Goal: Task Accomplishment & Management: Use online tool/utility

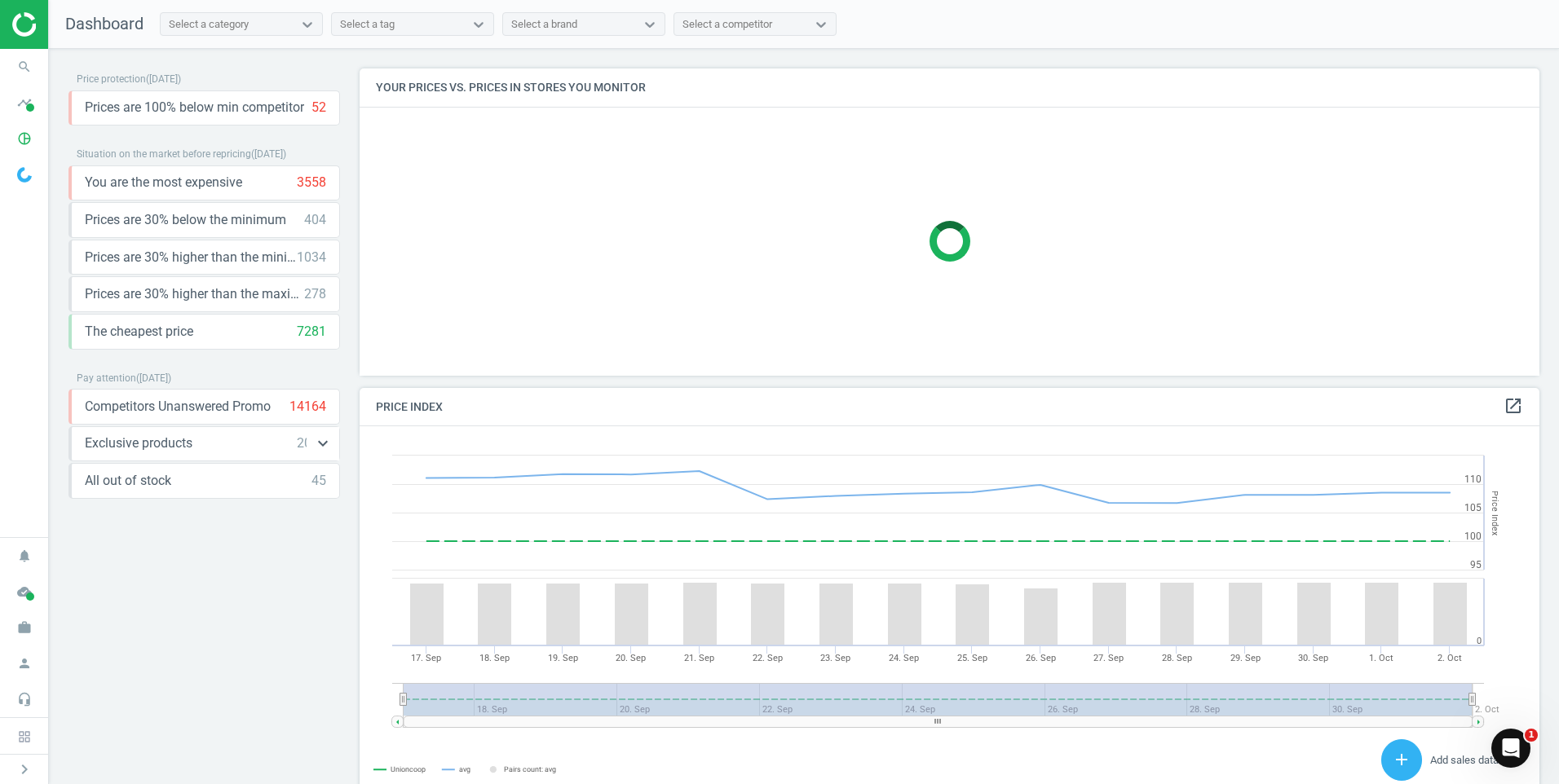
scroll to position [400, 1193]
click at [265, 415] on div "Competitors Unanswered Promo 14164 keyboard_arrow_down get_app storage" at bounding box center [204, 406] width 271 height 36
click at [318, 409] on icon "keyboard_arrow_down" at bounding box center [323, 406] width 20 height 20
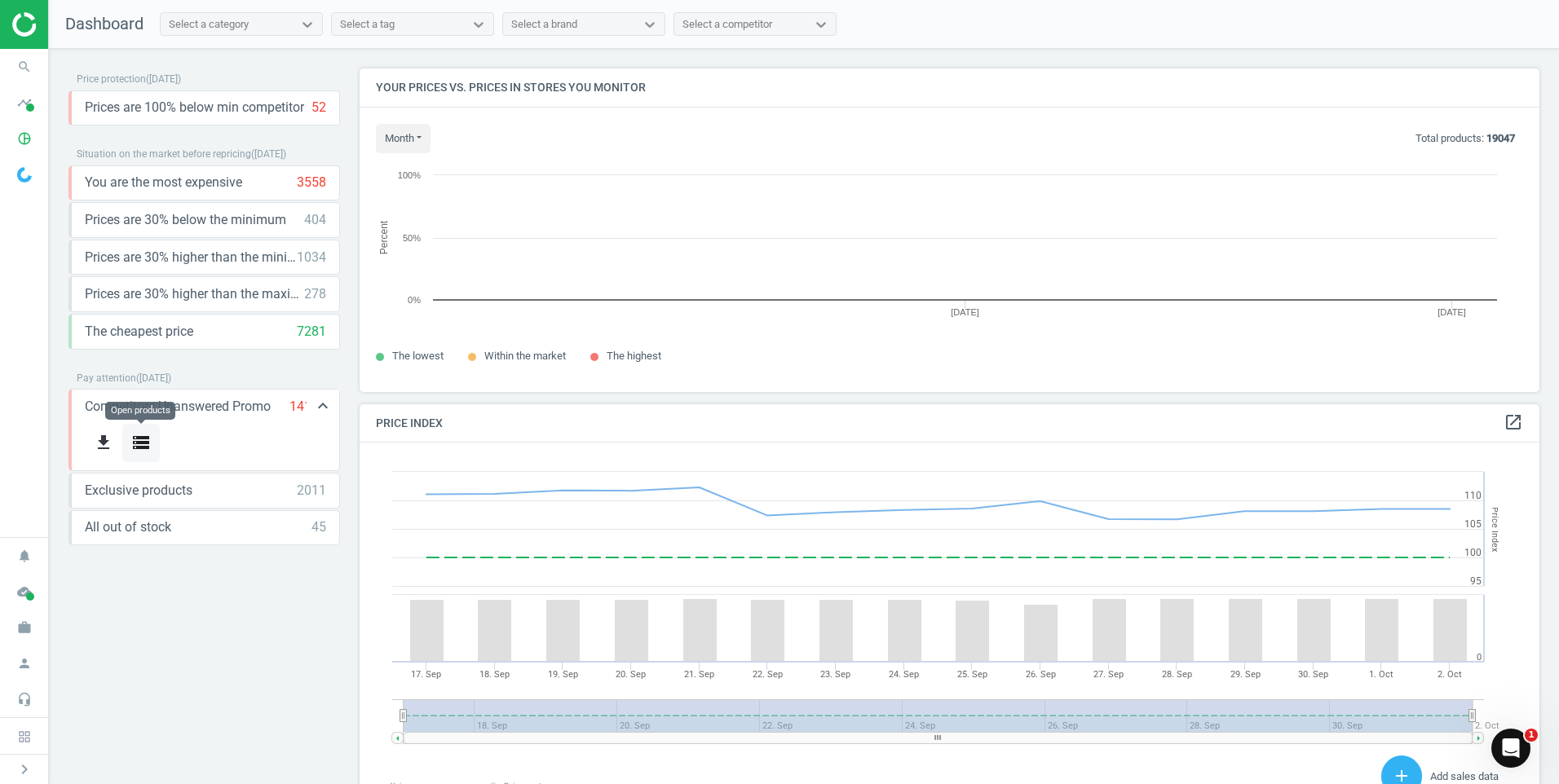
scroll to position [348, 1193]
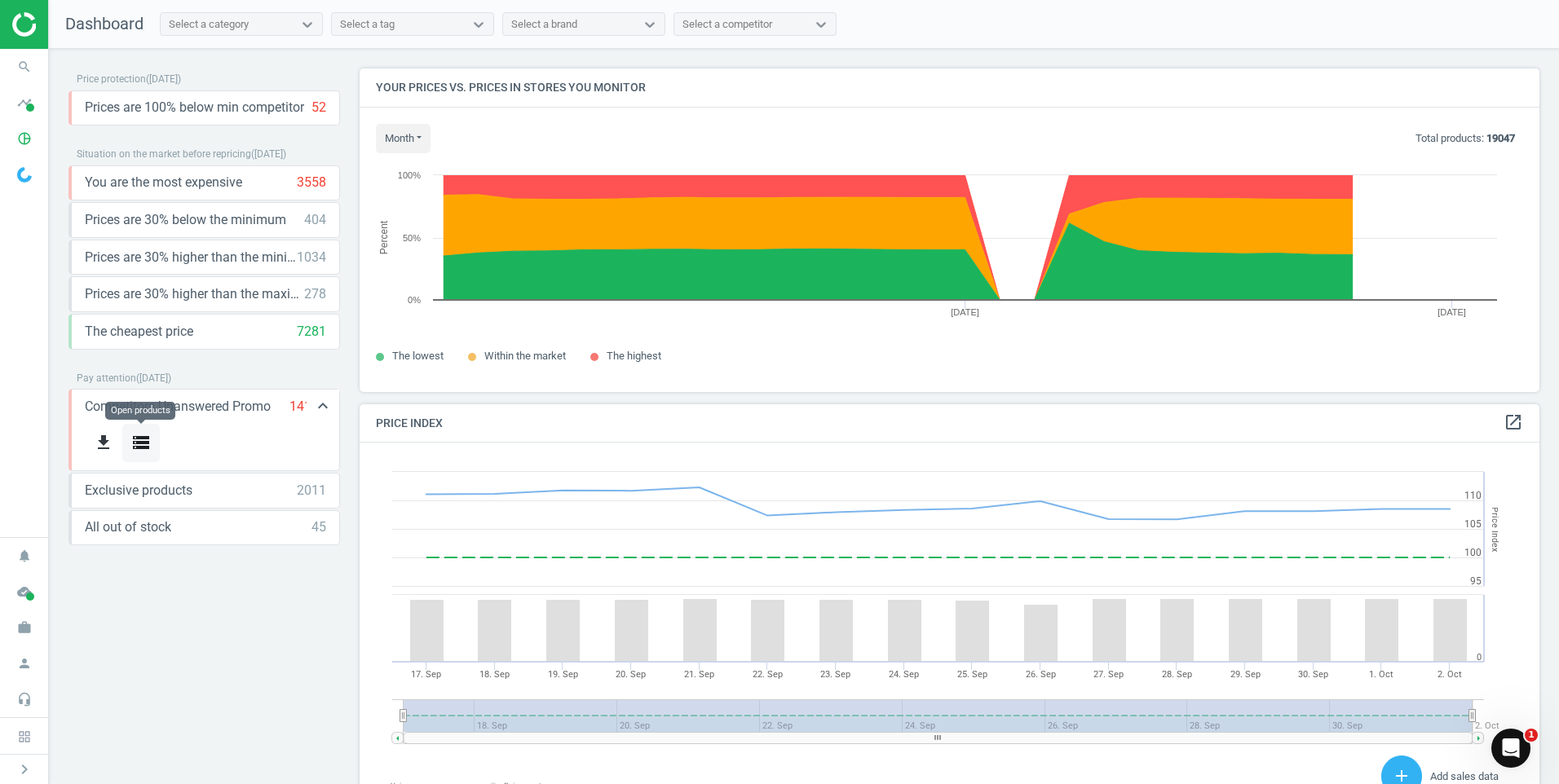
click at [146, 438] on icon "storage" at bounding box center [141, 442] width 20 height 20
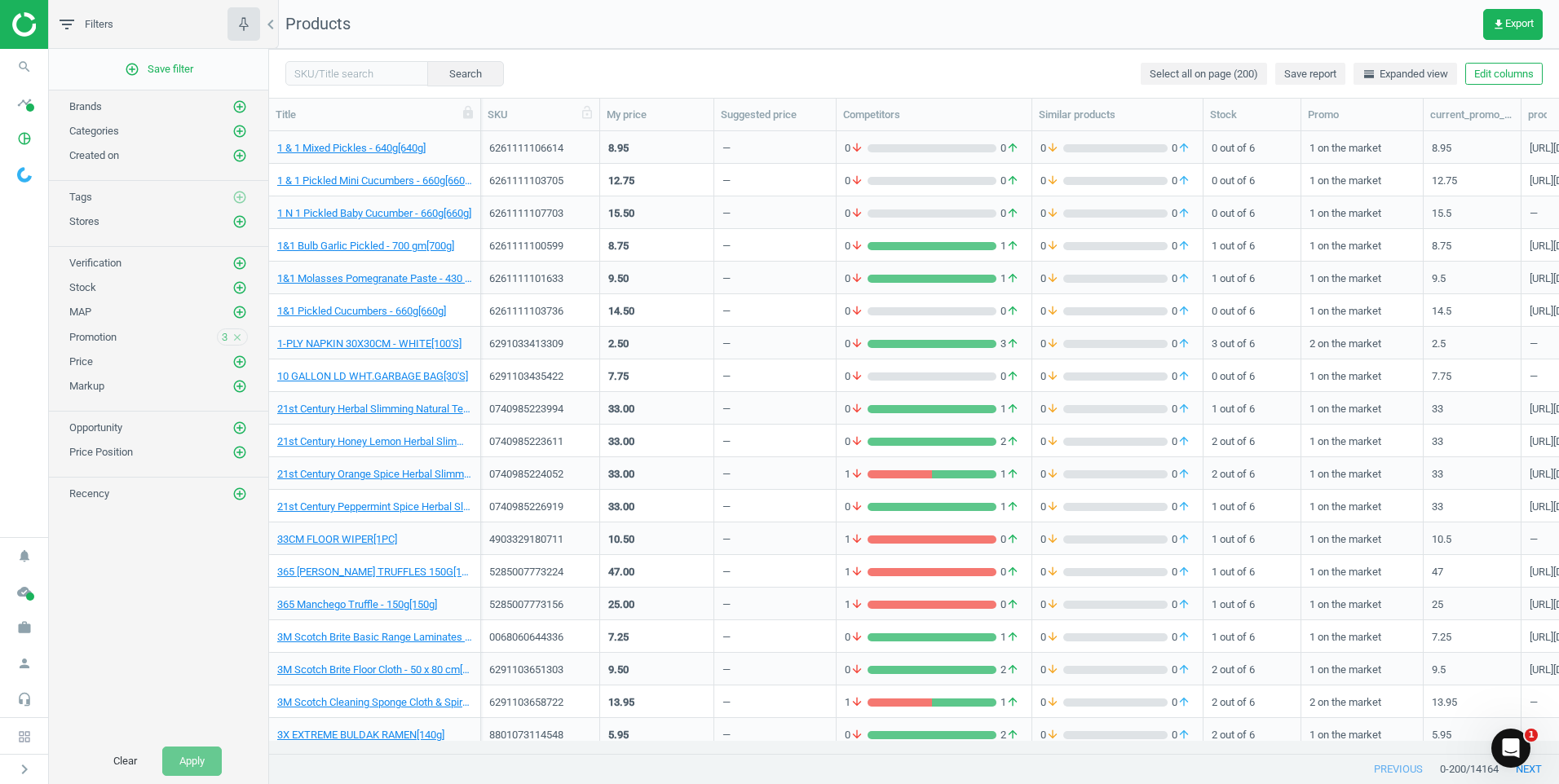
drag, startPoint x: 585, startPoint y: 110, endPoint x: 598, endPoint y: 108, distance: 13.2
click at [598, 108] on div at bounding box center [599, 114] width 17 height 32
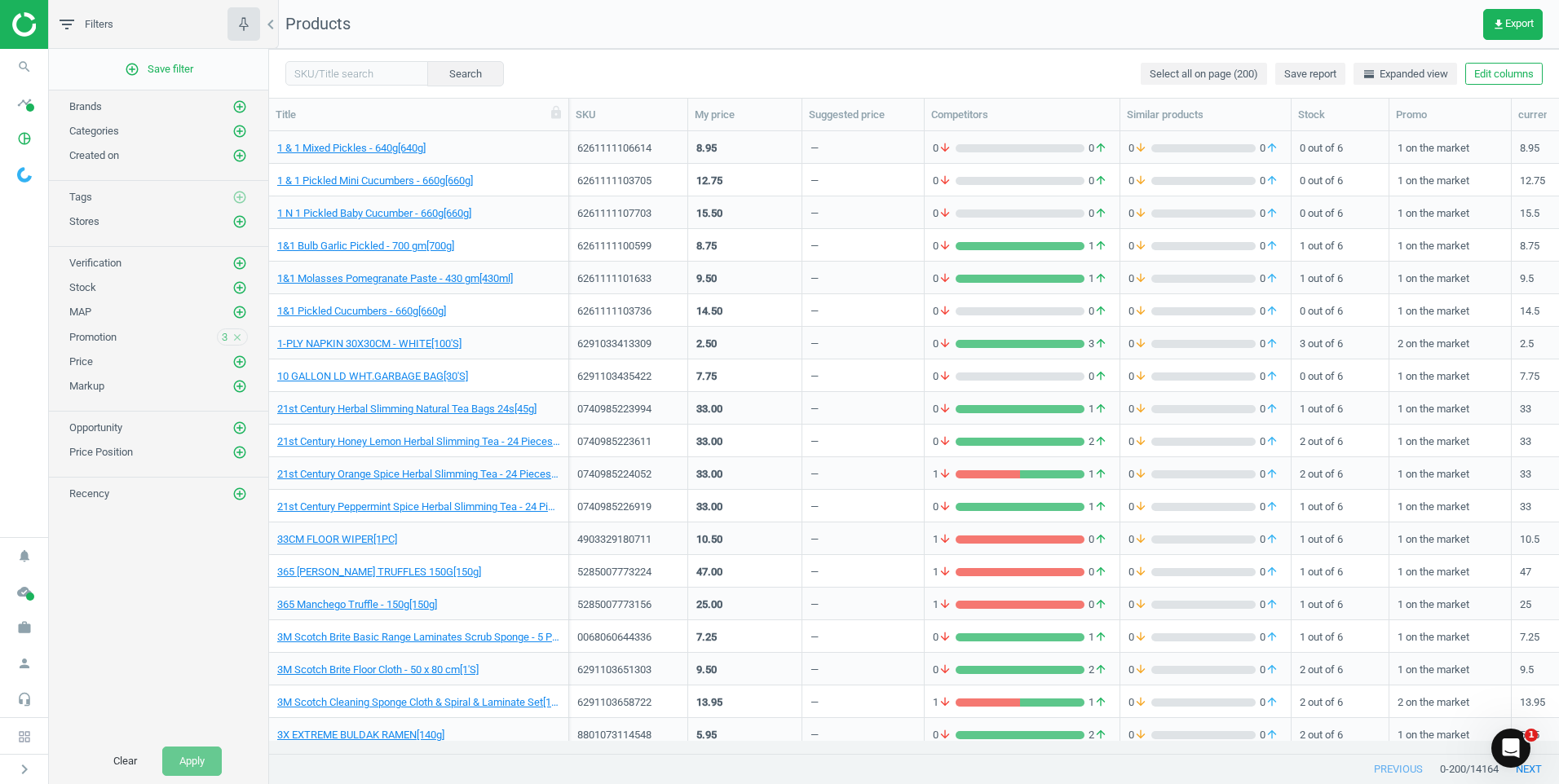
drag, startPoint x: 476, startPoint y: 111, endPoint x: 565, endPoint y: 110, distance: 89.0
click at [565, 110] on div at bounding box center [568, 114] width 17 height 32
click at [18, 183] on span at bounding box center [24, 174] width 49 height 36
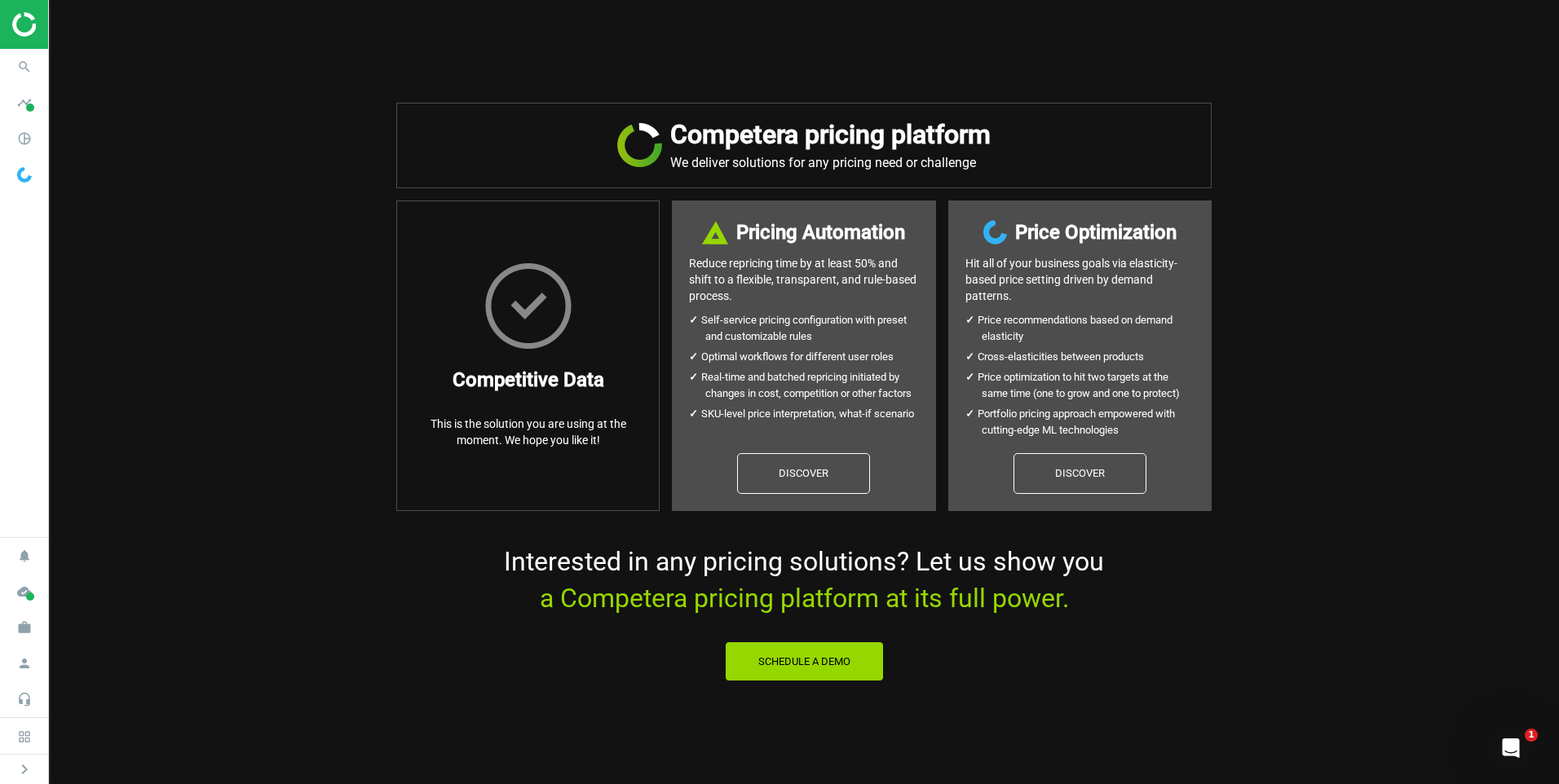
click at [32, 26] on img at bounding box center [70, 24] width 116 height 24
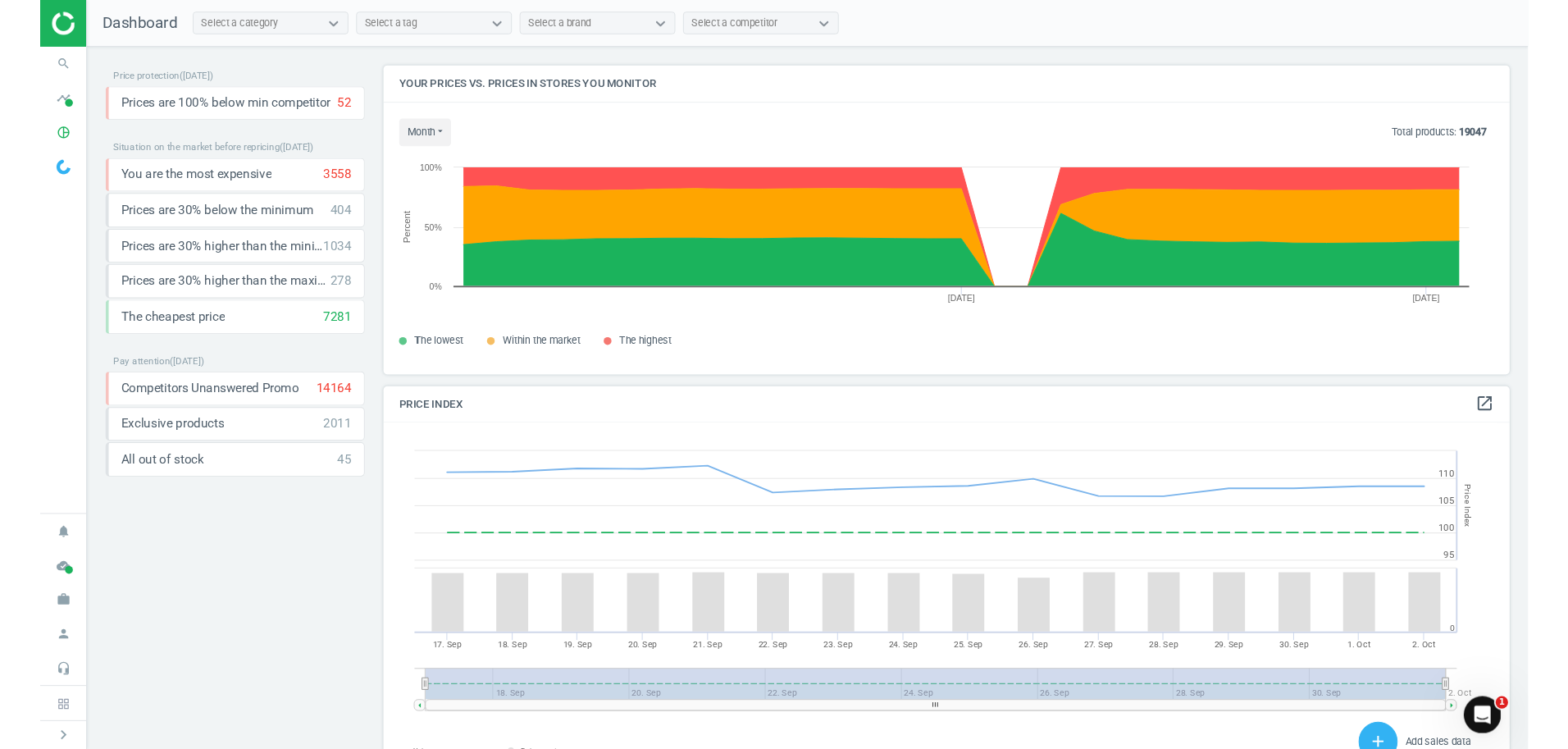
scroll to position [350, 1200]
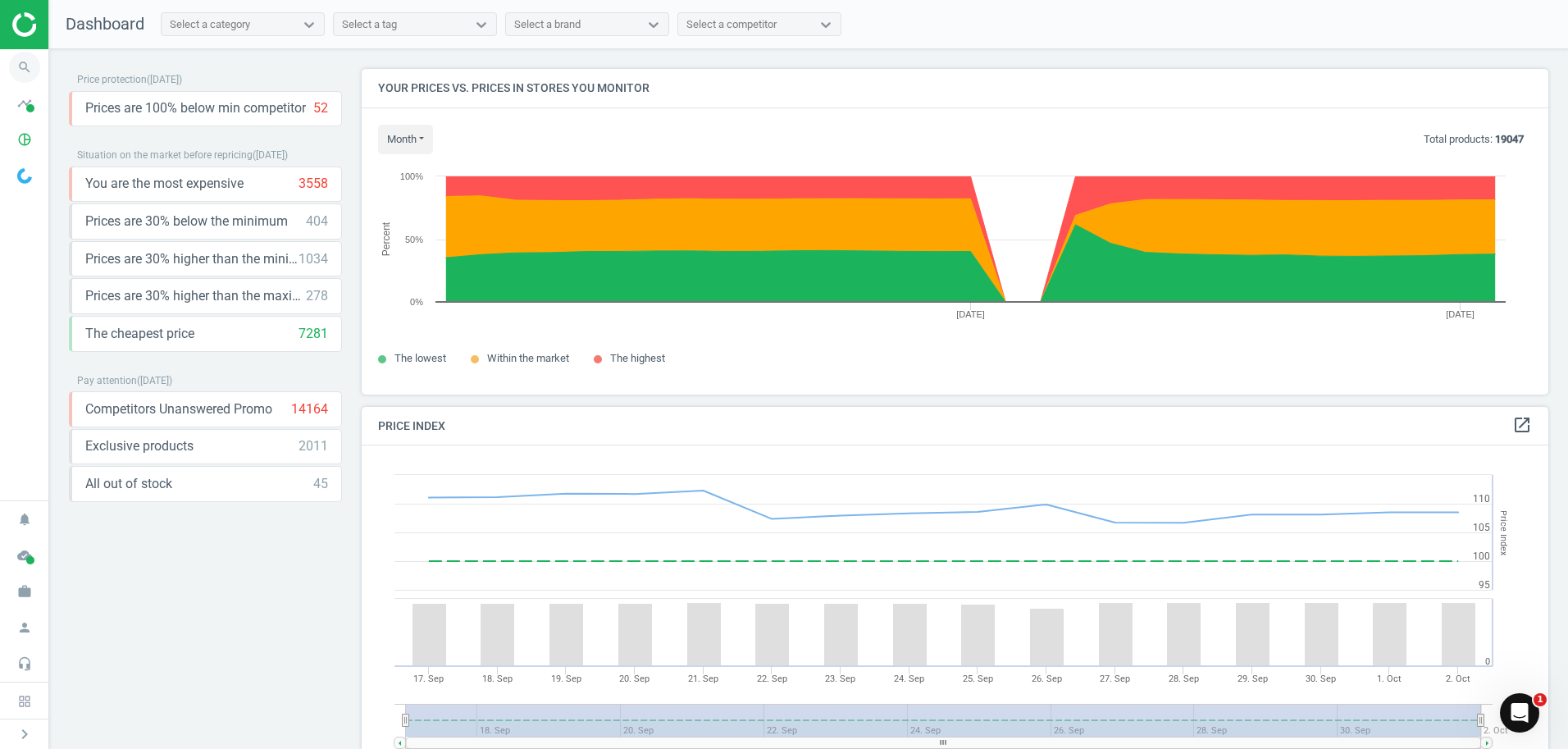
click at [21, 67] on icon "search" at bounding box center [24, 67] width 31 height 32
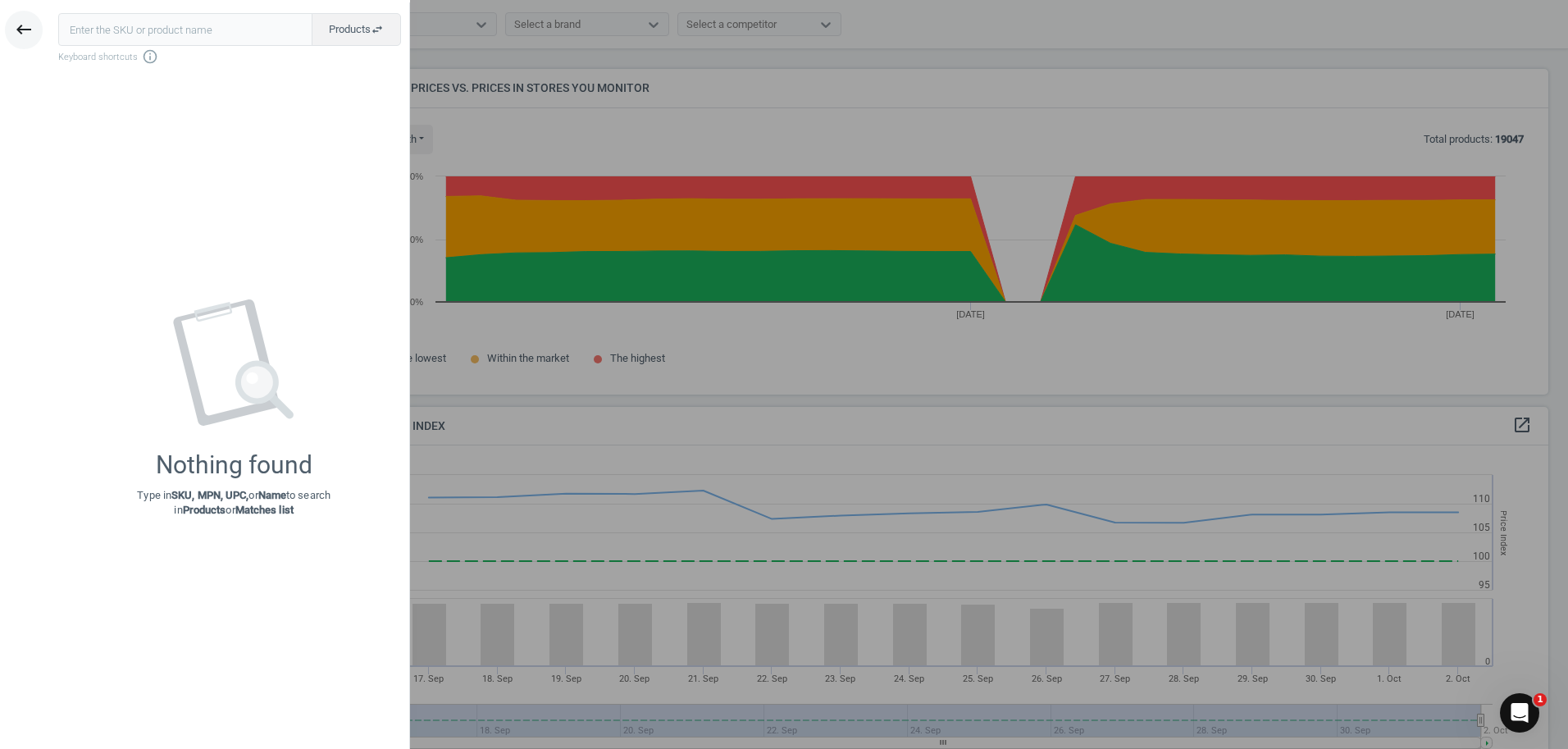
click at [17, 31] on icon "keyboard_backspace" at bounding box center [24, 30] width 20 height 20
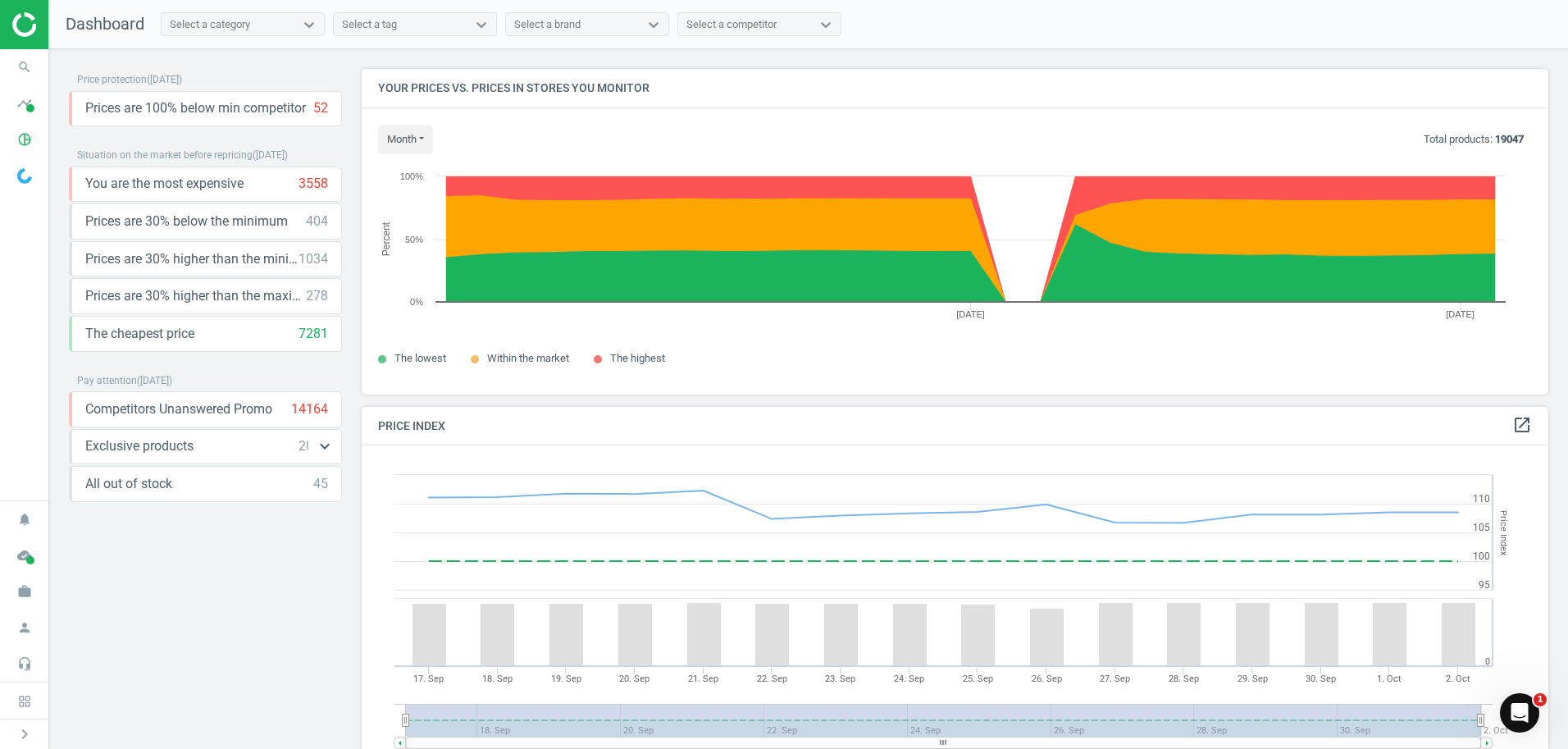
click at [266, 449] on div "Exclusive products 2011 keyboard_arrow_down" at bounding box center [207, 446] width 243 height 18
click at [324, 450] on icon "keyboard_arrow_down" at bounding box center [324, 446] width 20 height 20
click at [324, 450] on icon "keyboard_arrow_up" at bounding box center [324, 446] width 20 height 20
click at [17, 144] on icon "pie_chart_outlined" at bounding box center [24, 140] width 31 height 32
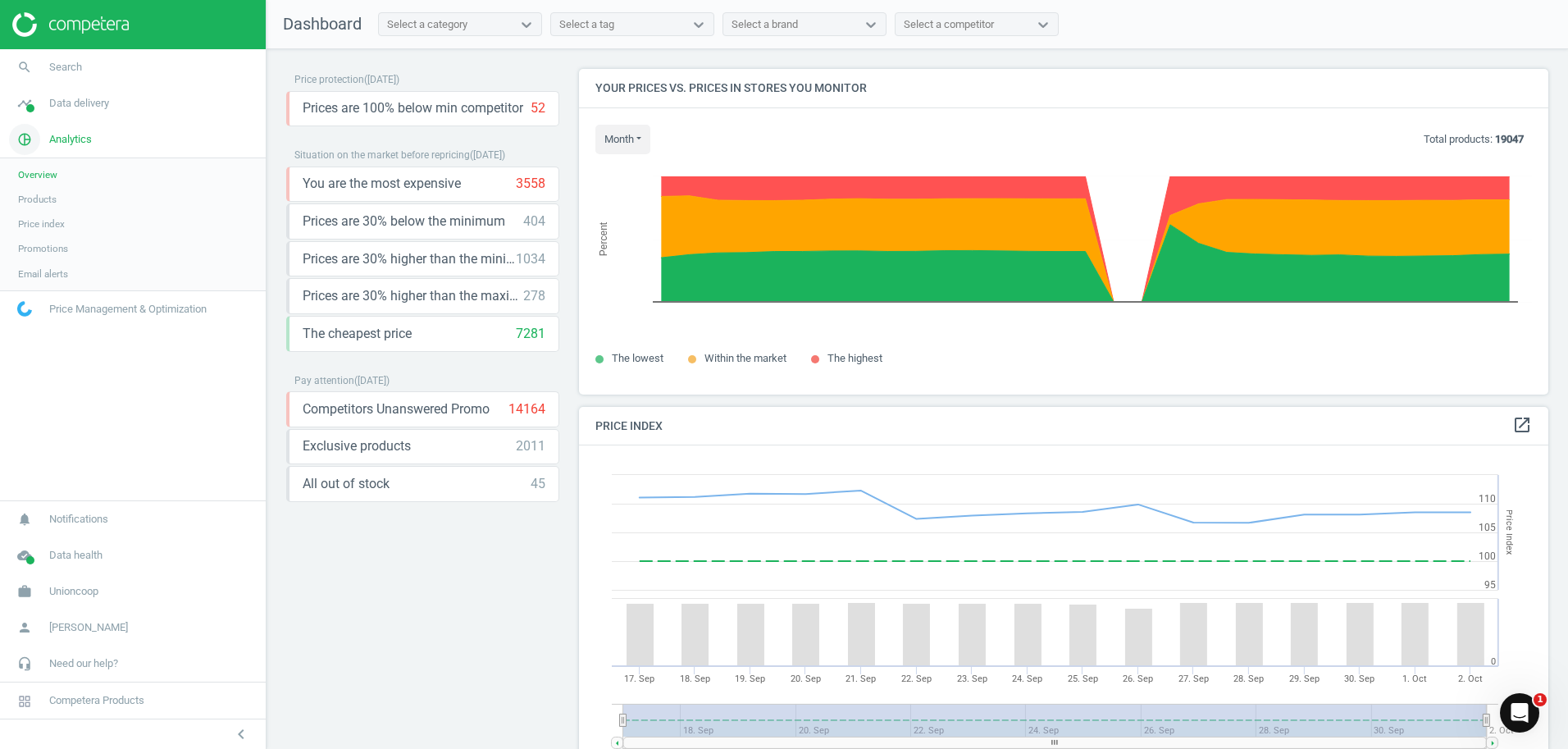
scroll to position [402, 982]
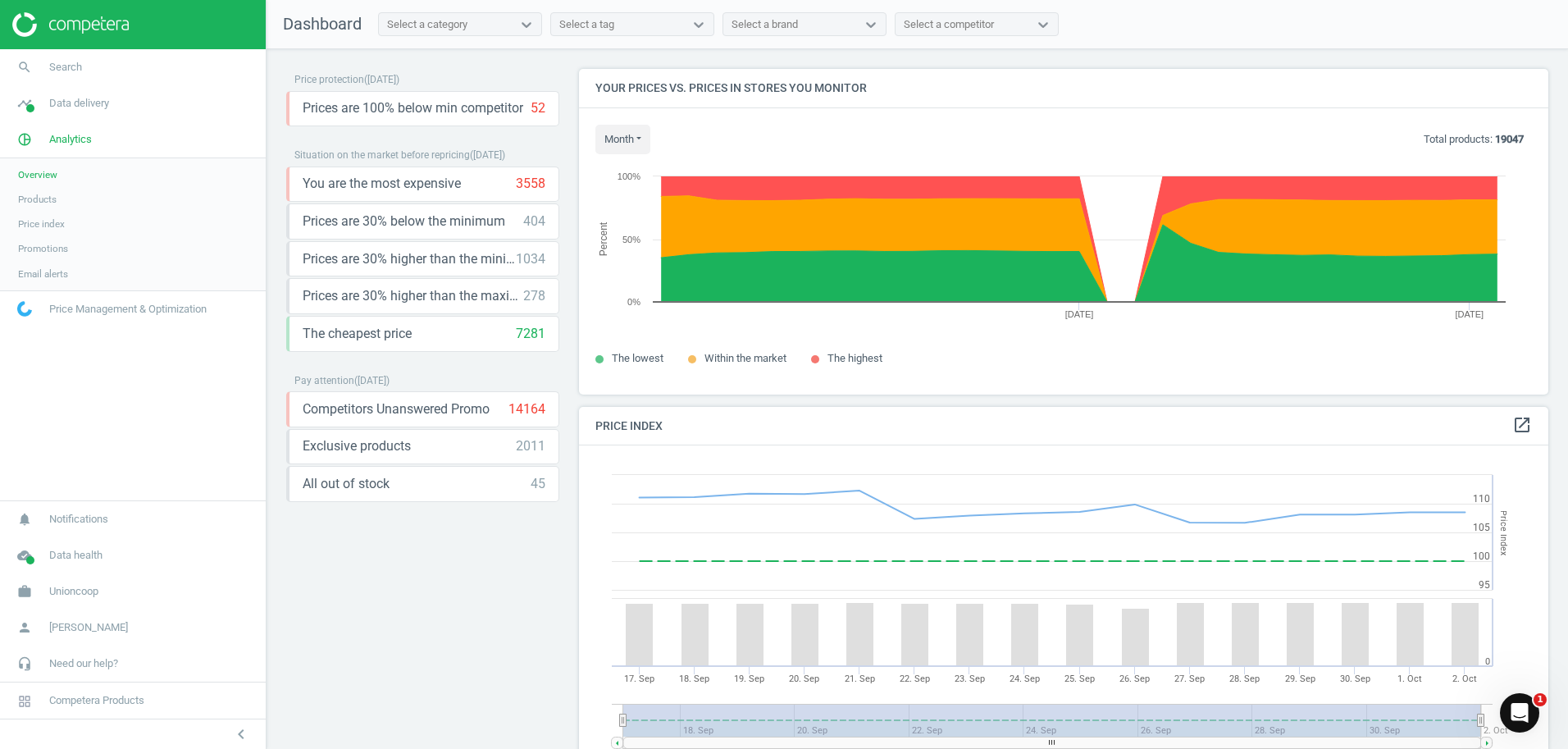
click at [33, 199] on span "Products" at bounding box center [38, 199] width 38 height 13
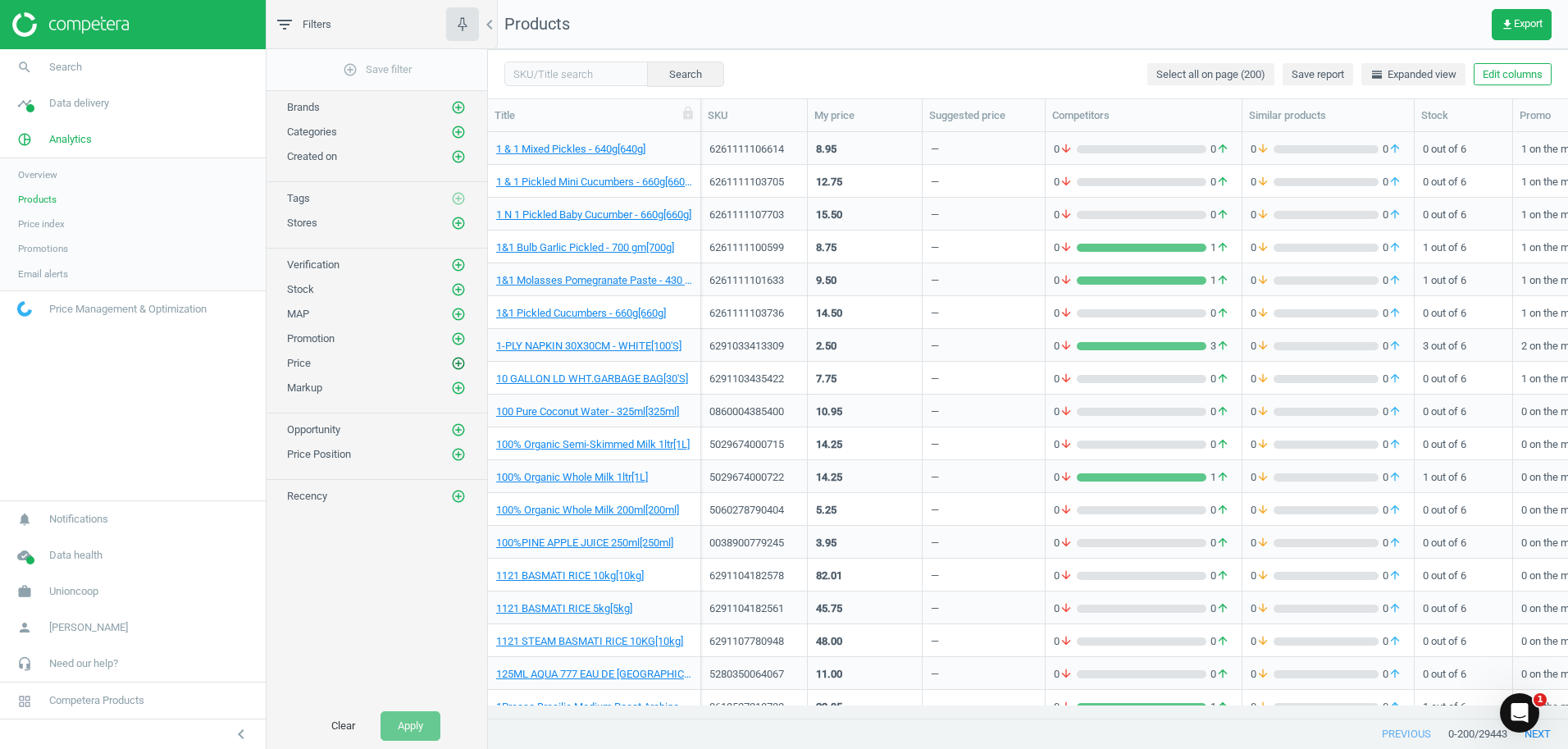
click at [456, 361] on icon "add_circle_outline" at bounding box center [458, 363] width 15 height 15
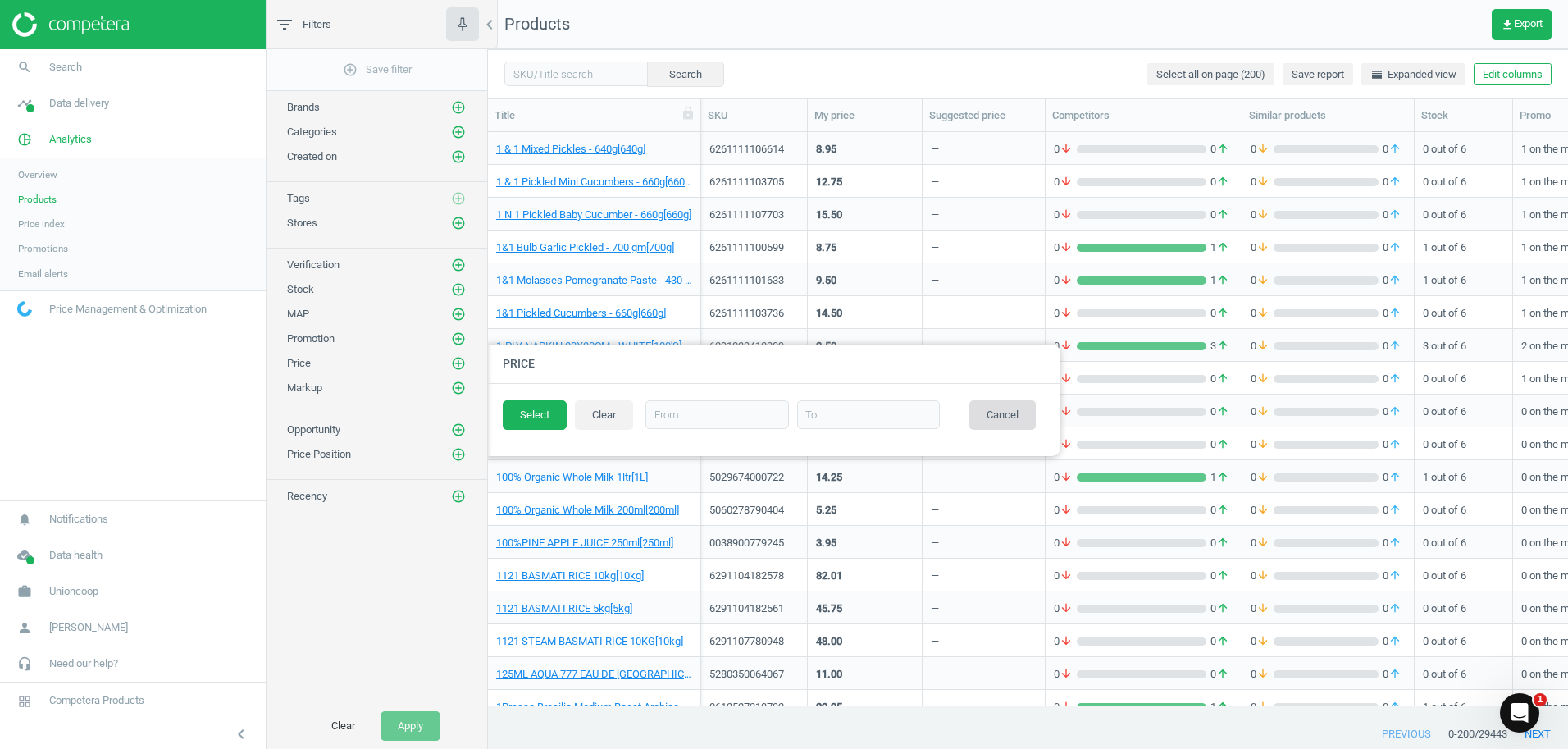
click at [1020, 420] on button "Cancel" at bounding box center [1002, 416] width 66 height 30
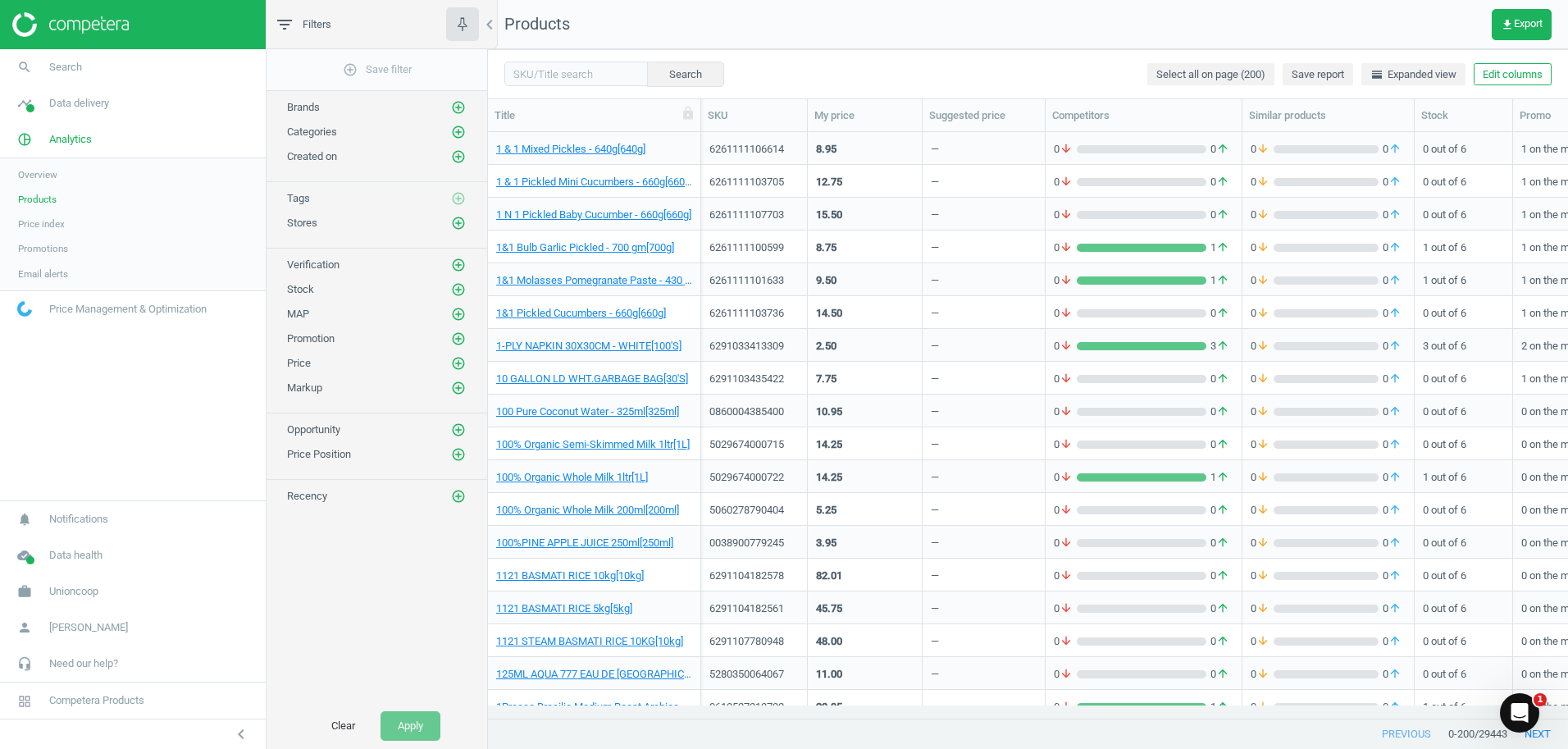
click at [80, 313] on span "Price Management & Optimization" at bounding box center [128, 309] width 157 height 15
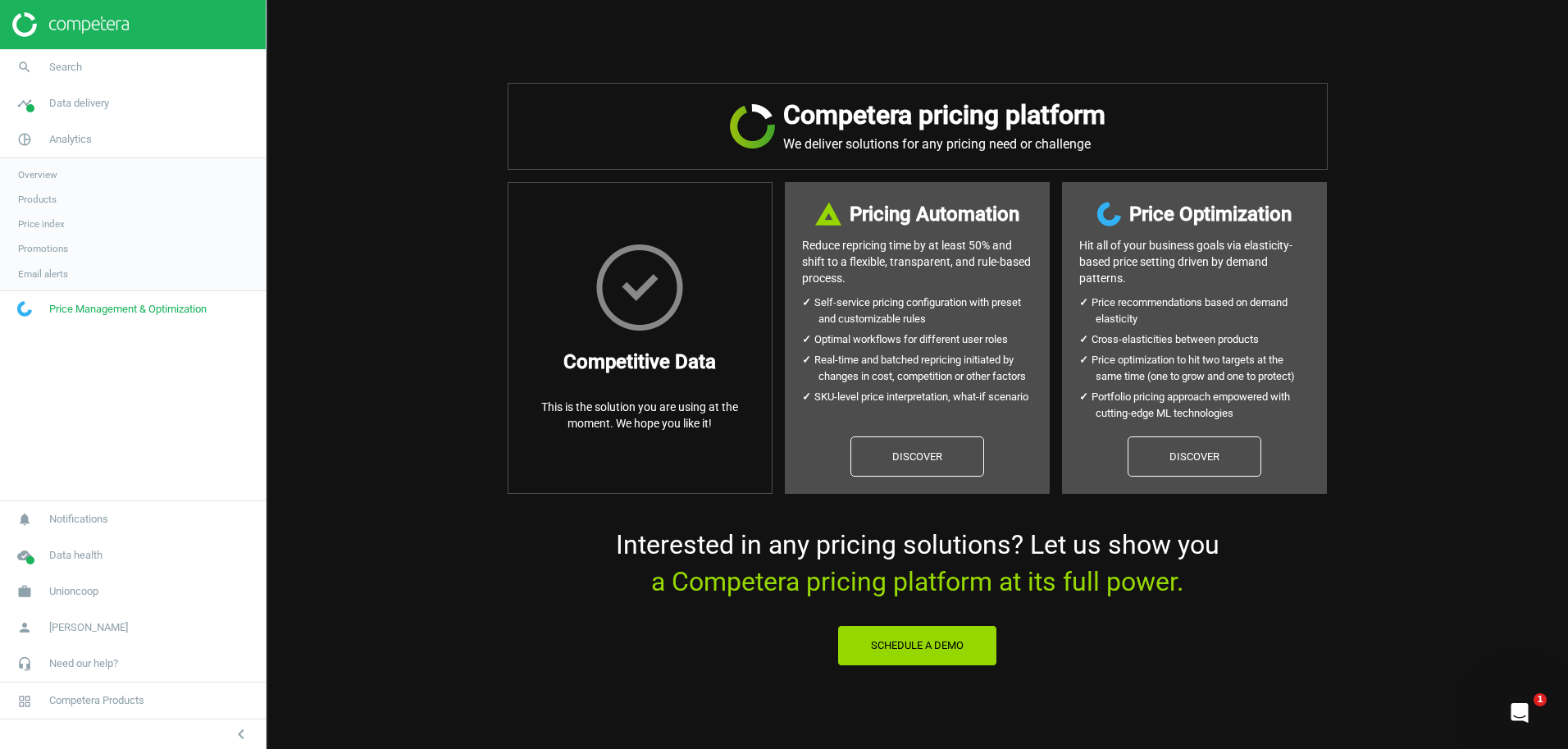
click at [33, 200] on span "Products" at bounding box center [38, 199] width 38 height 13
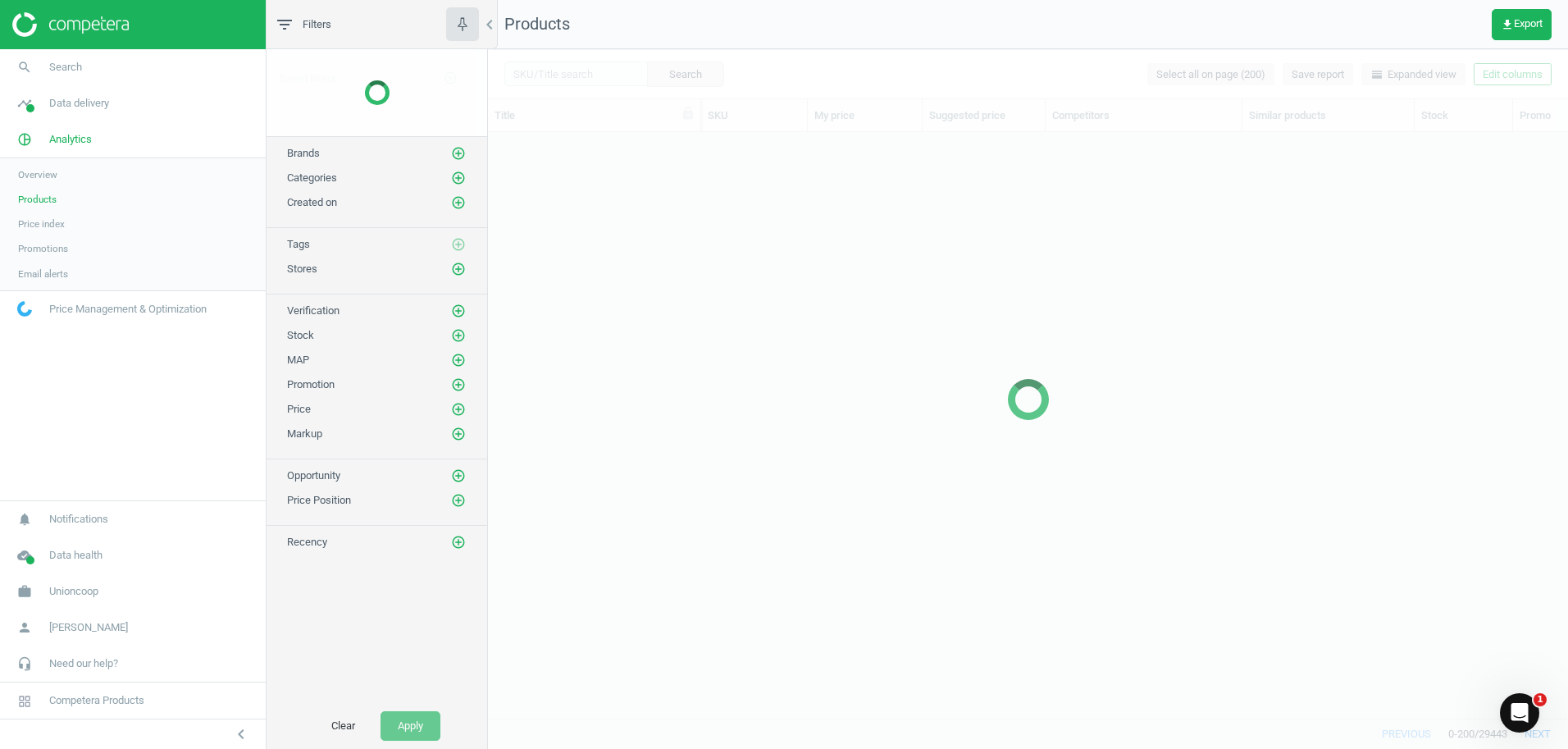
scroll to position [561, 1068]
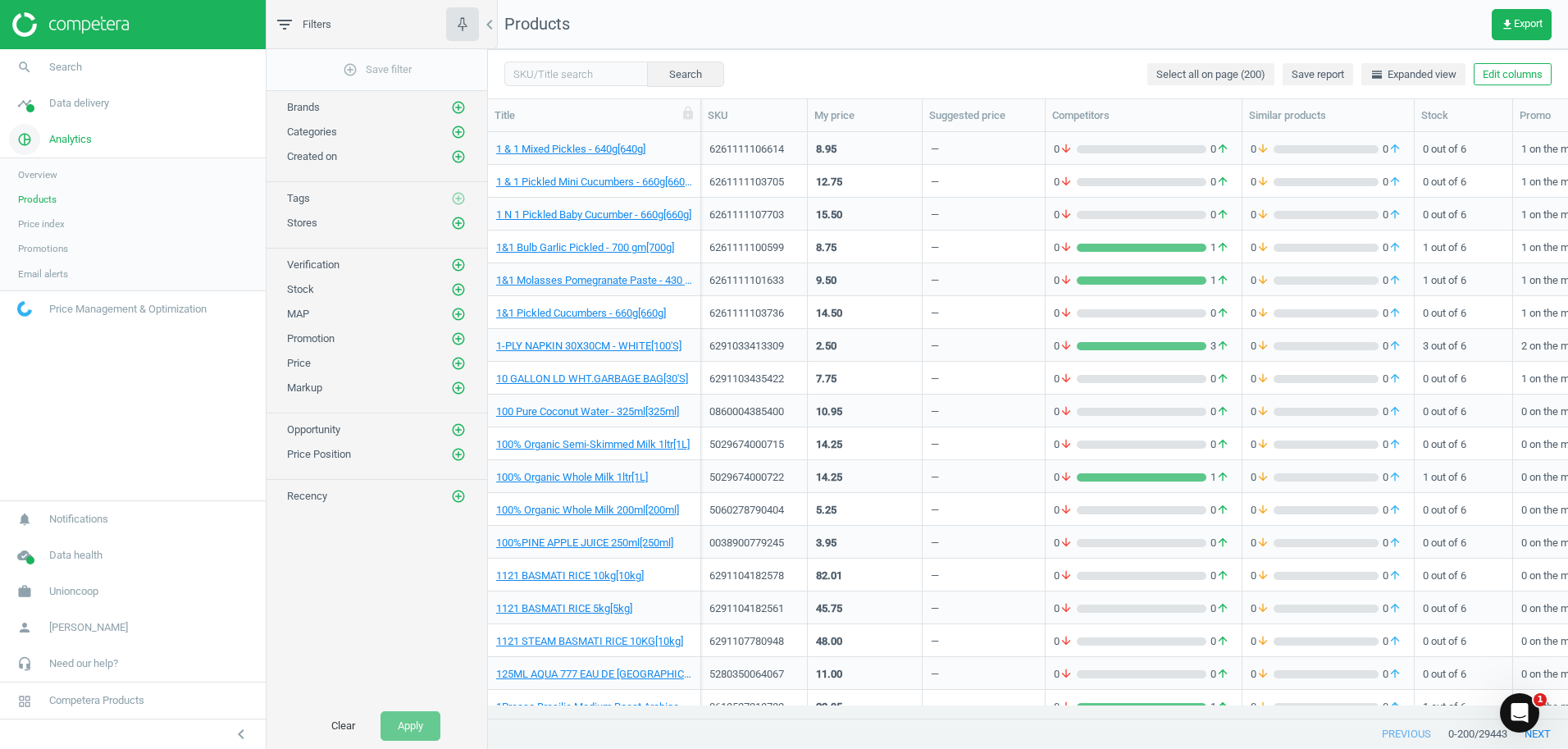
click at [58, 136] on span "Analytics" at bounding box center [70, 139] width 43 height 15
click at [42, 144] on span "pie_chart_outlined" at bounding box center [24, 139] width 49 height 36
click at [301, 23] on div "filter_list Filters" at bounding box center [377, 24] width 220 height 49
click at [287, 21] on icon "filter_list" at bounding box center [284, 24] width 20 height 20
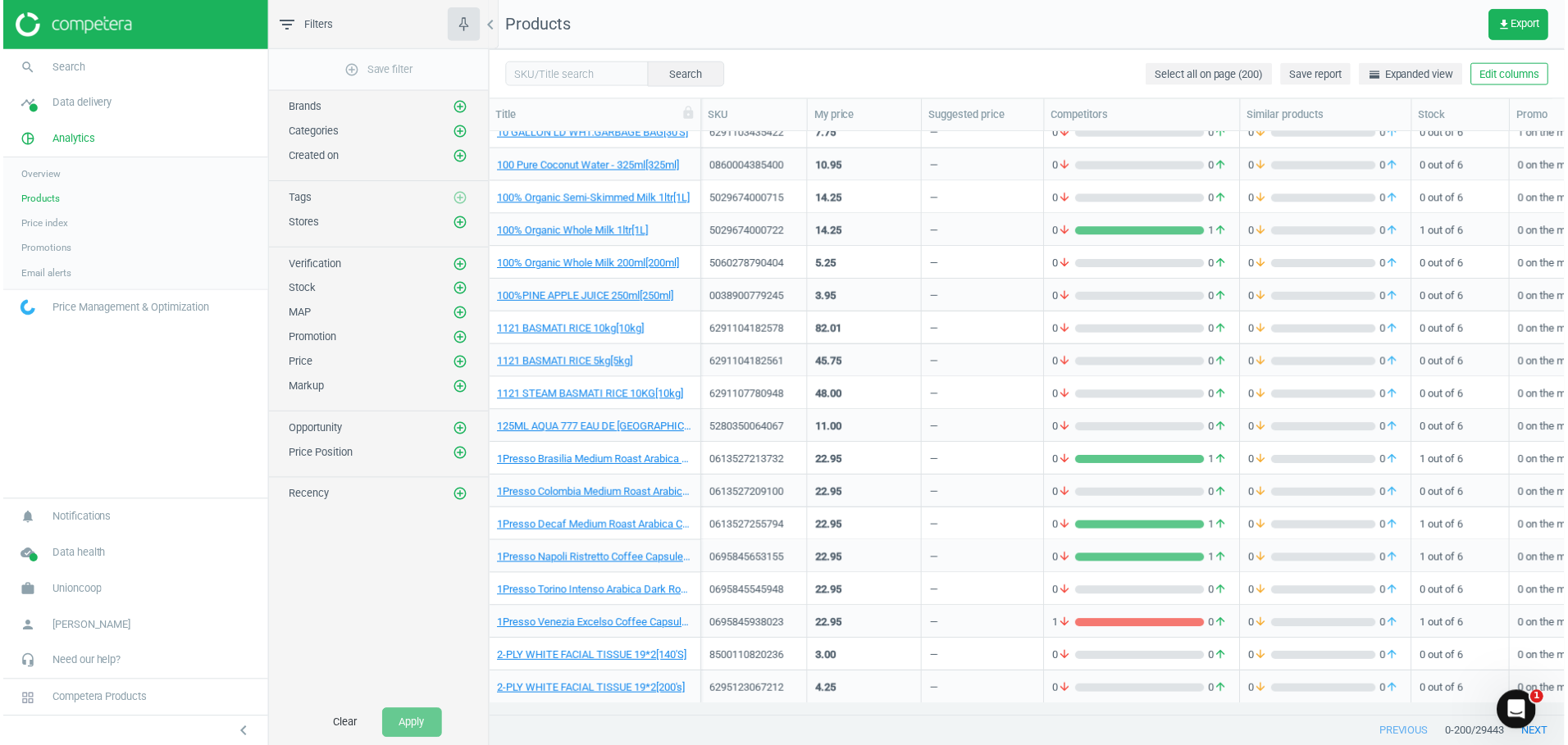
scroll to position [0, 0]
click at [458, 432] on icon "add_circle_outline" at bounding box center [458, 429] width 15 height 15
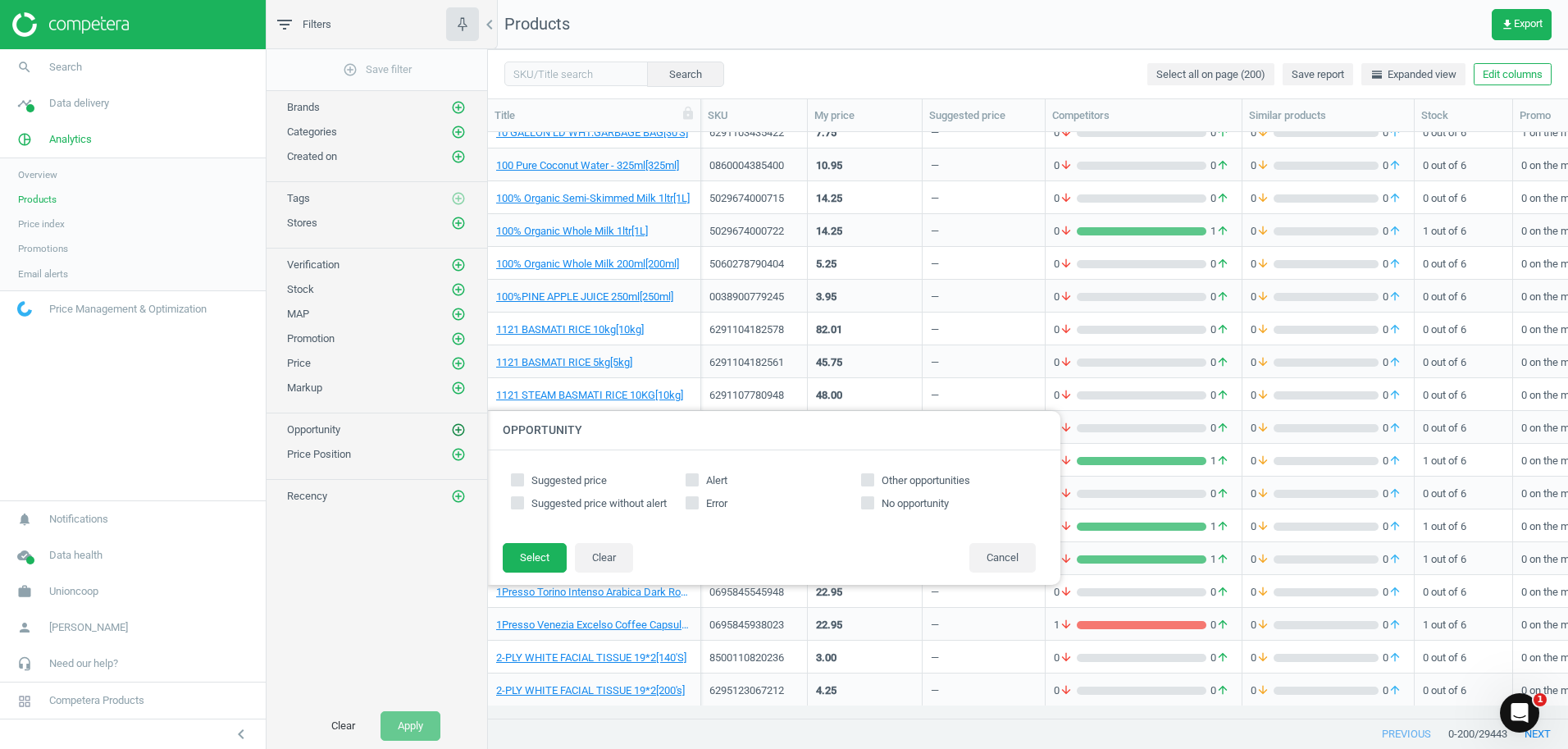
click at [458, 432] on icon "add_circle_outline" at bounding box center [458, 430] width 15 height 15
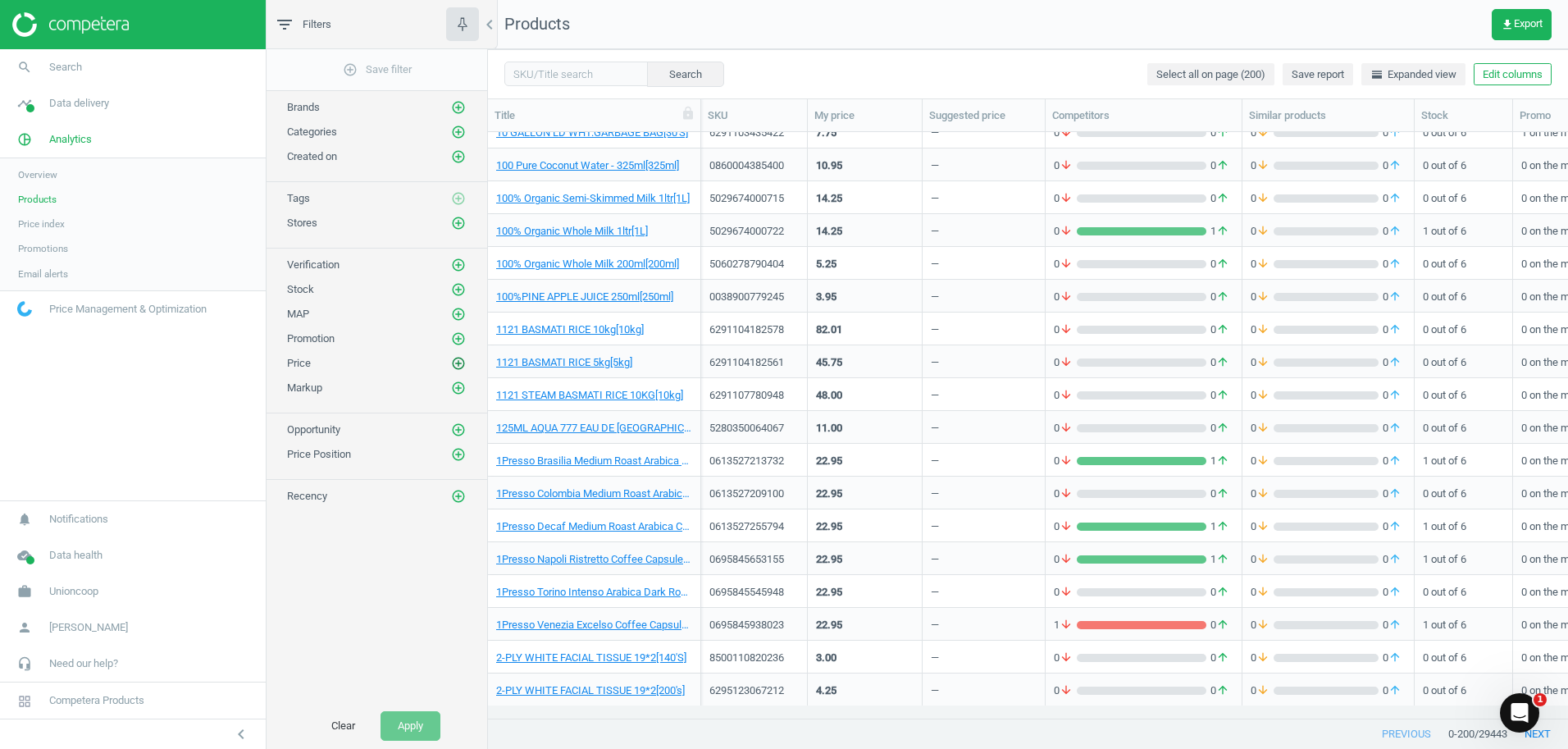
click at [456, 364] on icon "add_circle_outline" at bounding box center [458, 363] width 15 height 15
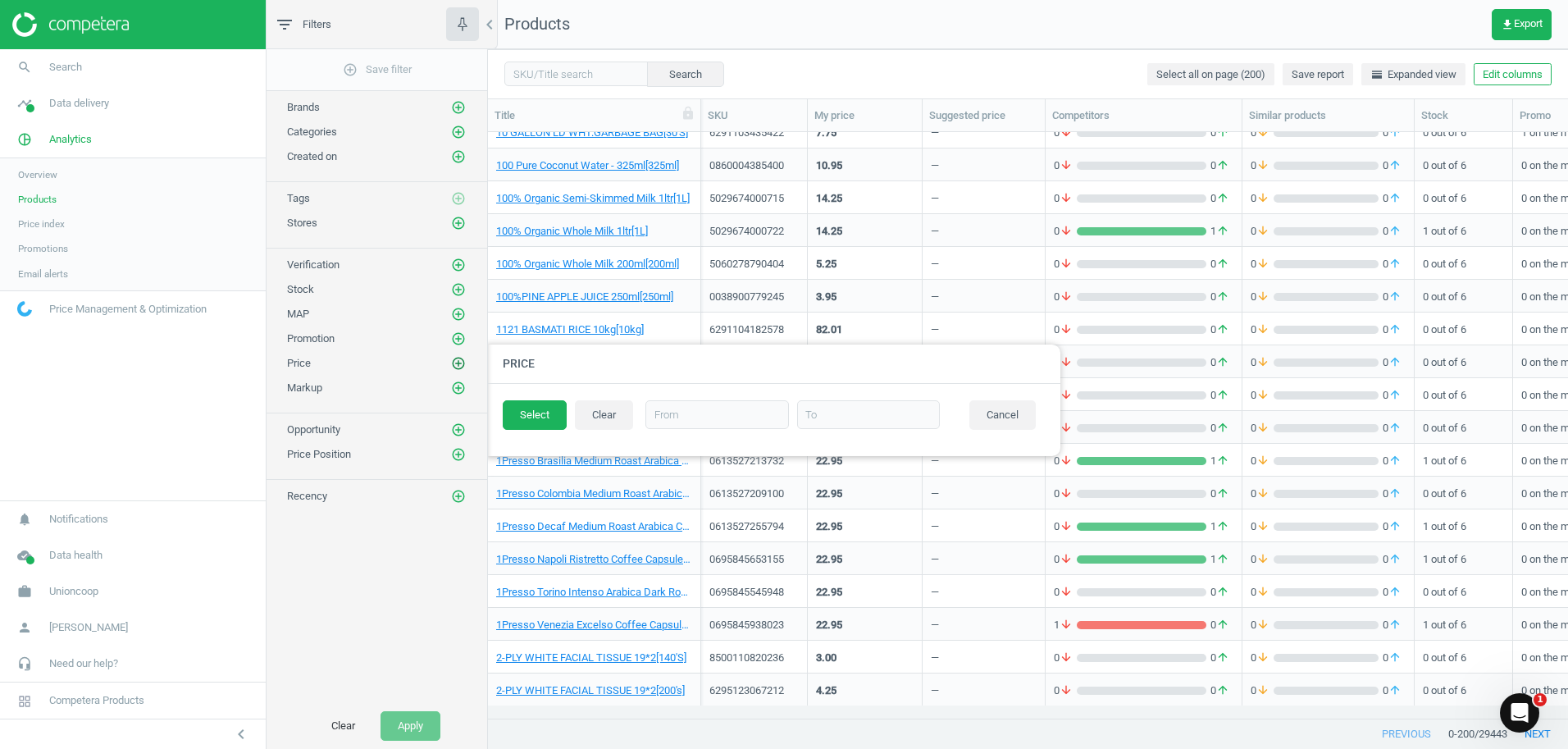
click at [456, 364] on icon "add_circle_outline" at bounding box center [458, 363] width 15 height 15
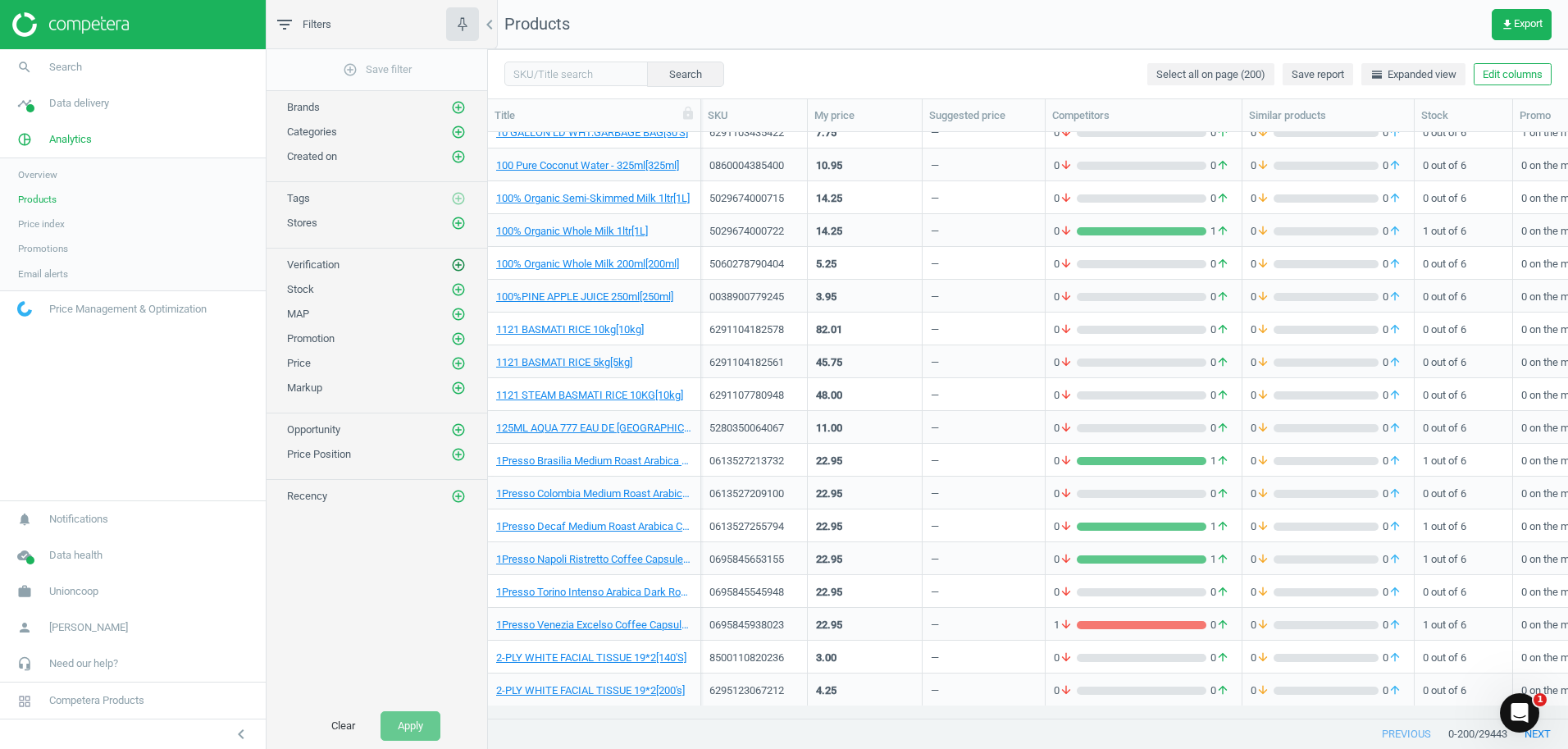
click at [463, 265] on icon "add_circle_outline" at bounding box center [458, 264] width 15 height 15
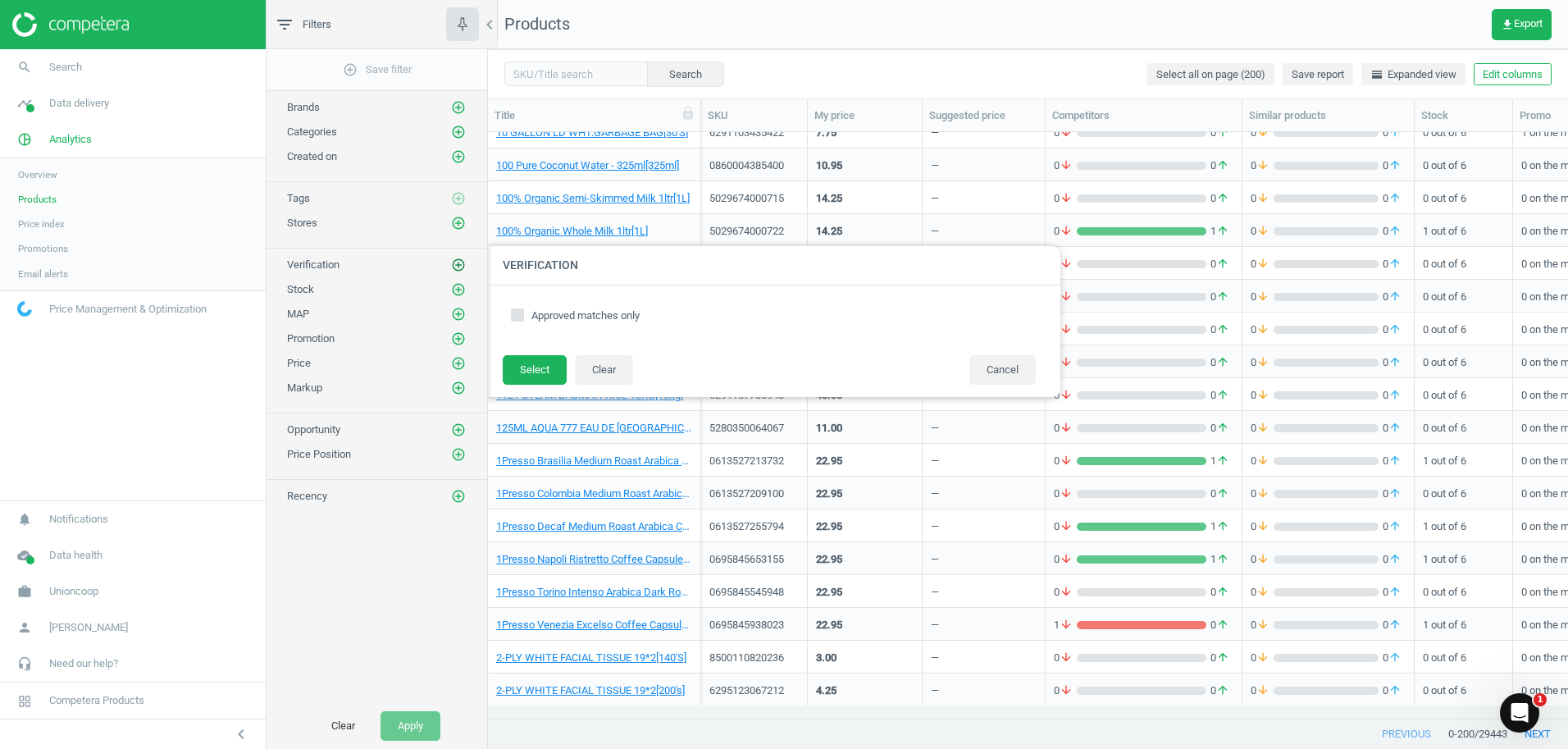
click at [463, 265] on icon "add_circle_outline" at bounding box center [458, 264] width 15 height 15
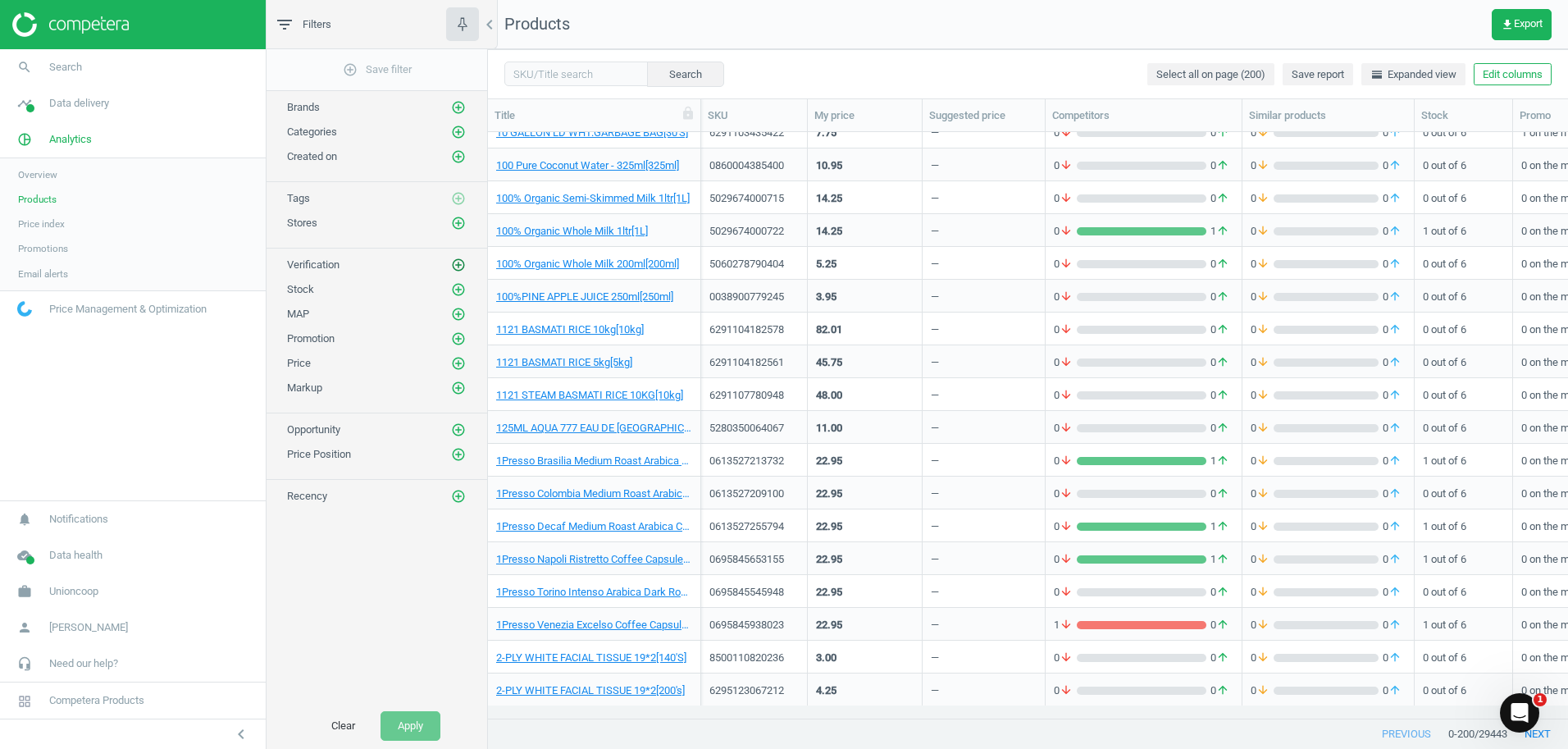
click at [463, 263] on icon "add_circle_outline" at bounding box center [458, 264] width 15 height 15
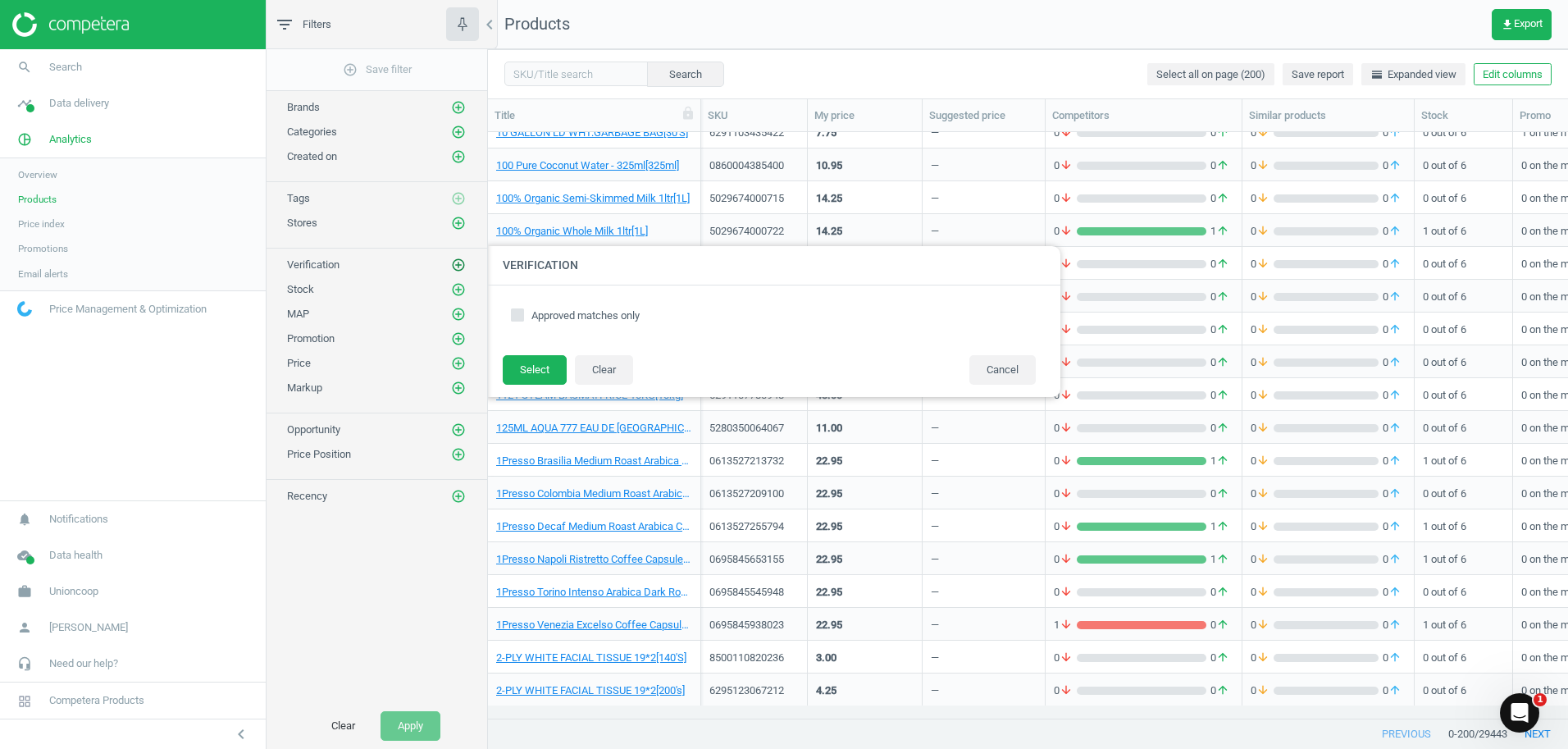
click at [463, 263] on icon "add_circle_outline" at bounding box center [458, 264] width 15 height 15
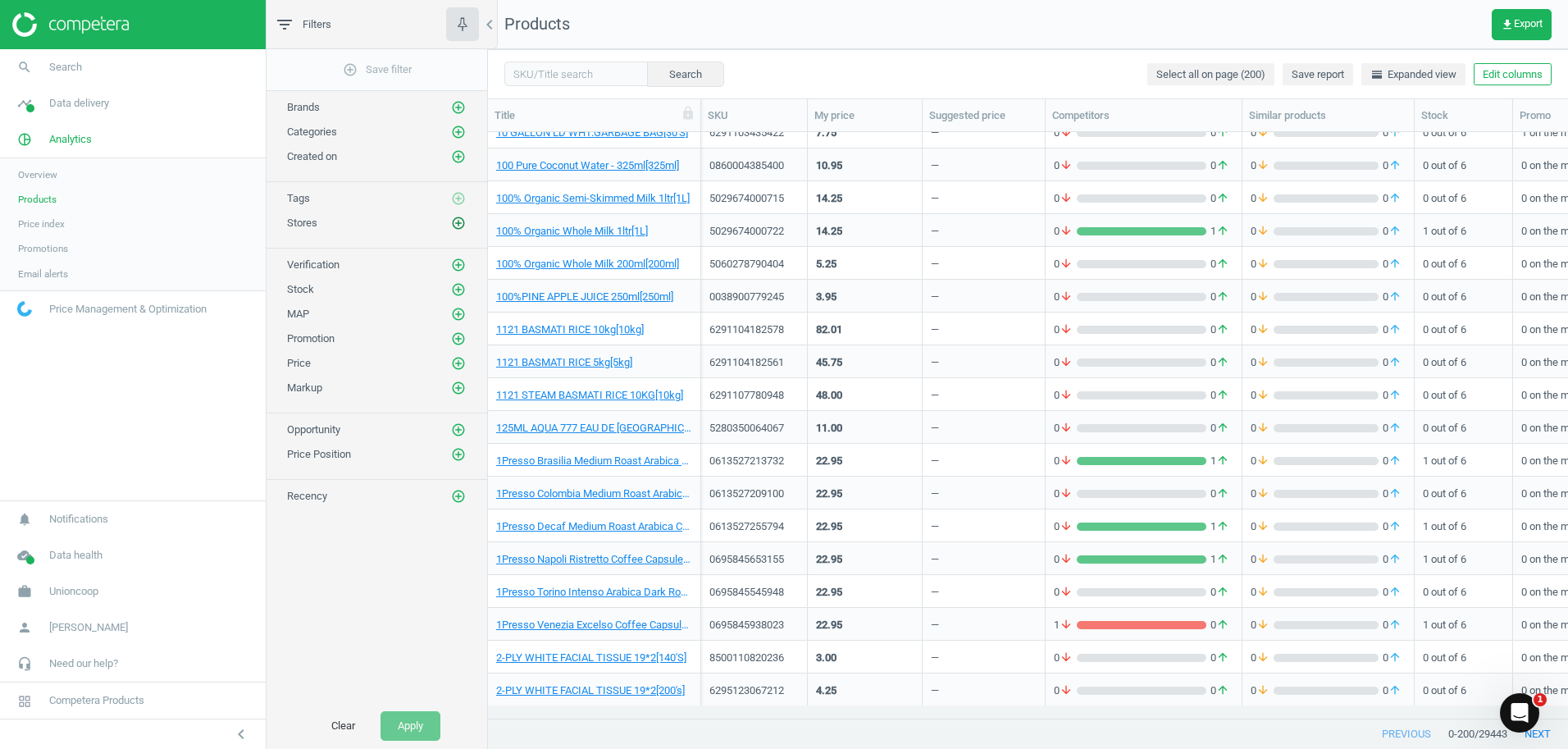
click at [453, 226] on icon "add_circle_outline" at bounding box center [458, 223] width 15 height 15
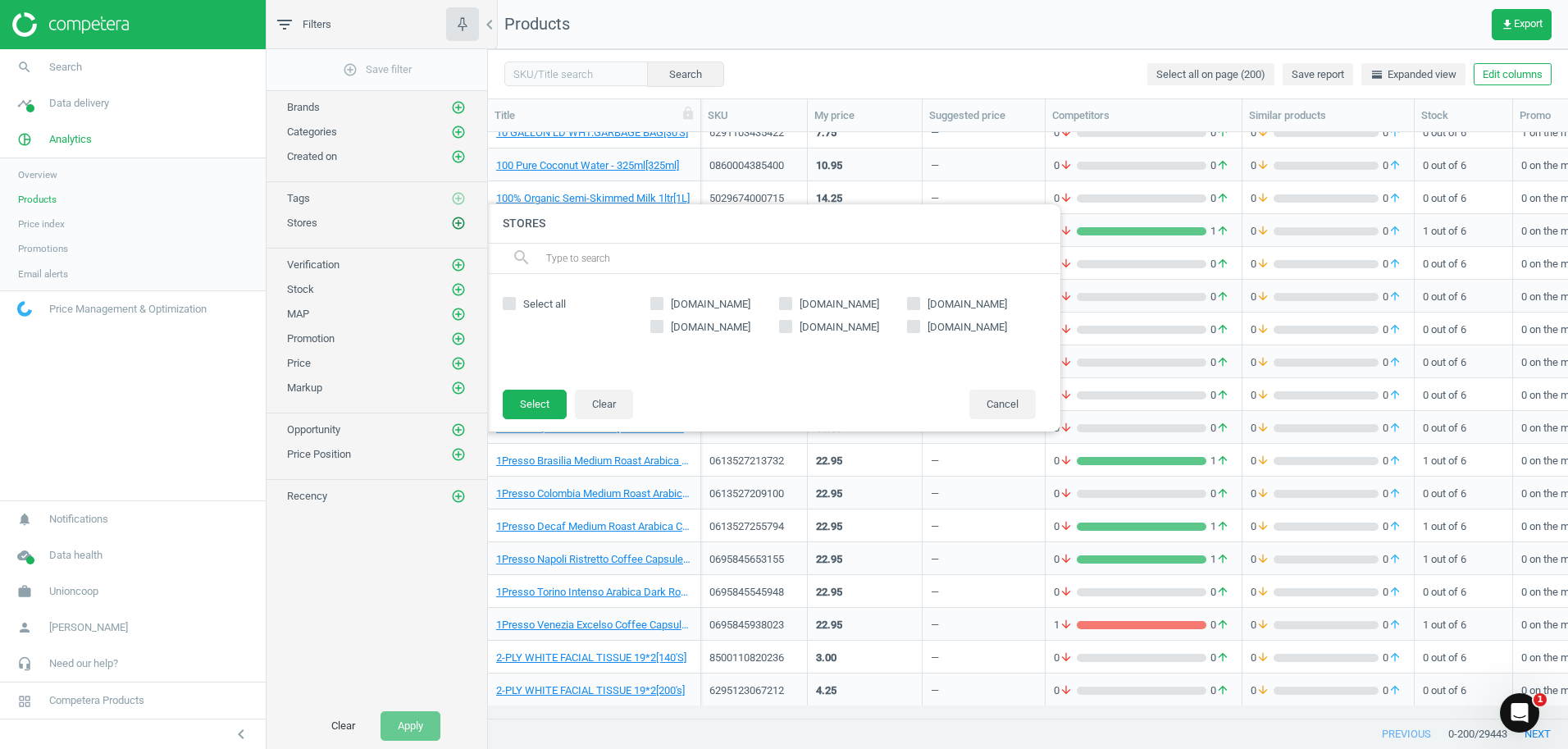
click at [453, 226] on icon "add_circle_outline" at bounding box center [458, 223] width 15 height 15
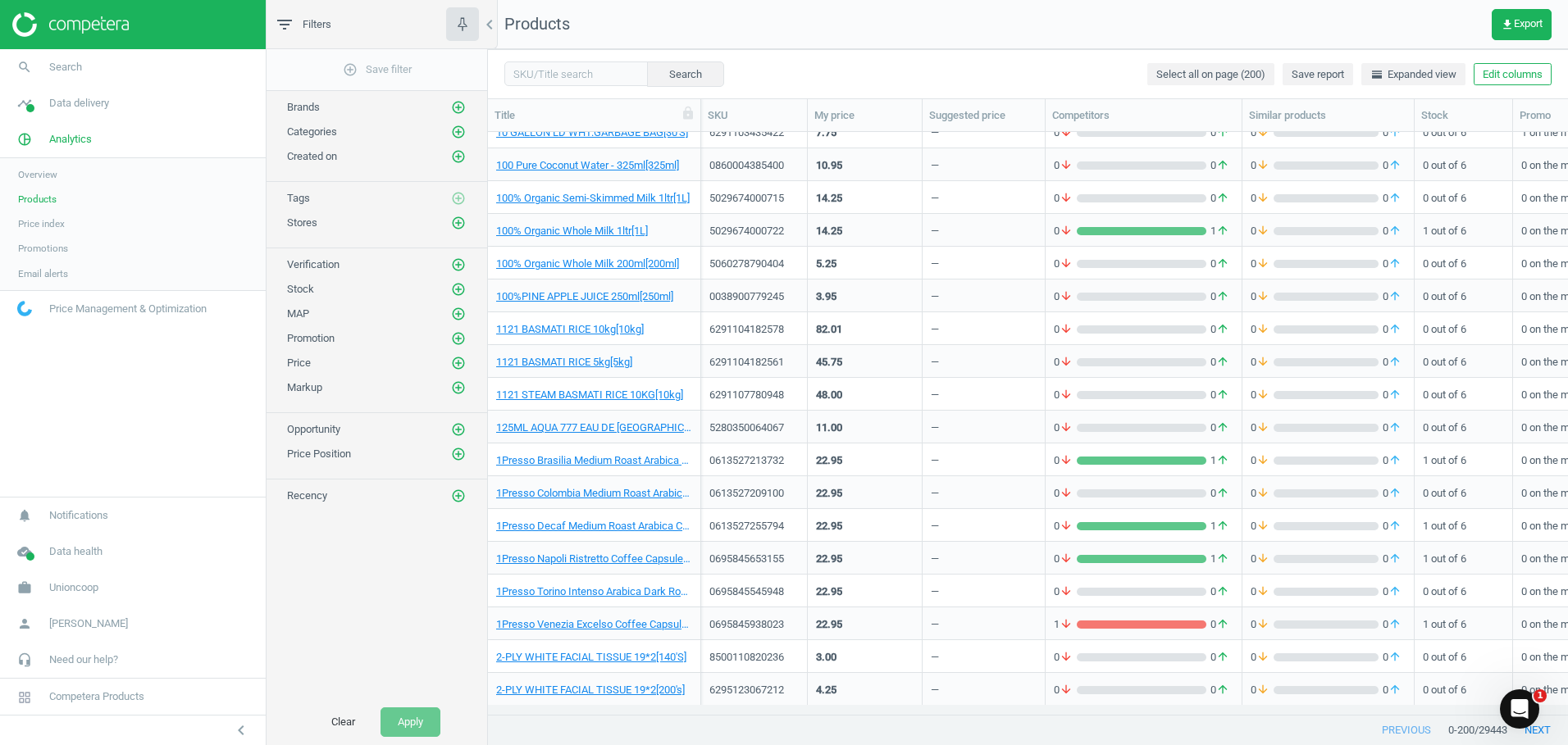
scroll to position [558, 1068]
click at [59, 180] on link "Overview" at bounding box center [133, 175] width 266 height 24
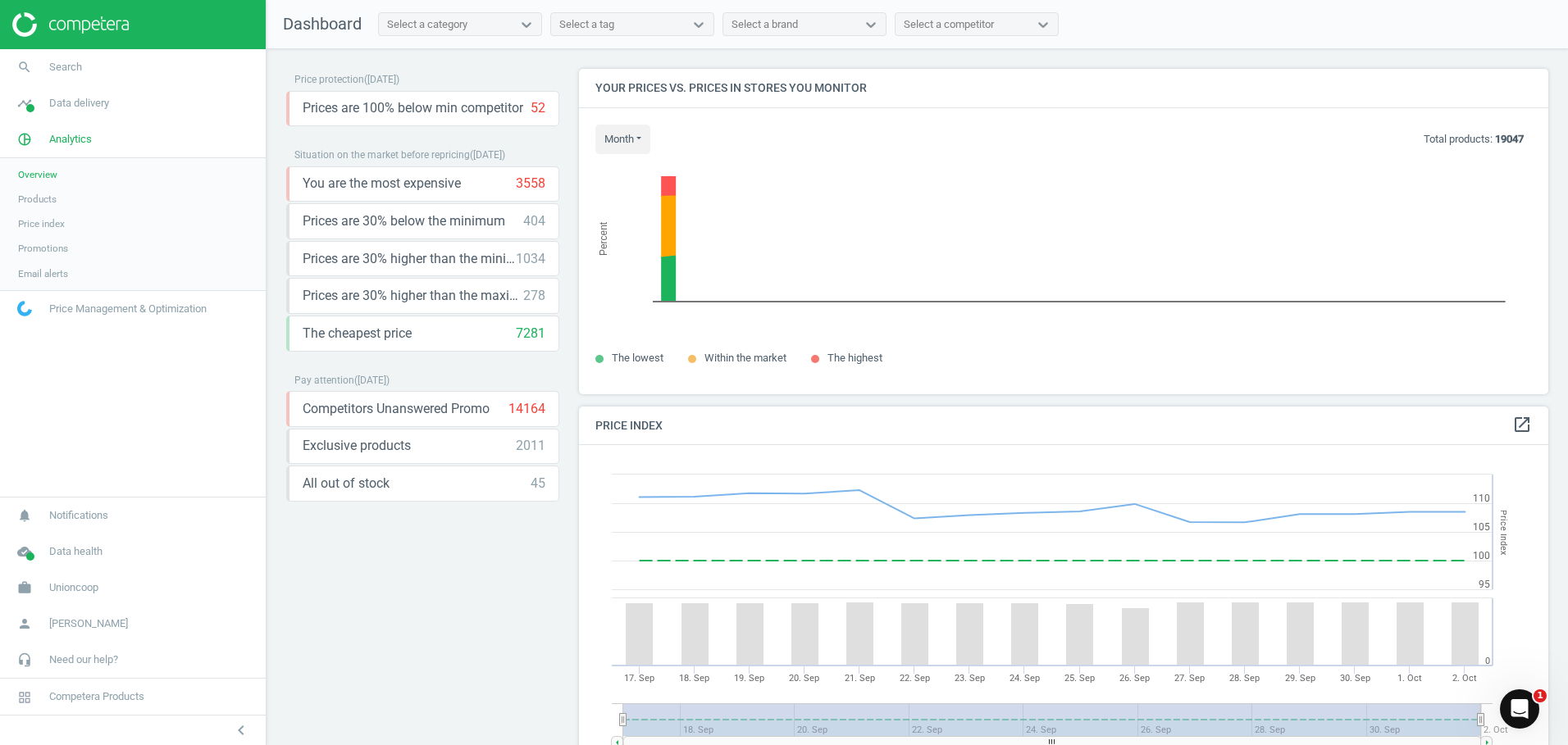
scroll to position [402, 982]
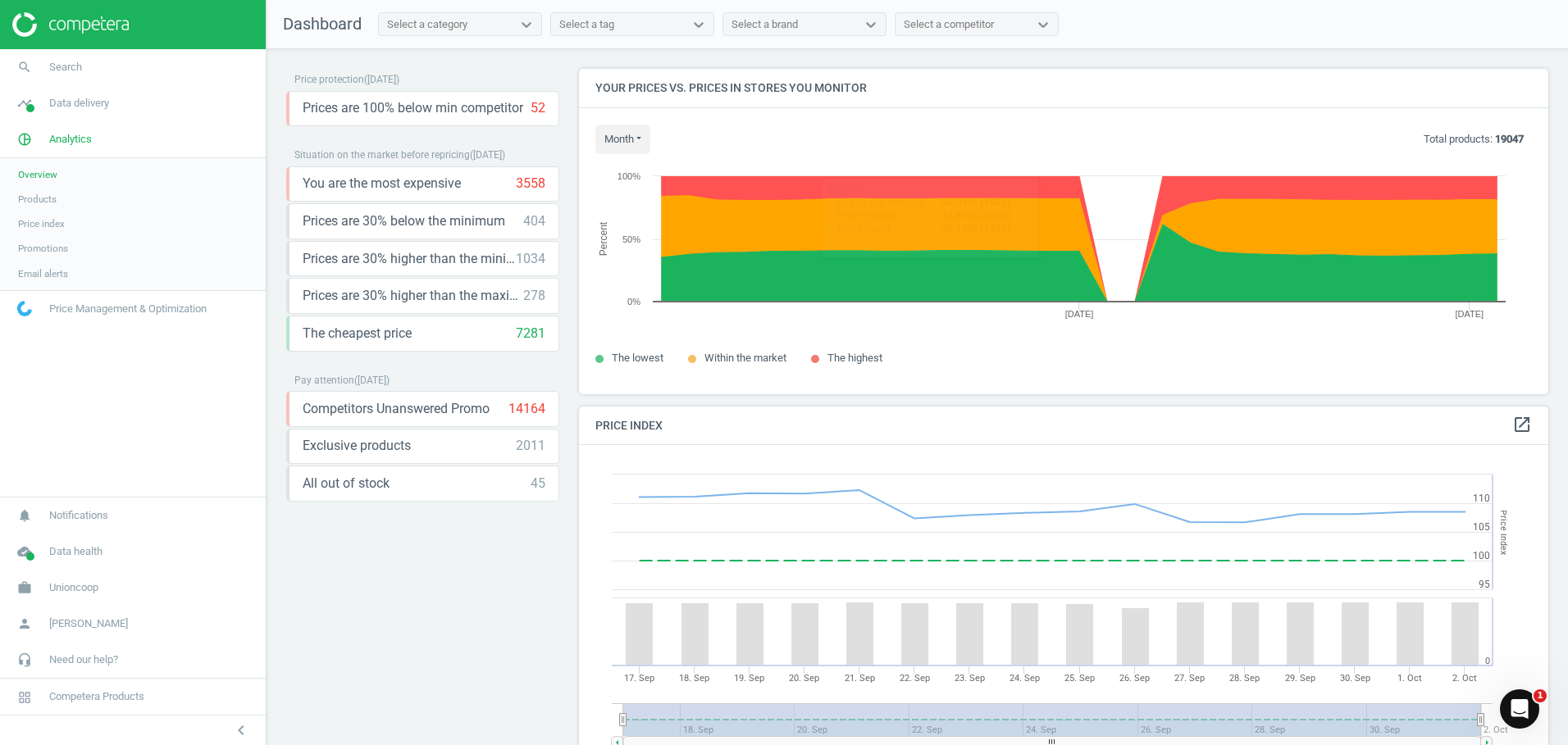
click at [996, 31] on div "Select a competitor" at bounding box center [962, 24] width 133 height 21
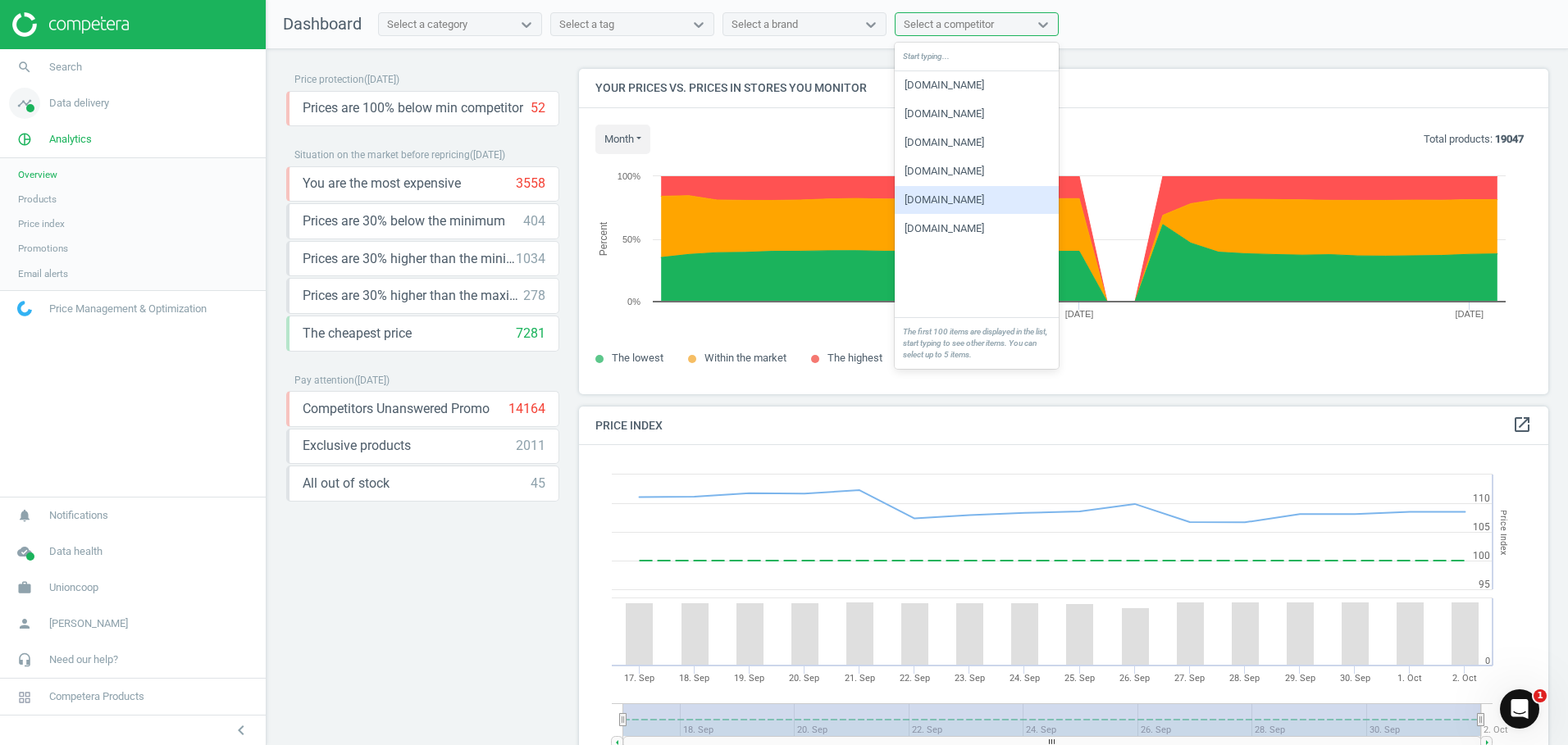
click at [73, 109] on span "Data delivery" at bounding box center [79, 103] width 59 height 15
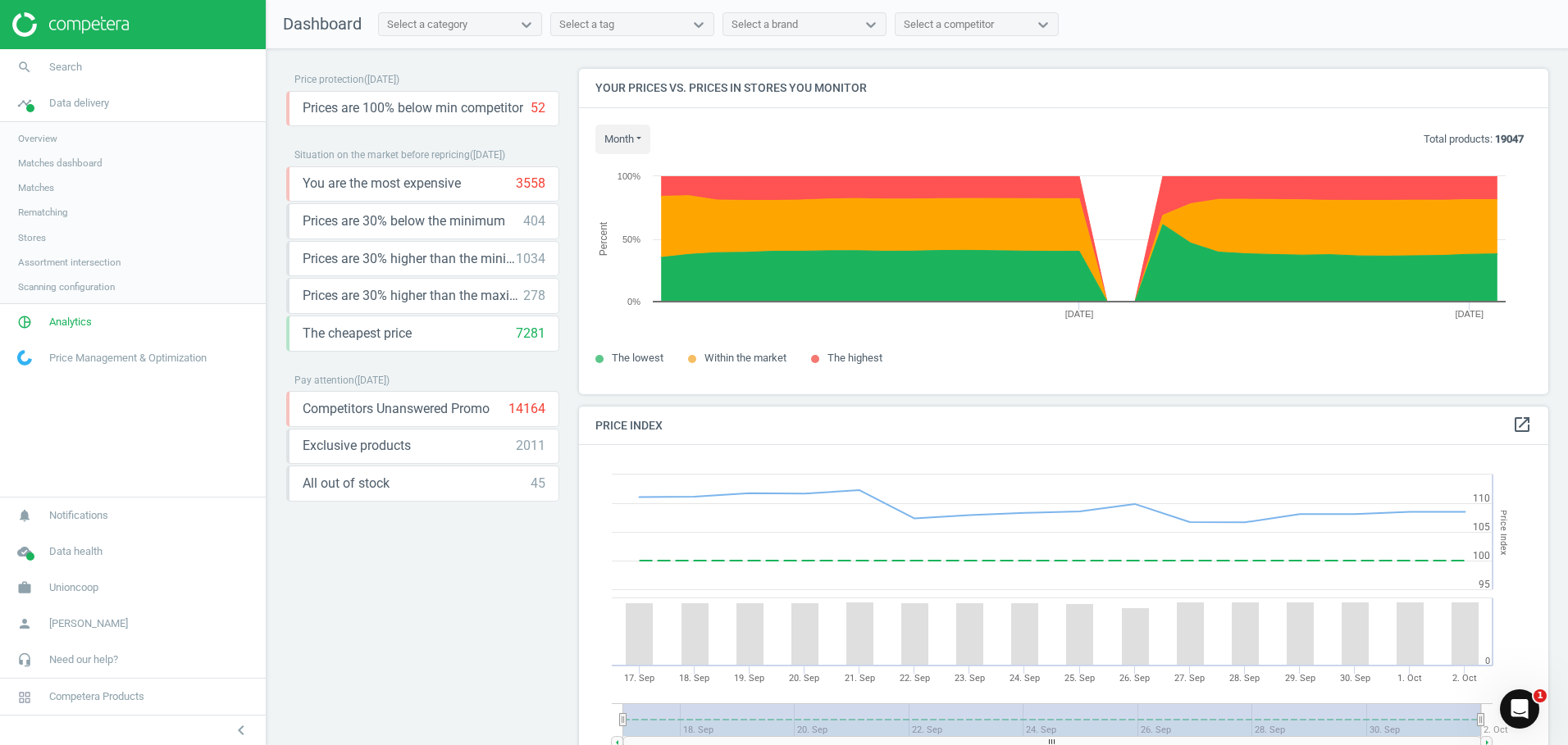
click at [41, 256] on span "Assortment intersection" at bounding box center [69, 262] width 102 height 13
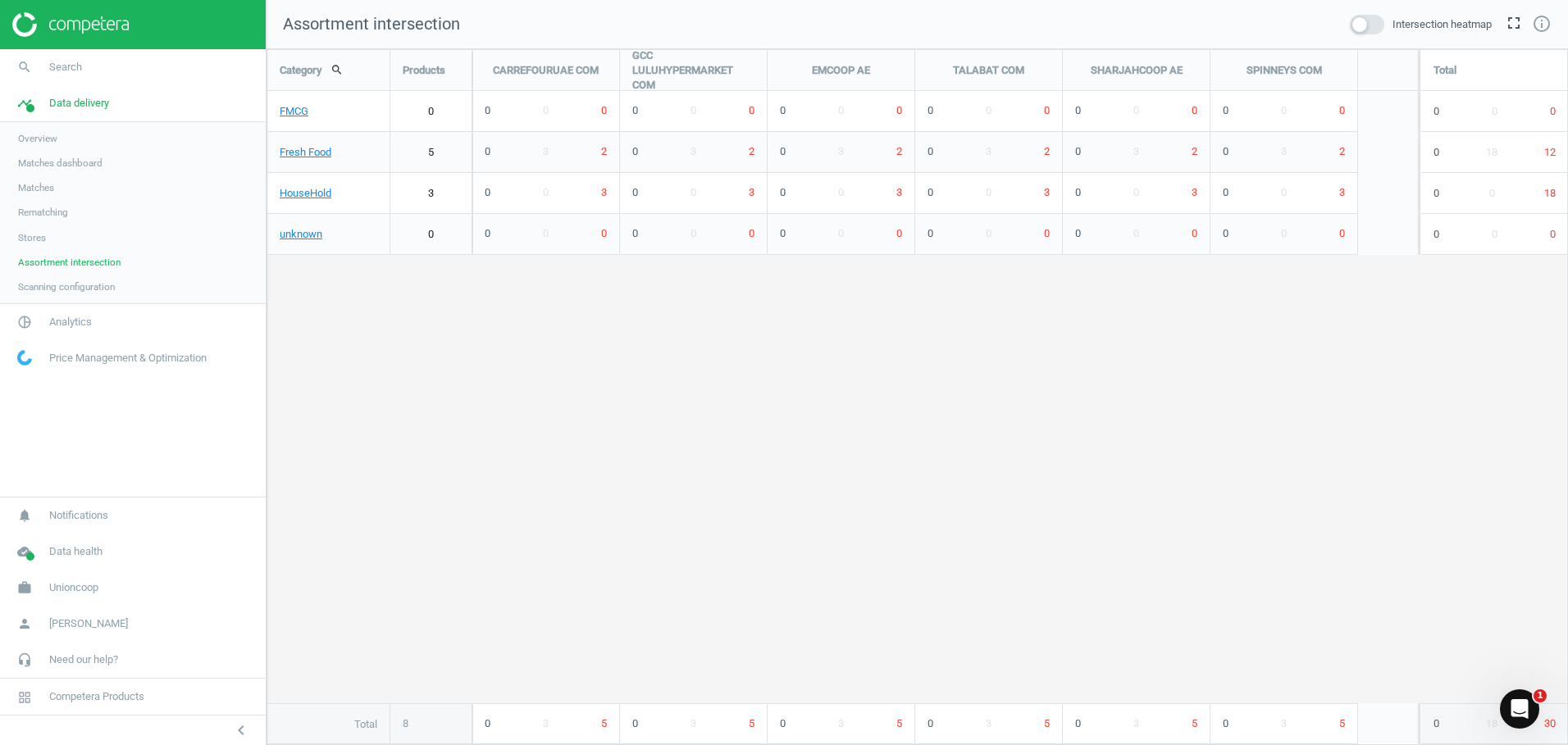
scroll to position [721, 1327]
click at [36, 213] on span "Rematching" at bounding box center [43, 212] width 50 height 13
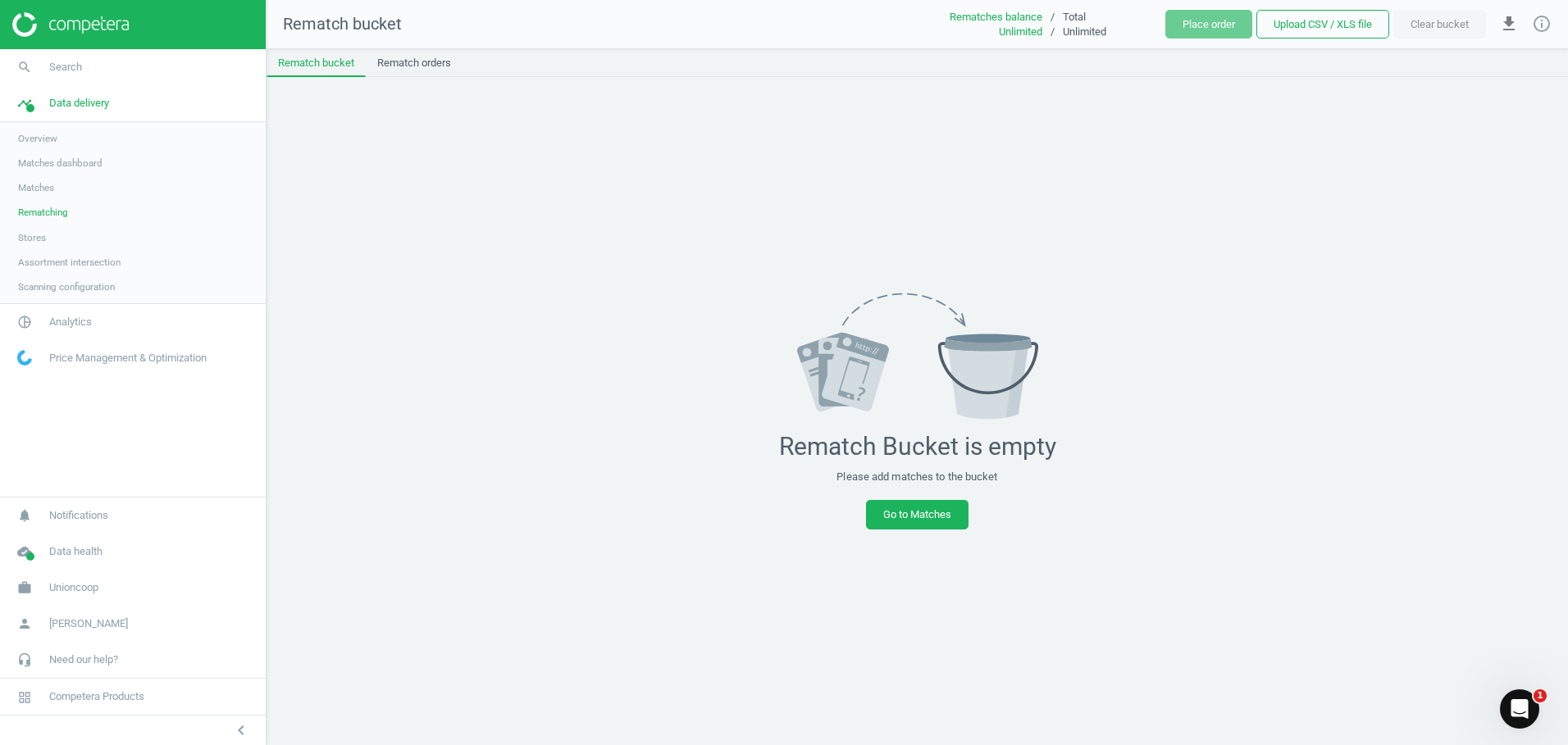
click at [37, 246] on link "Stores" at bounding box center [133, 238] width 266 height 24
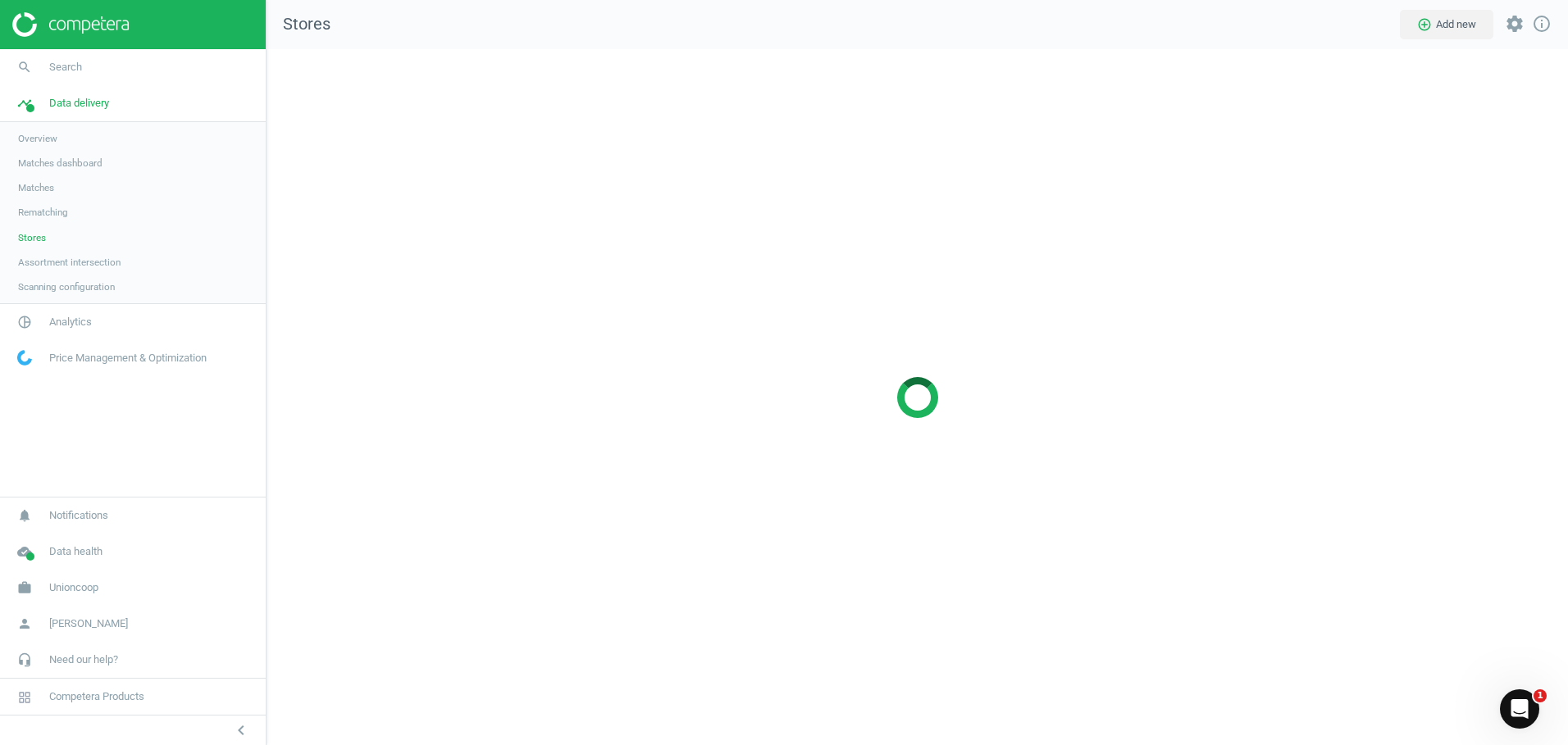
scroll to position [721, 1327]
click at [49, 268] on span "Assortment intersection" at bounding box center [69, 262] width 102 height 13
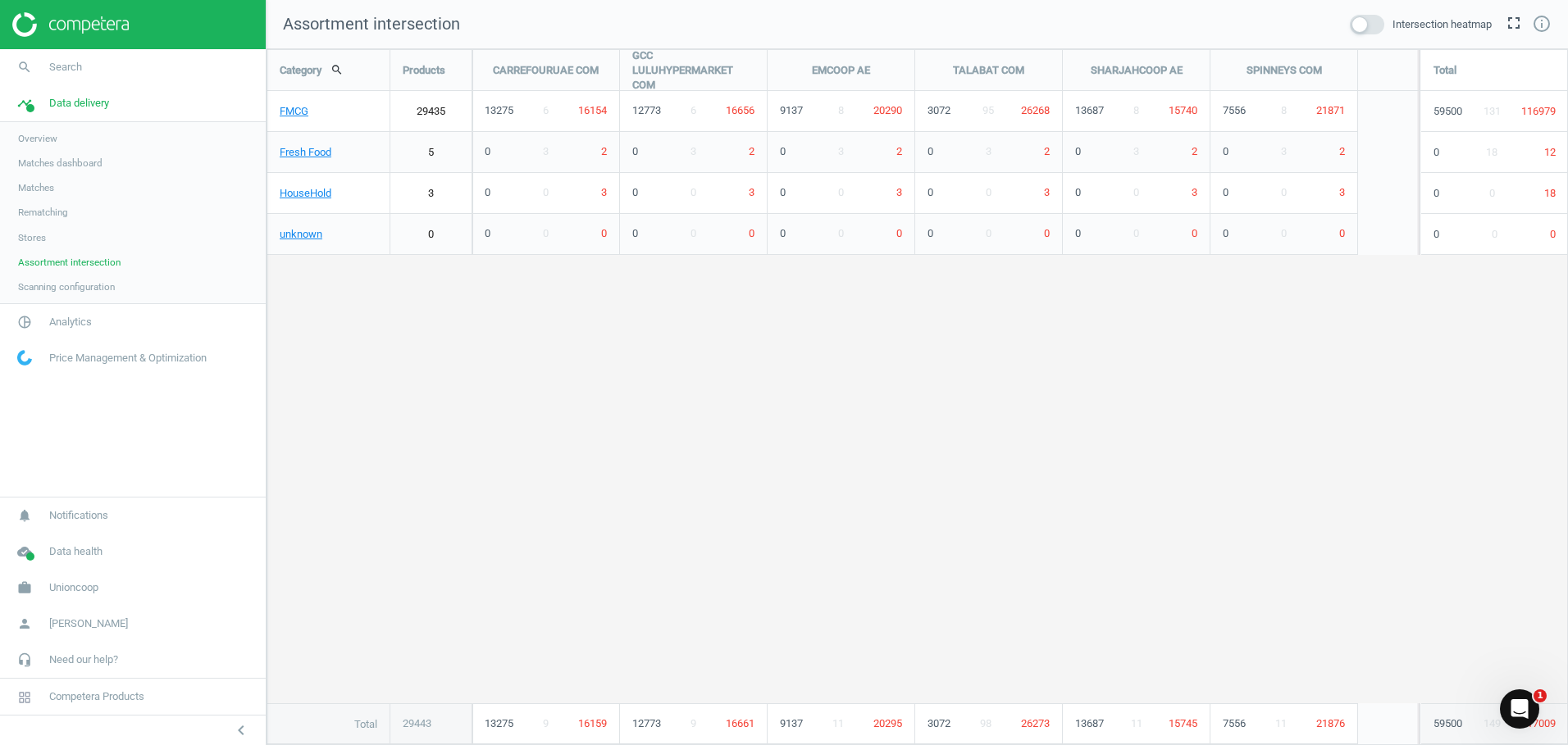
scroll to position [721, 1327]
click at [1380, 31] on span at bounding box center [1366, 24] width 34 height 20
click at [0, 0] on input "checkbox" at bounding box center [0, 0] width 0 height 0
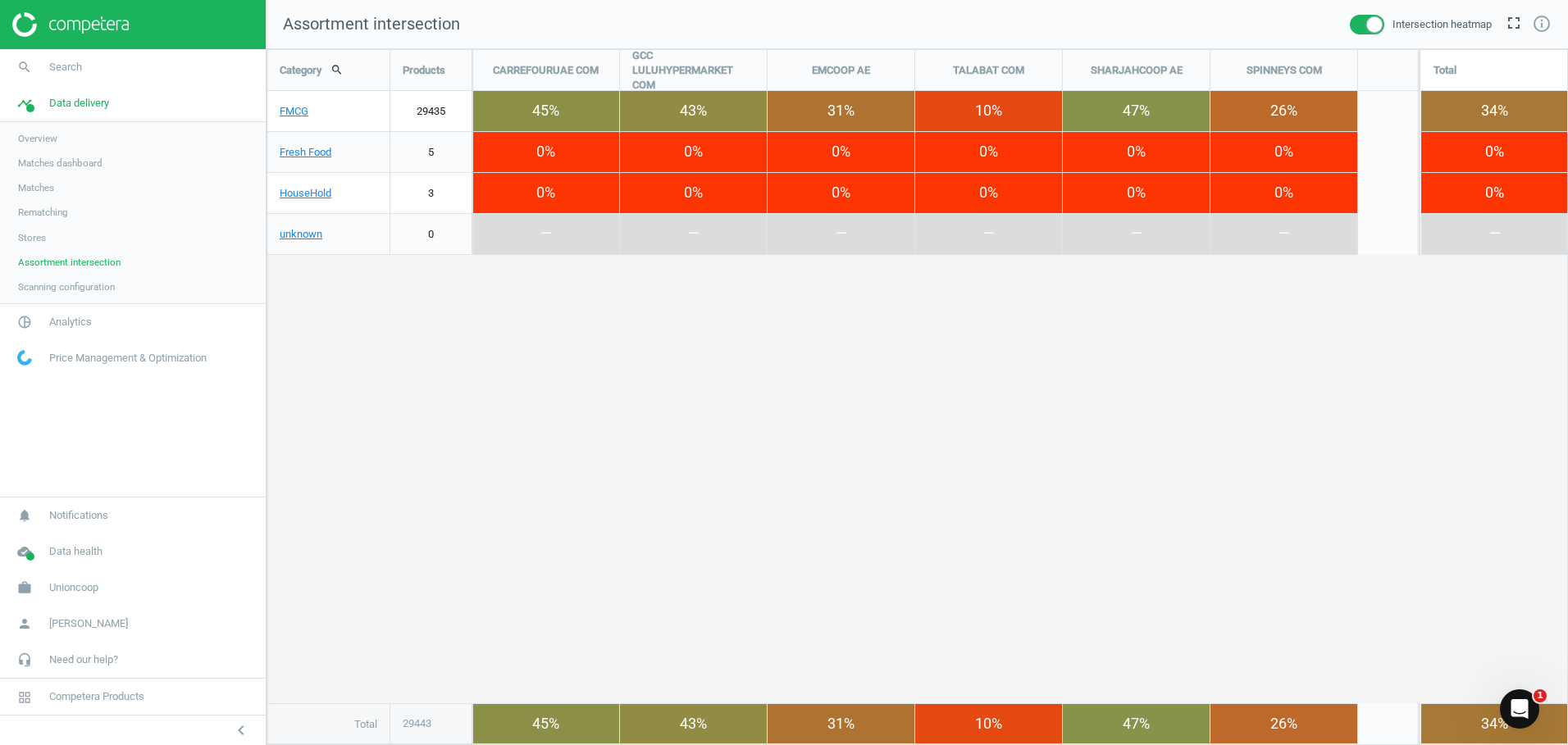
click at [1362, 26] on span at bounding box center [1366, 24] width 34 height 20
click at [0, 0] on input "checkbox" at bounding box center [0, 0] width 0 height 0
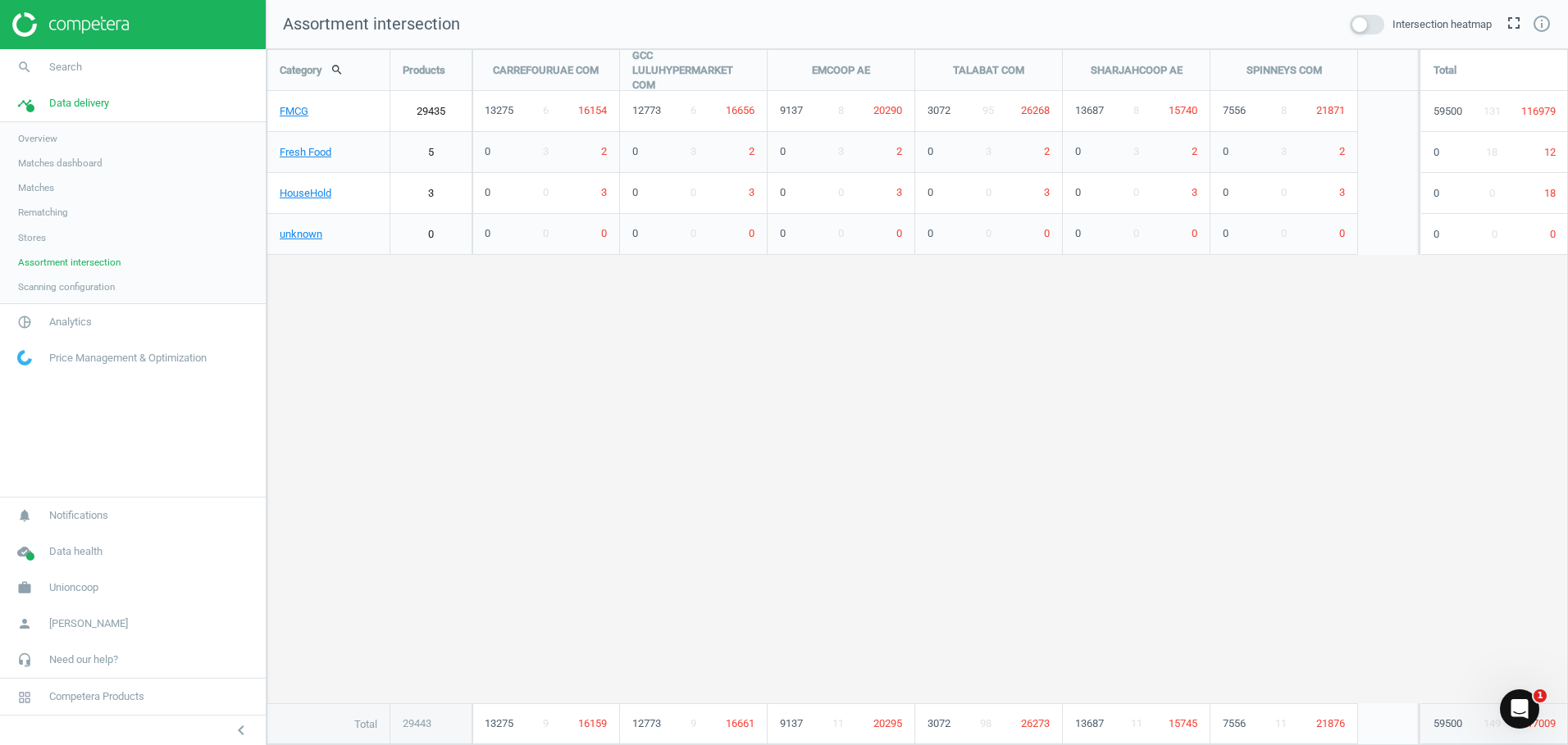
click at [1371, 29] on span at bounding box center [1366, 24] width 34 height 20
click at [0, 0] on input "checkbox" at bounding box center [0, 0] width 0 height 0
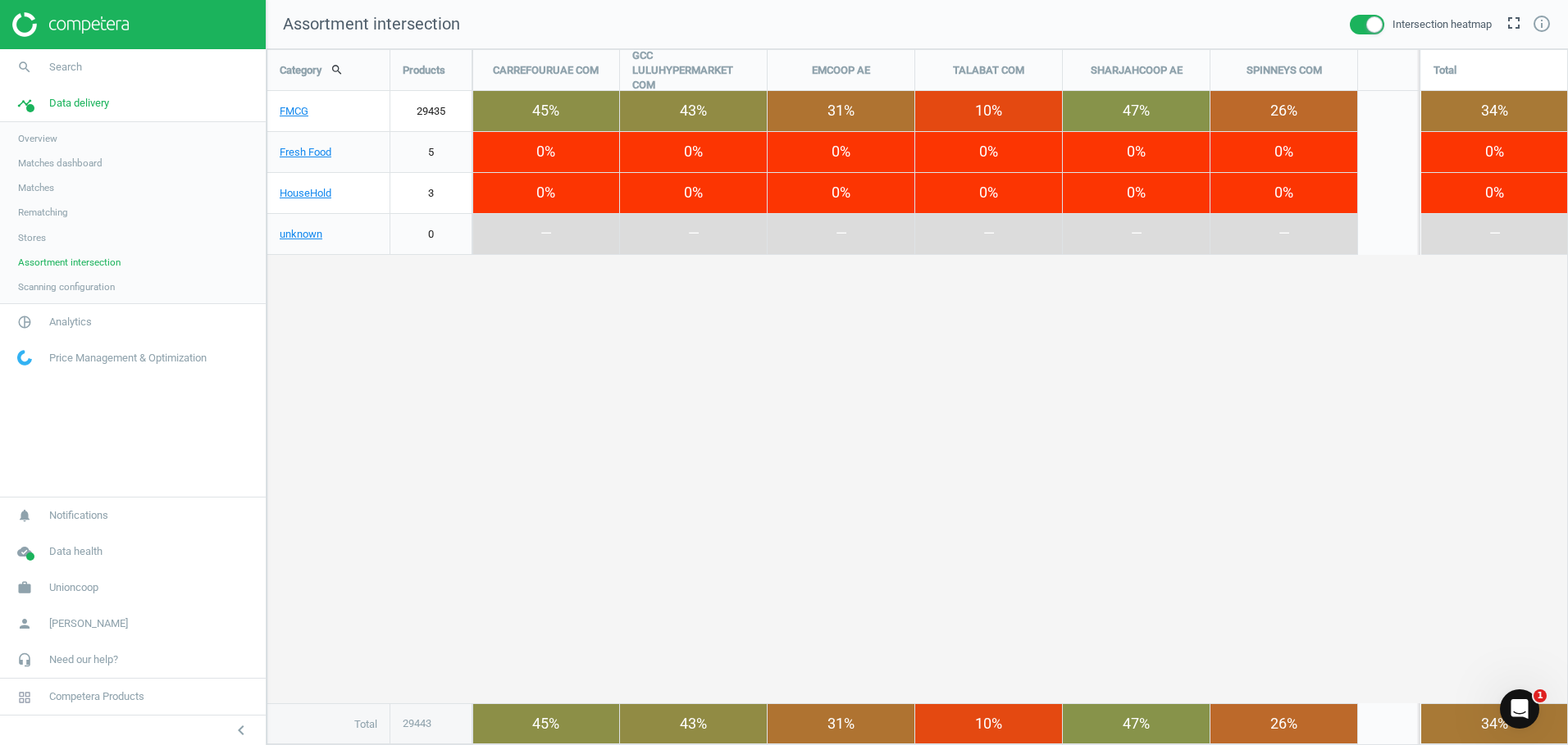
click at [1366, 24] on span at bounding box center [1366, 24] width 34 height 20
click at [0, 0] on input "checkbox" at bounding box center [0, 0] width 0 height 0
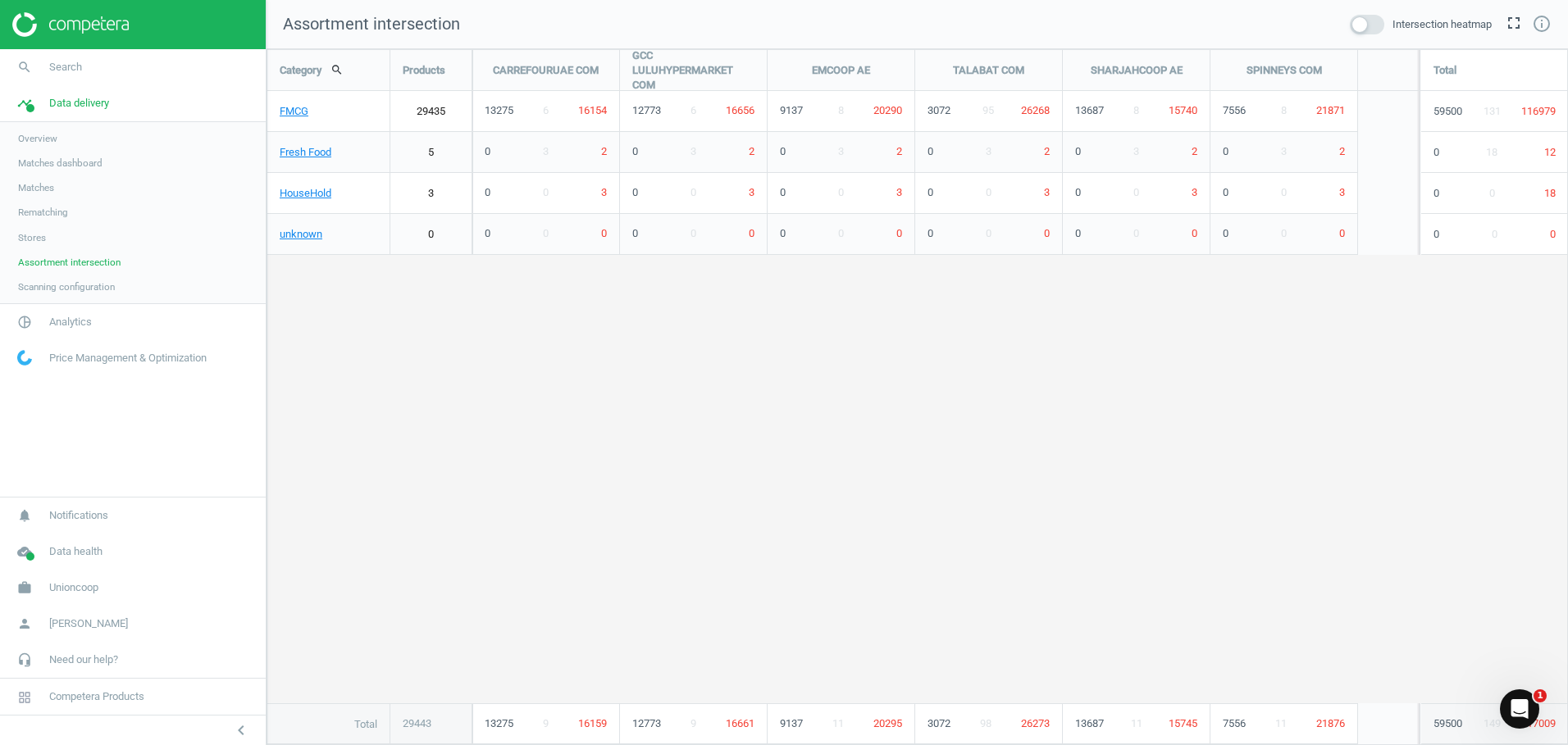
click at [38, 191] on span "Matches" at bounding box center [36, 187] width 36 height 13
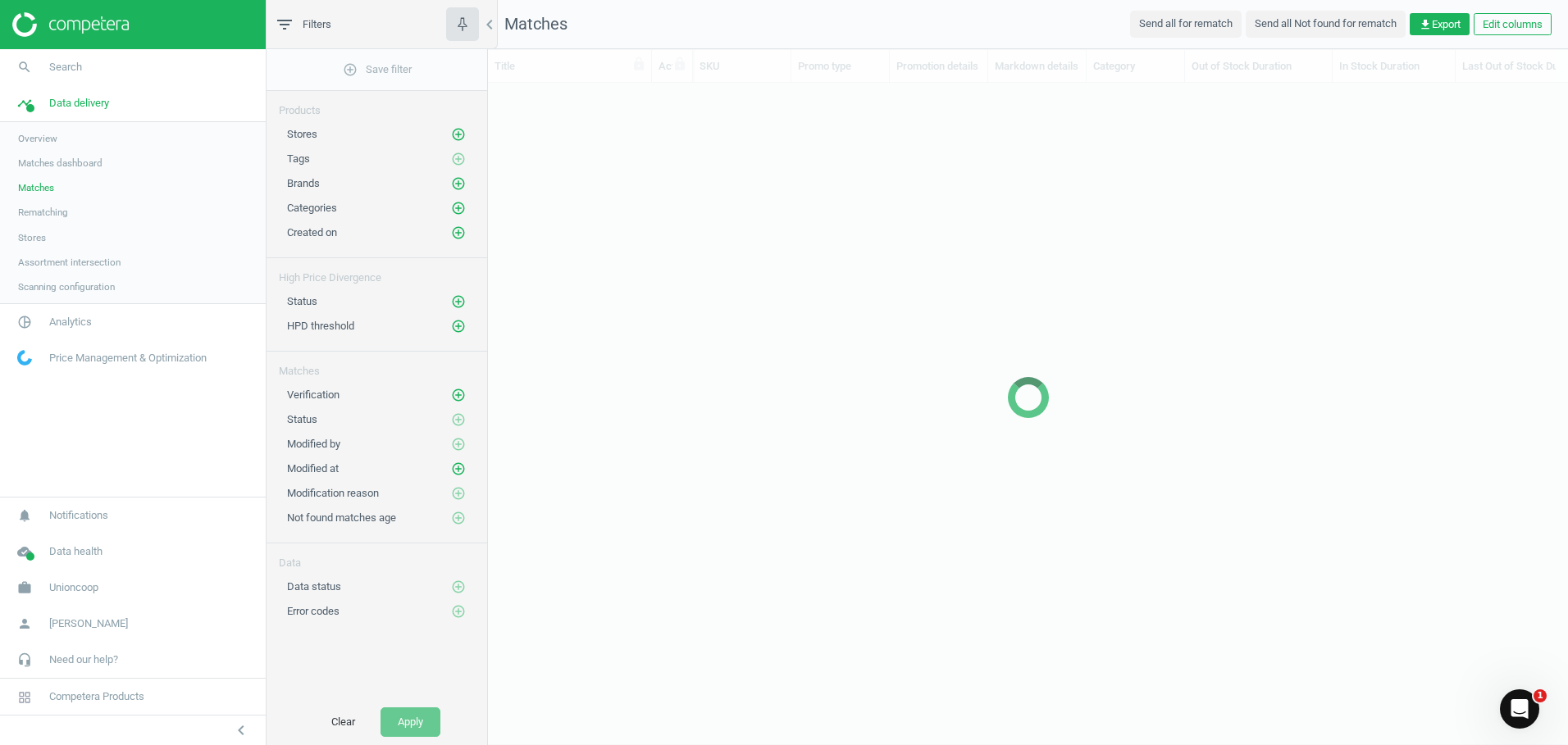
scroll to position [607, 1068]
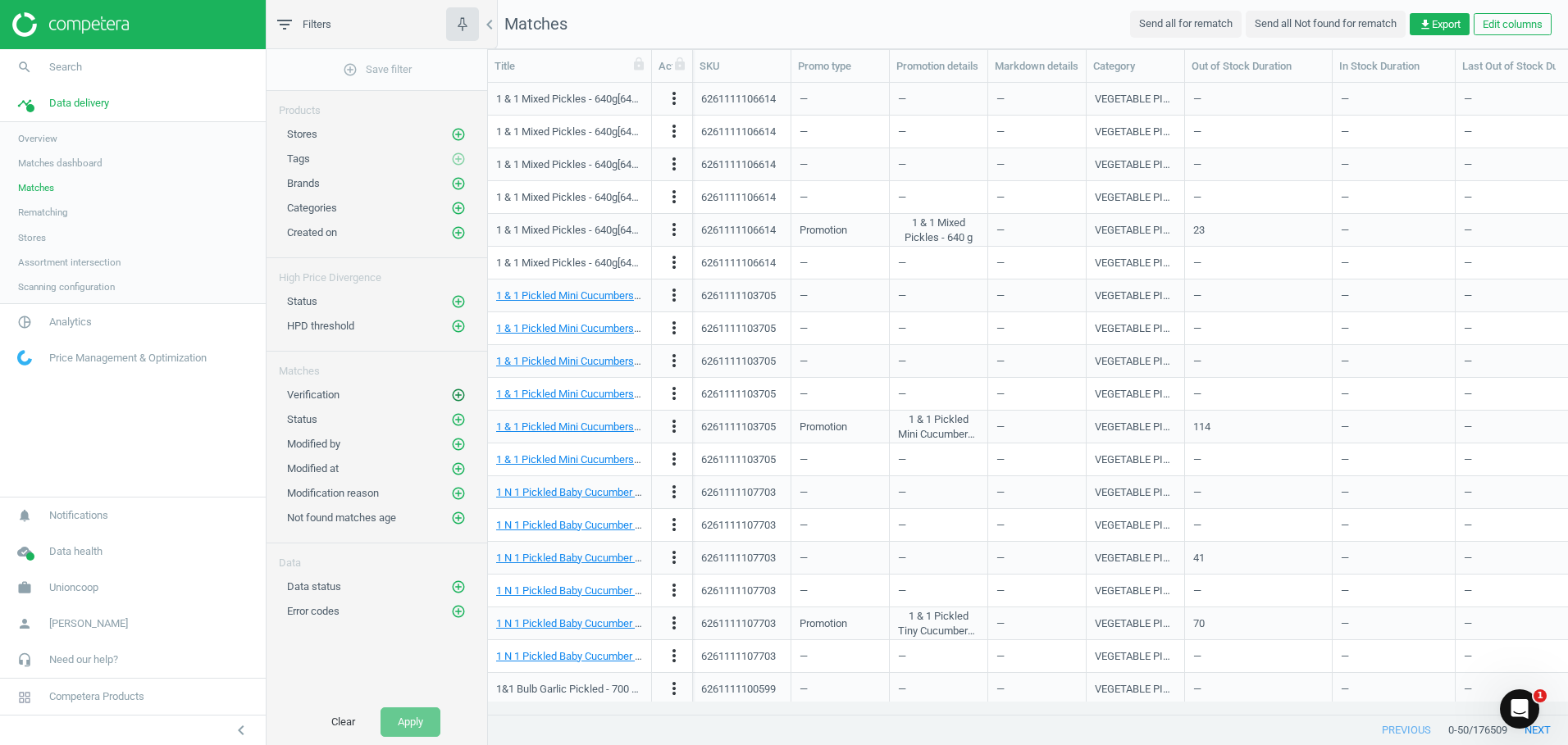
click at [454, 400] on icon "add_circle_outline" at bounding box center [458, 394] width 15 height 15
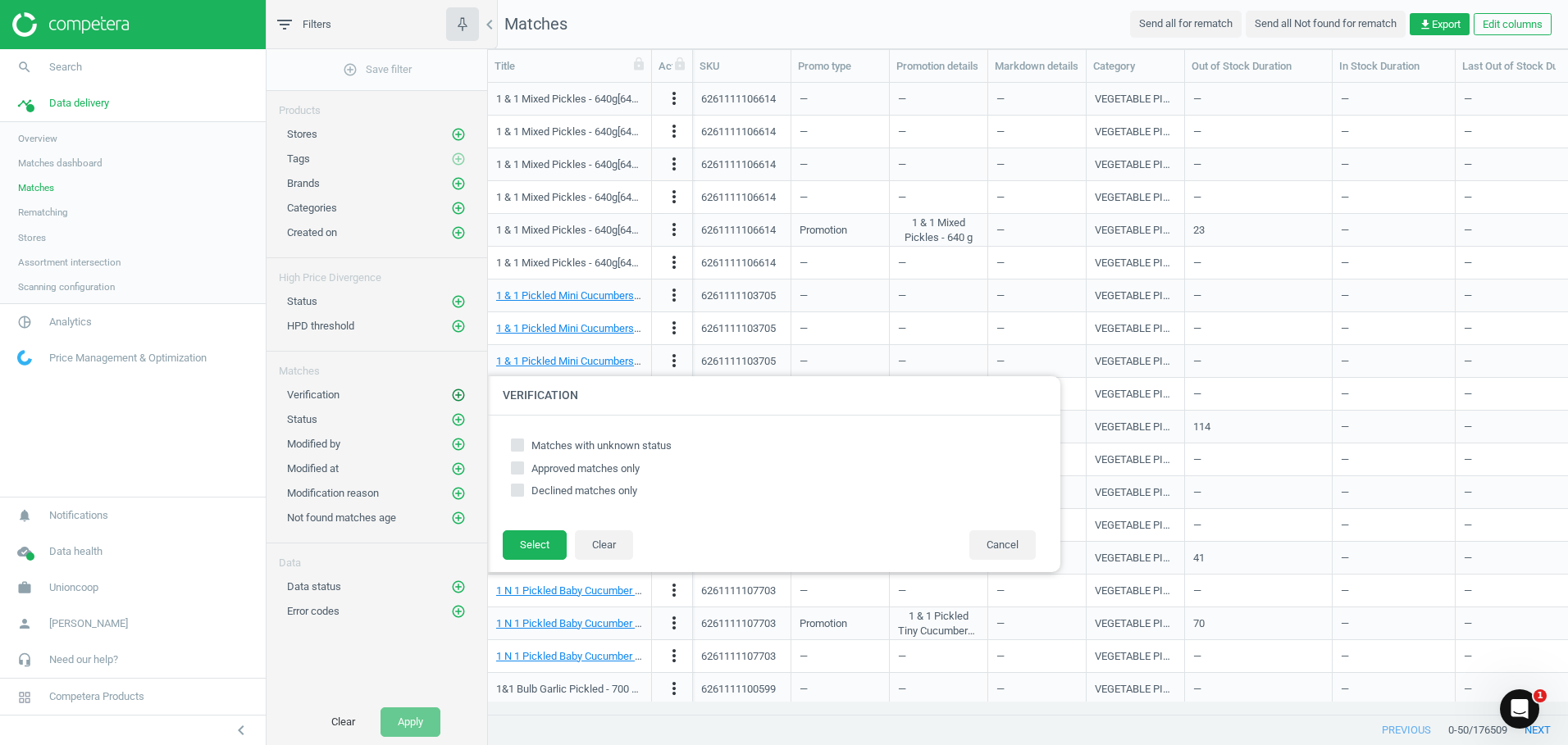
click at [454, 400] on icon "add_circle_outline" at bounding box center [458, 394] width 15 height 15
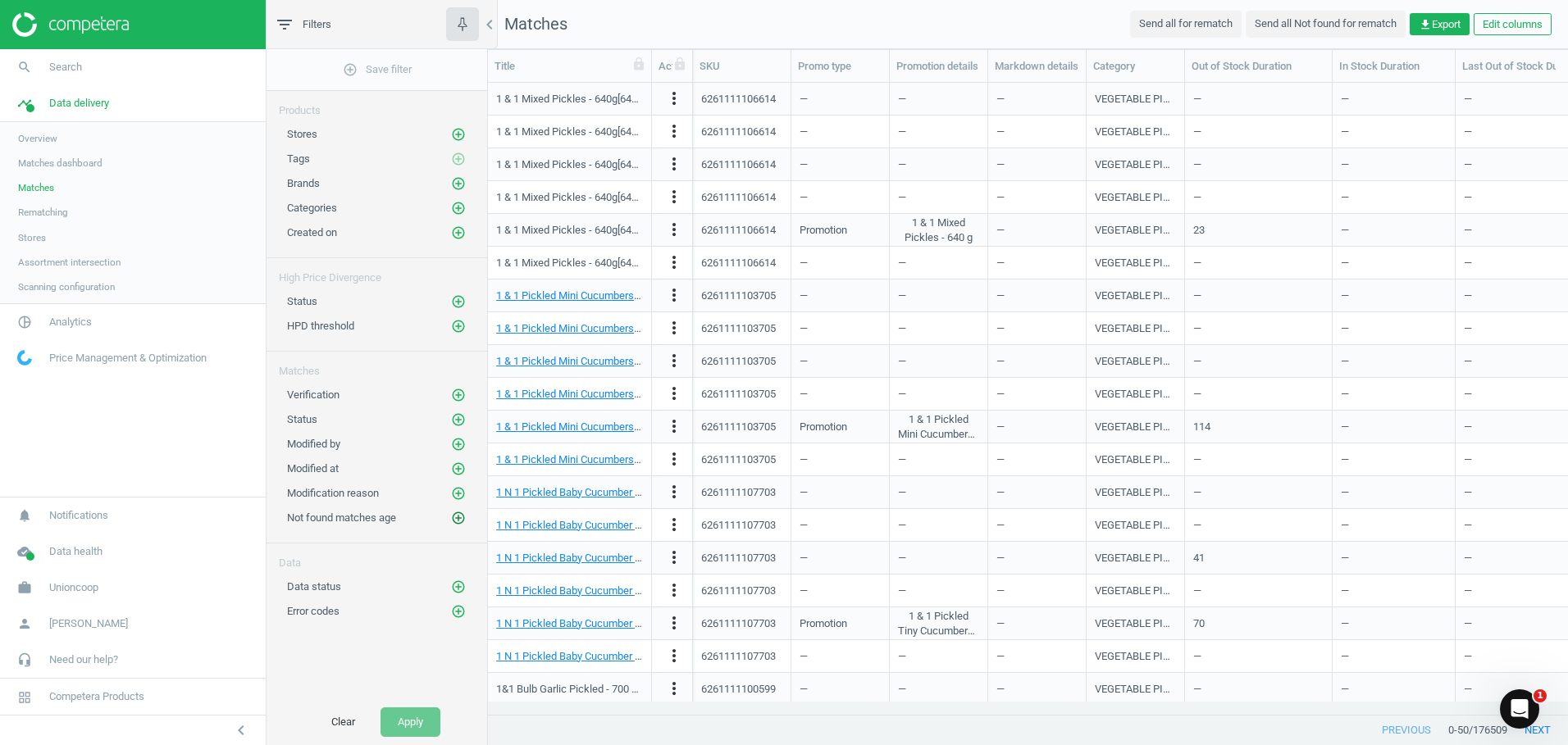
click at [462, 517] on icon "add_circle_outline" at bounding box center [458, 518] width 15 height 15
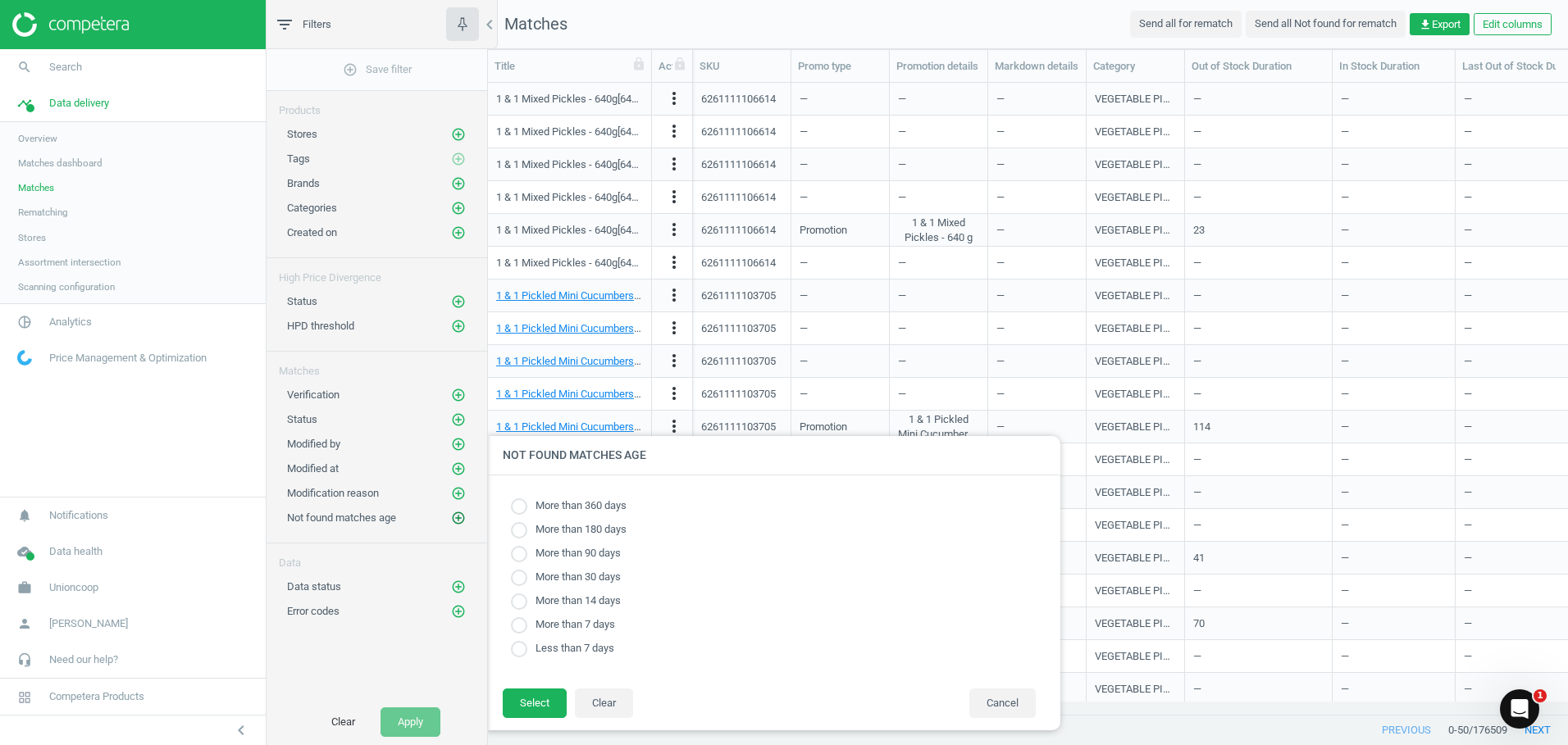
click at [462, 517] on icon "add_circle_outline" at bounding box center [458, 518] width 15 height 15
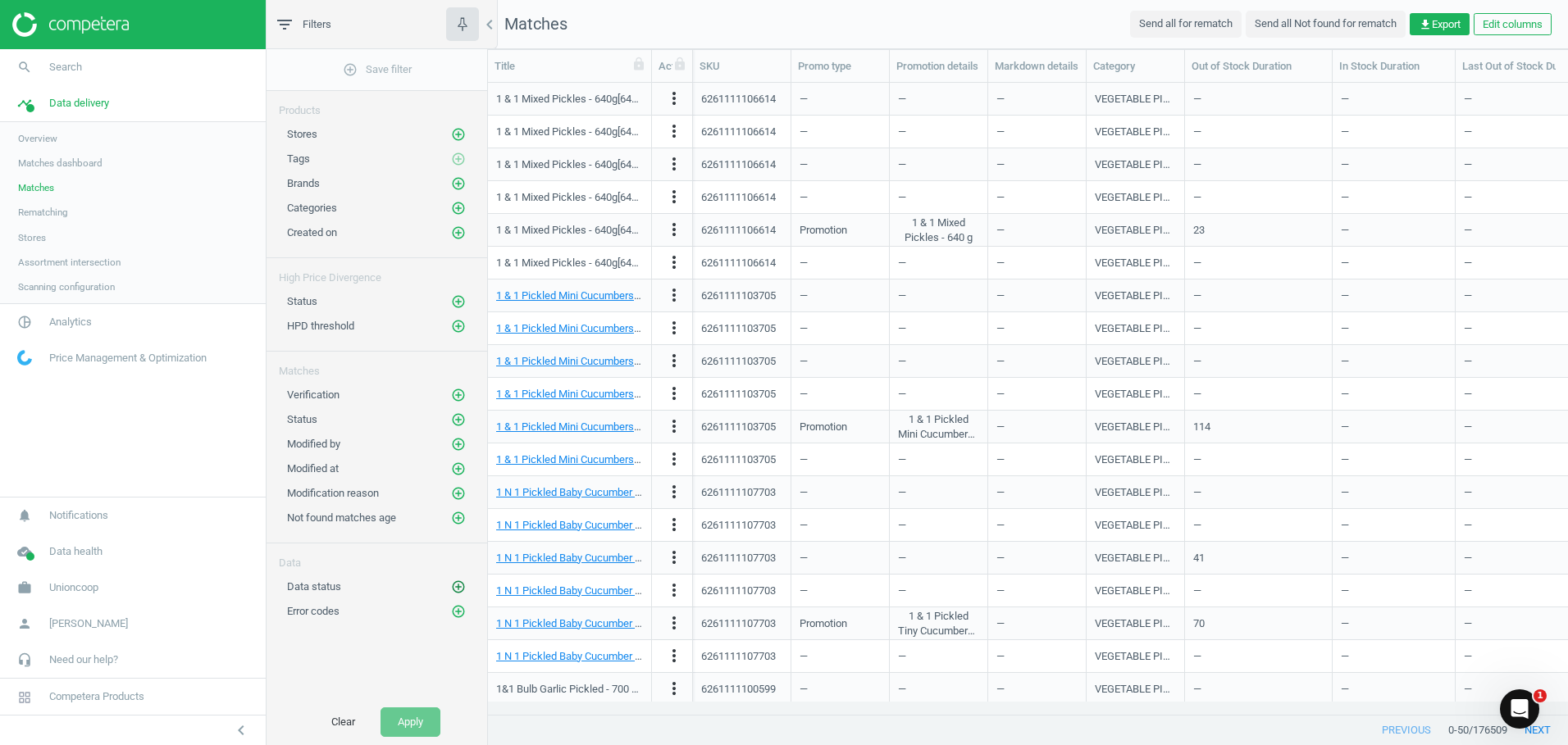
click at [450, 581] on button "add_circle_outline" at bounding box center [458, 587] width 17 height 17
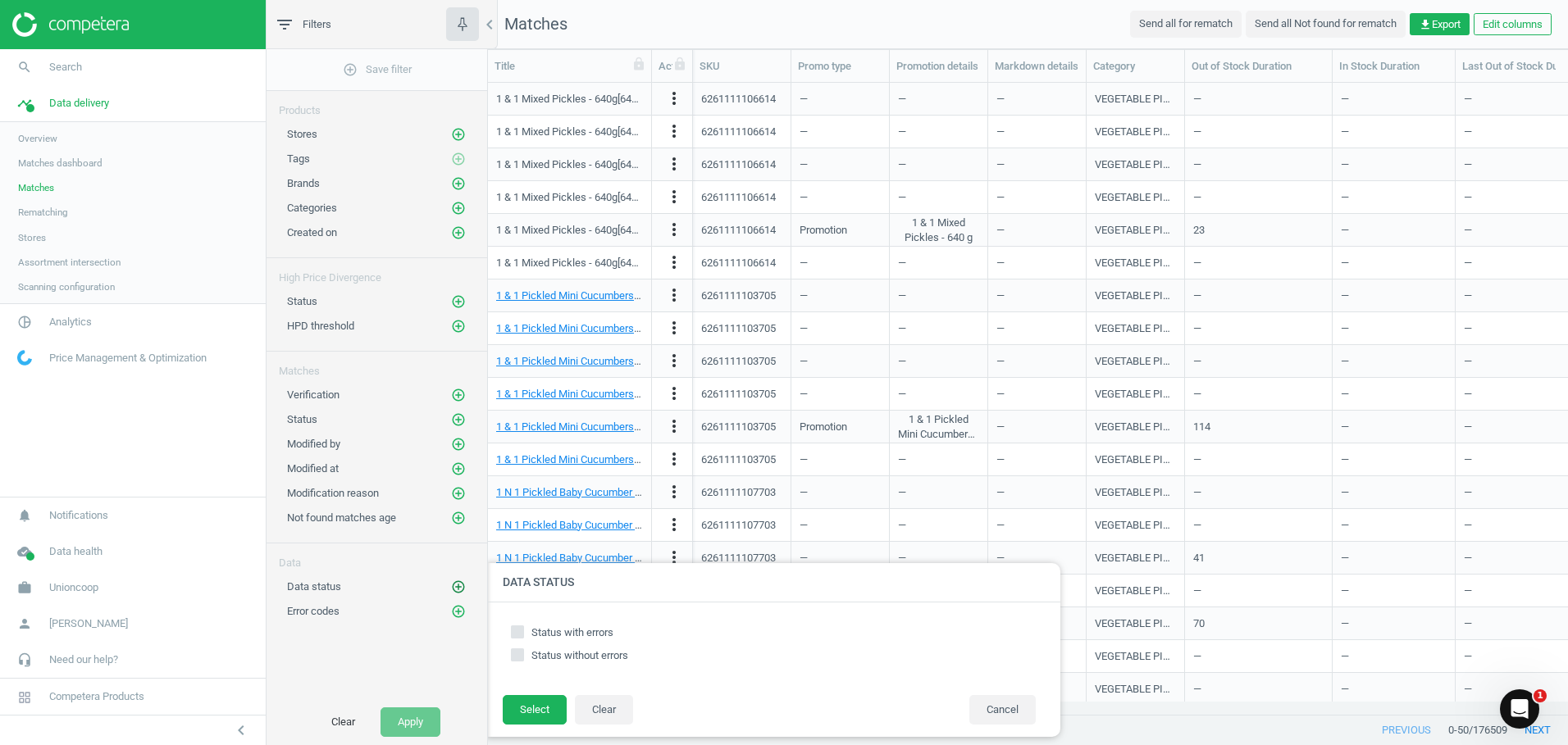
click at [450, 581] on button "add_circle_outline" at bounding box center [458, 587] width 17 height 17
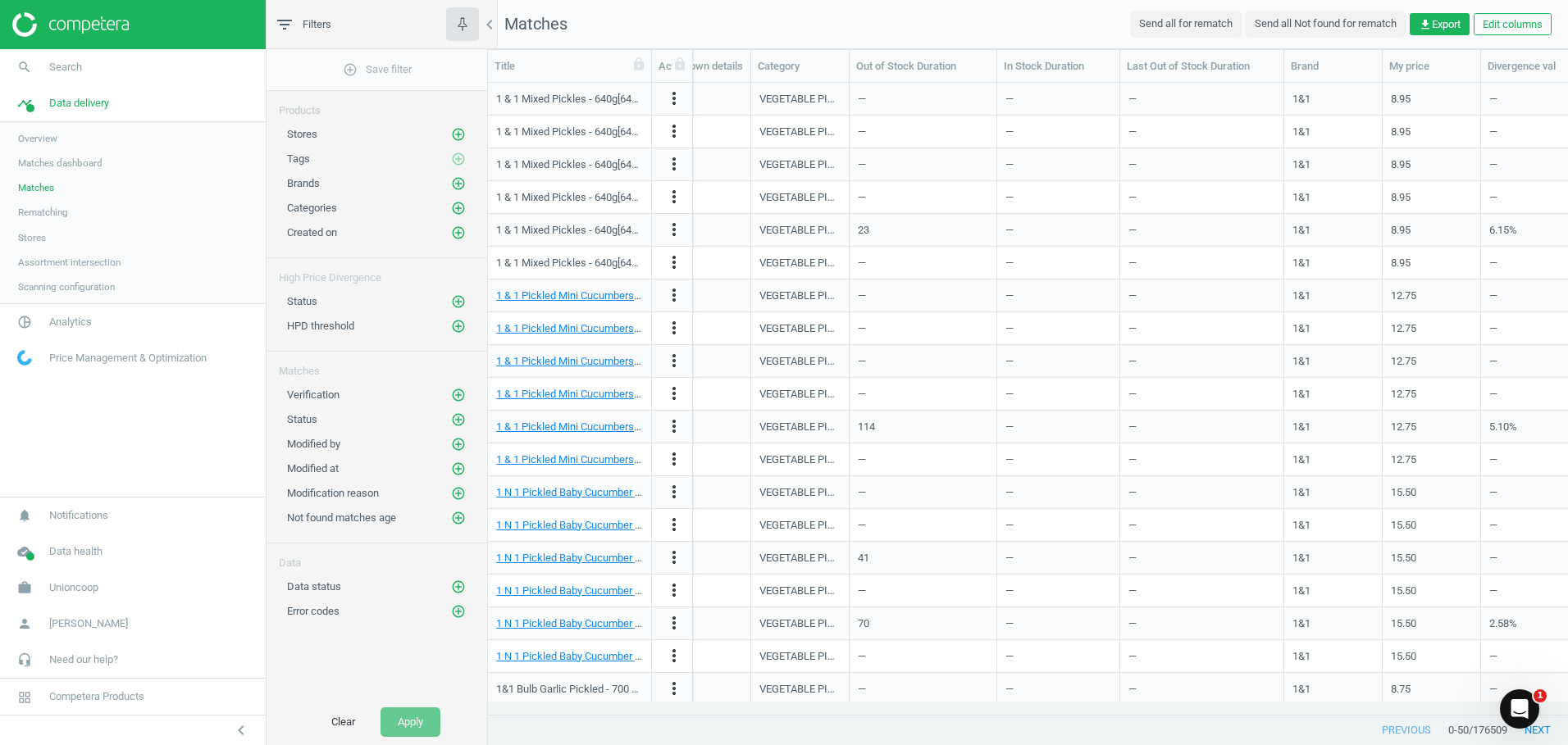
scroll to position [0, 335]
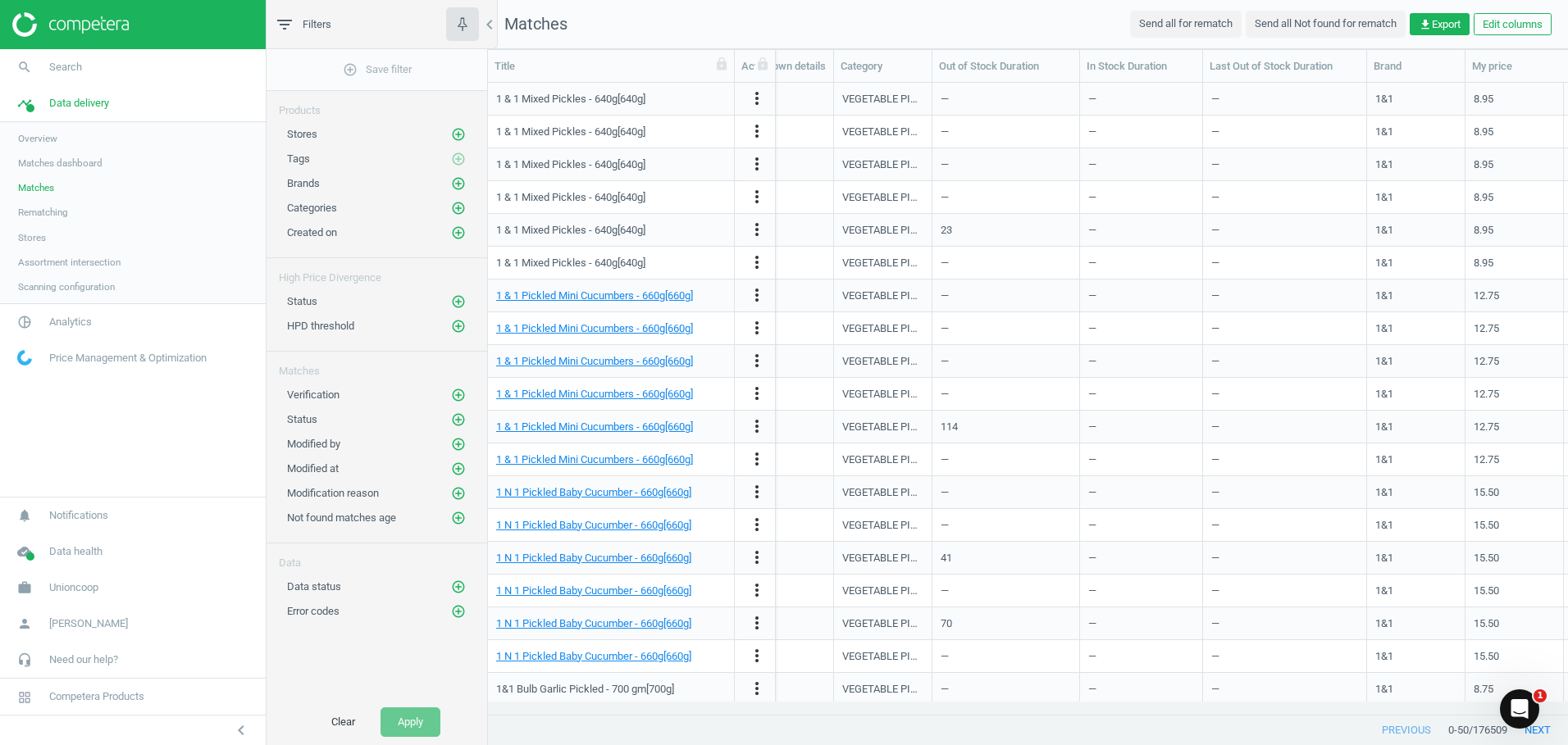
drag, startPoint x: 651, startPoint y: 73, endPoint x: 733, endPoint y: 87, distance: 83.2
click at [733, 87] on div "Title Actions SKU Promo type Promotion details Markdown details Category Out of…" at bounding box center [1028, 382] width 1080 height 665
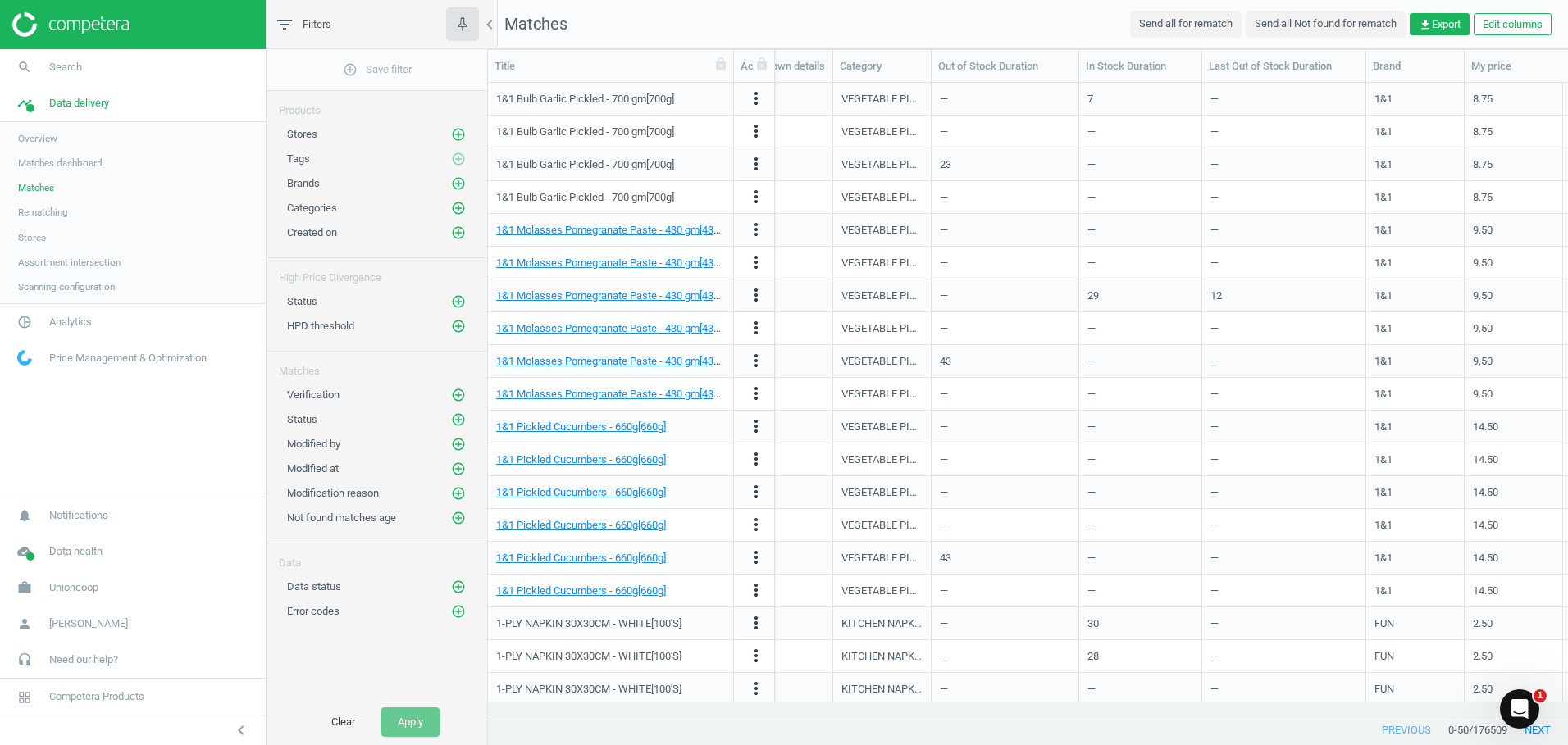
scroll to position [1020, 0]
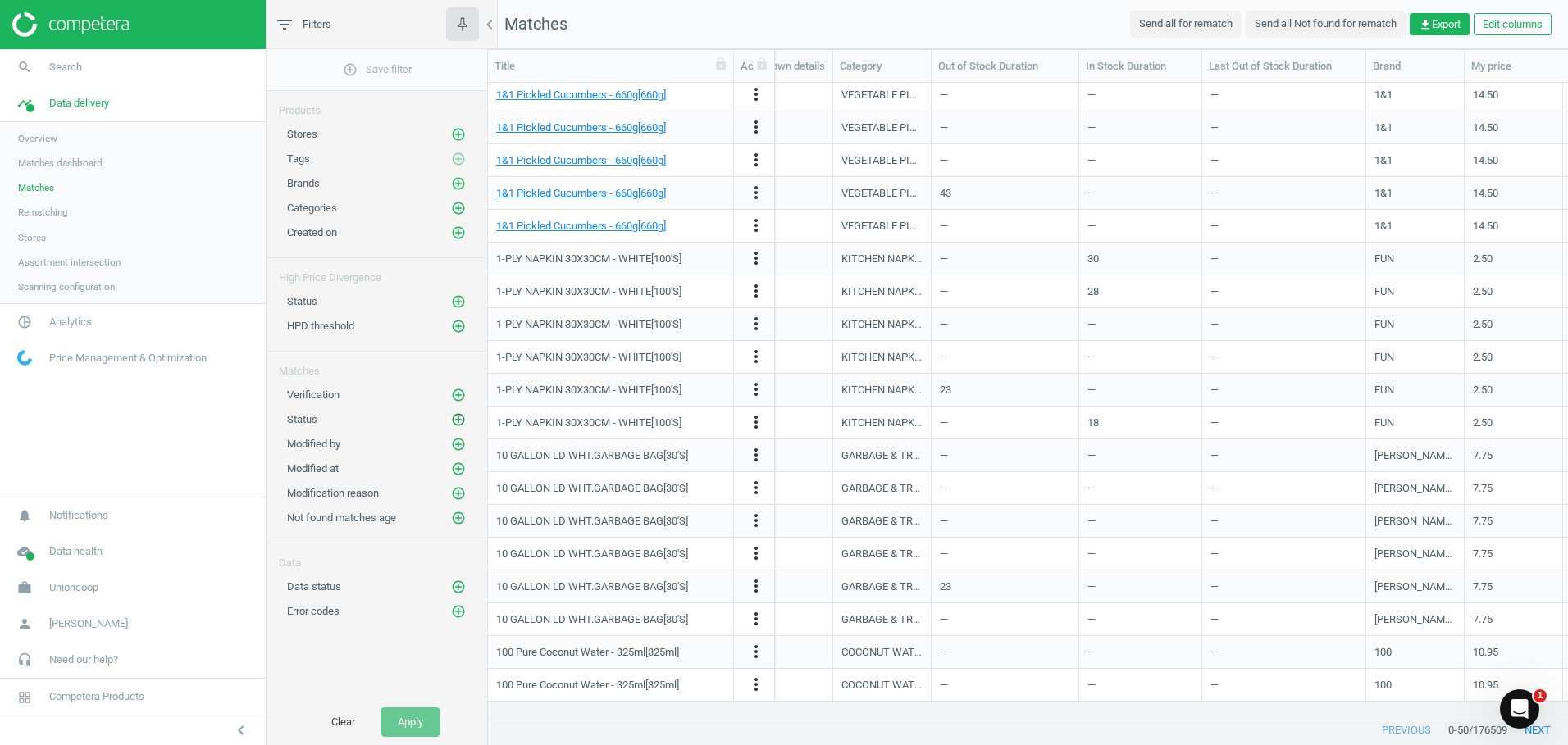
click at [455, 413] on icon "add_circle_outline" at bounding box center [458, 420] width 15 height 15
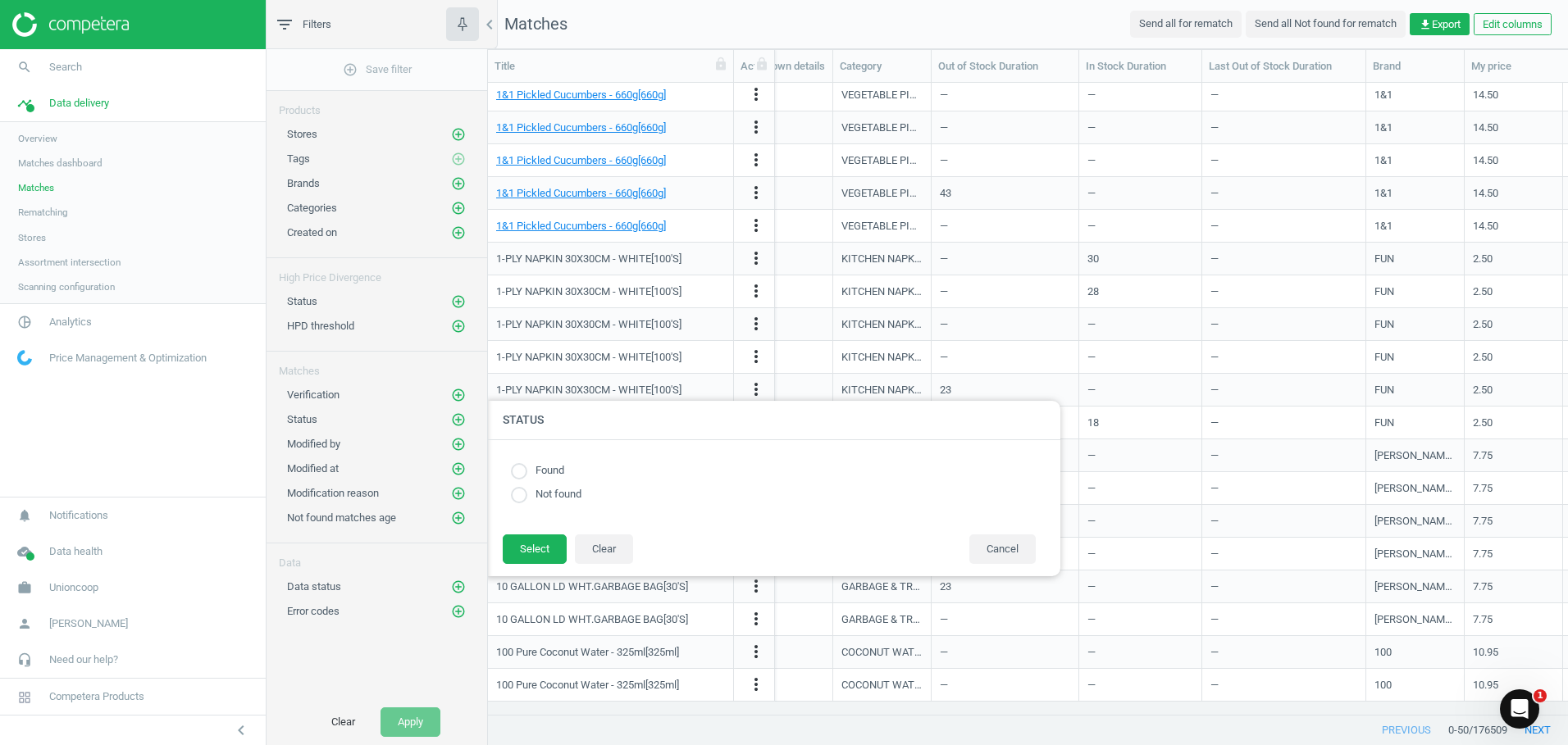
click at [516, 497] on input "radio" at bounding box center [519, 495] width 17 height 17
radio input "true"
click at [532, 541] on button "Select" at bounding box center [534, 549] width 64 height 30
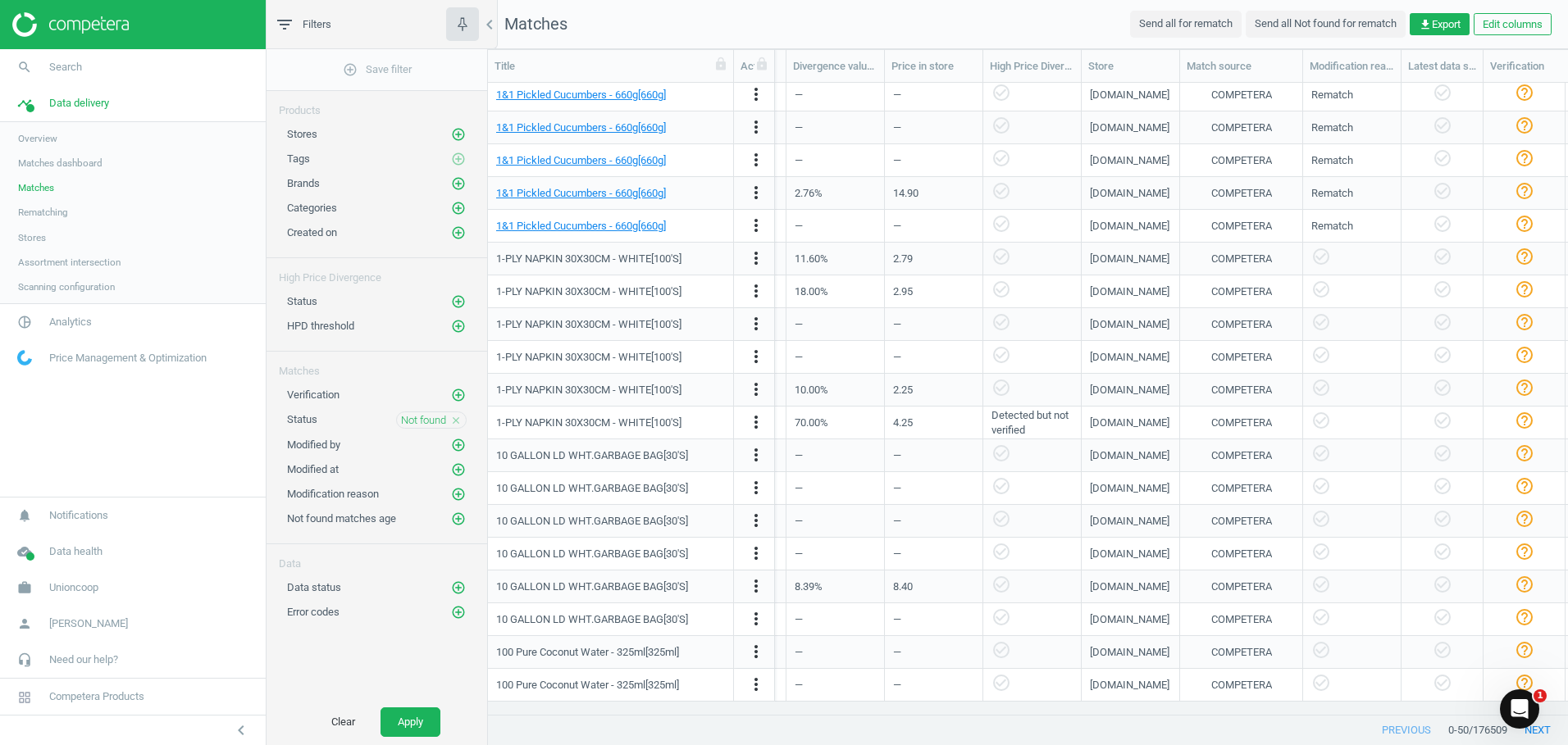
scroll to position [0, 1112]
click at [428, 718] on button "Apply" at bounding box center [410, 722] width 59 height 30
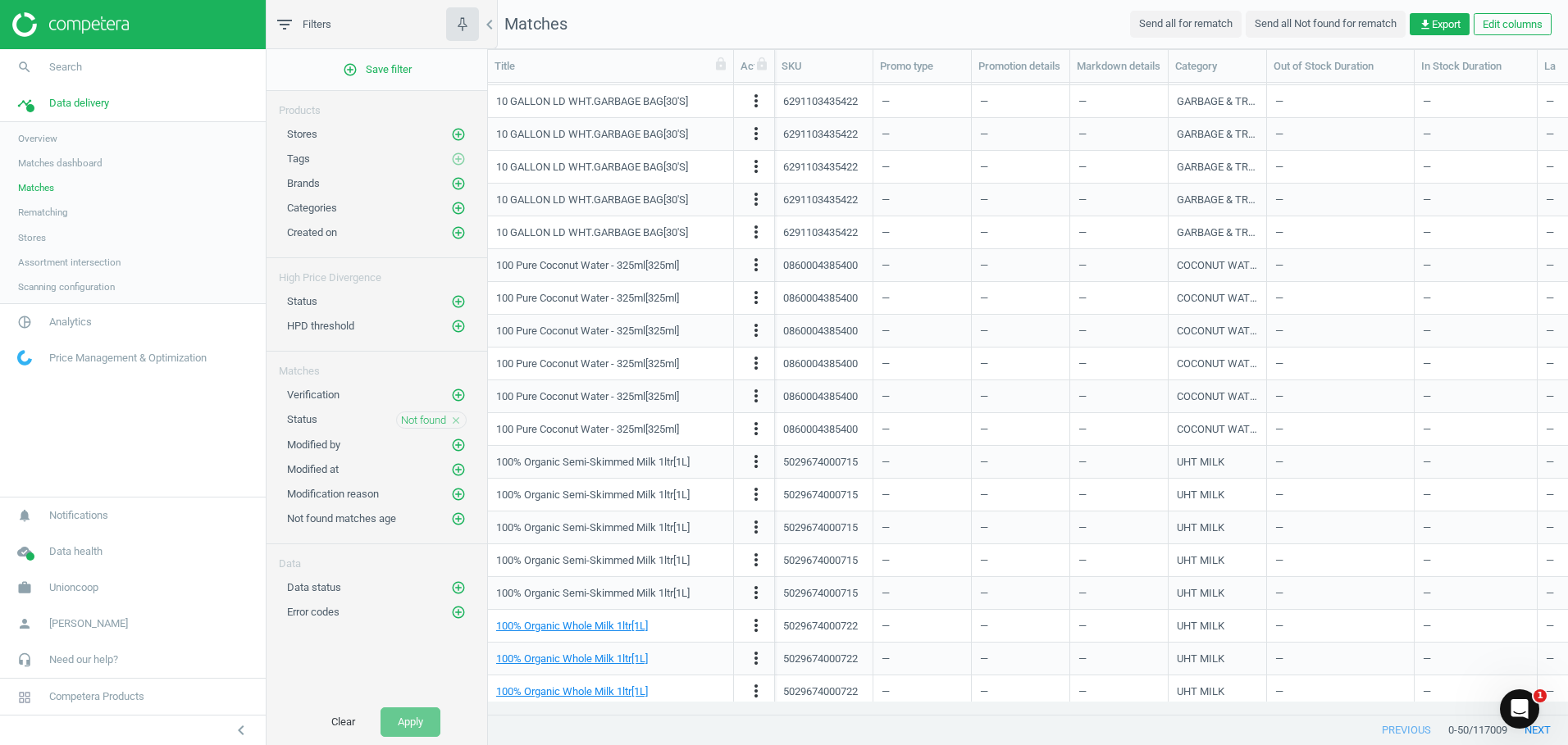
scroll to position [1020, 0]
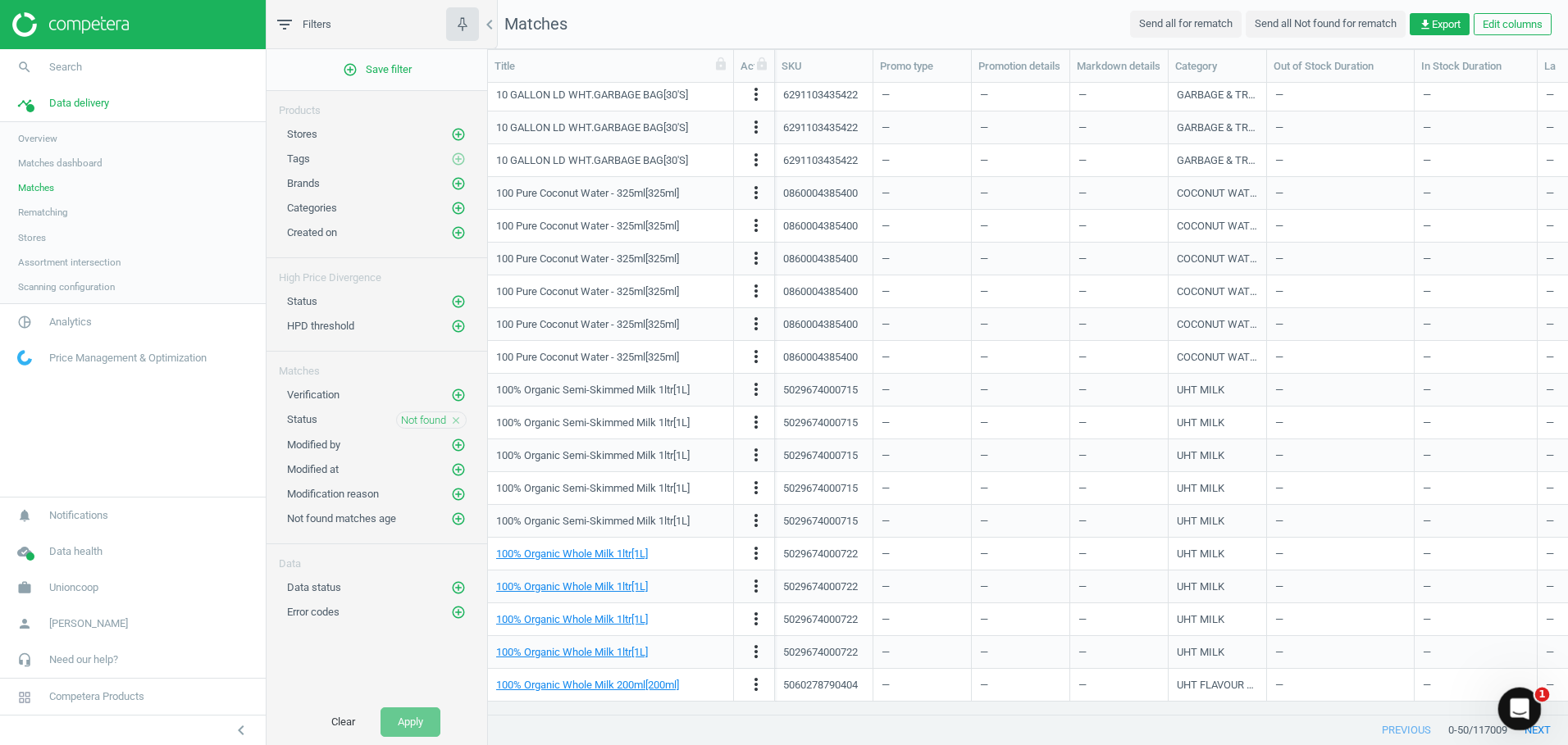
click at [1528, 728] on div "1" at bounding box center [1520, 710] width 44 height 44
click at [1532, 733] on button "next" at bounding box center [1537, 730] width 60 height 30
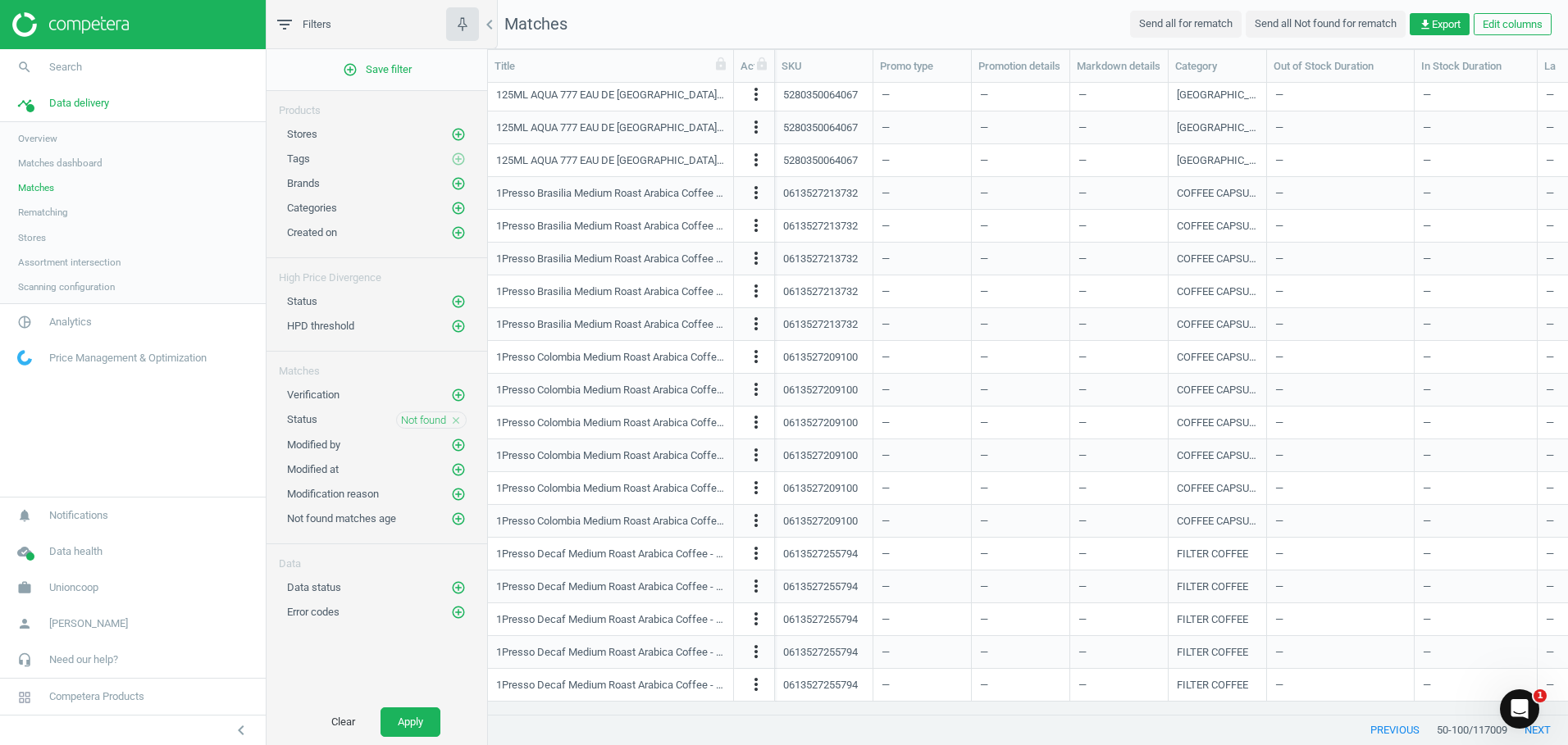
click at [305, 24] on span "Filters" at bounding box center [317, 24] width 29 height 15
drag, startPoint x: 460, startPoint y: 184, endPoint x: 452, endPoint y: 164, distance: 21.5
click at [460, 184] on icon "add_circle_outline" at bounding box center [458, 184] width 15 height 15
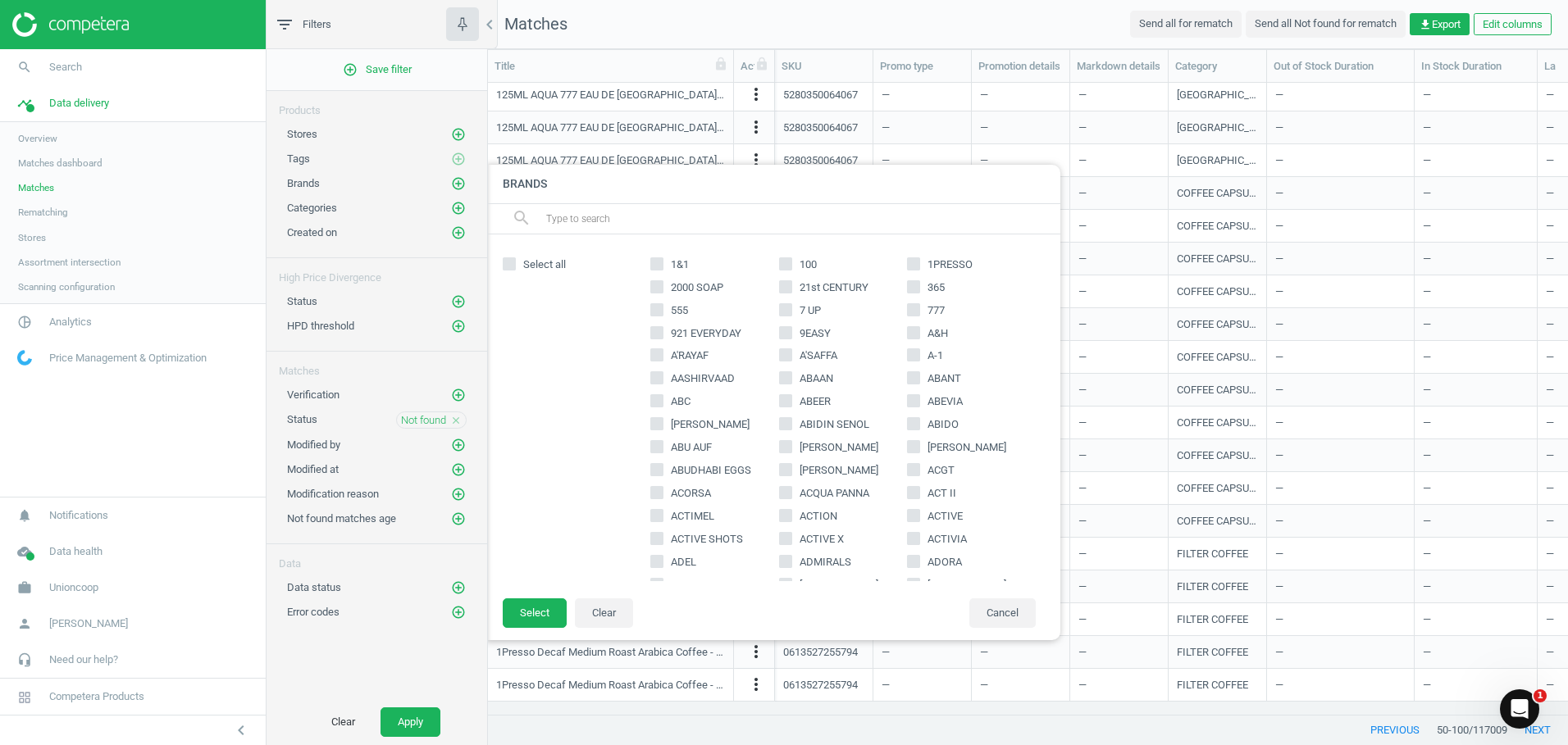
click at [607, 230] on input "text" at bounding box center [797, 219] width 504 height 26
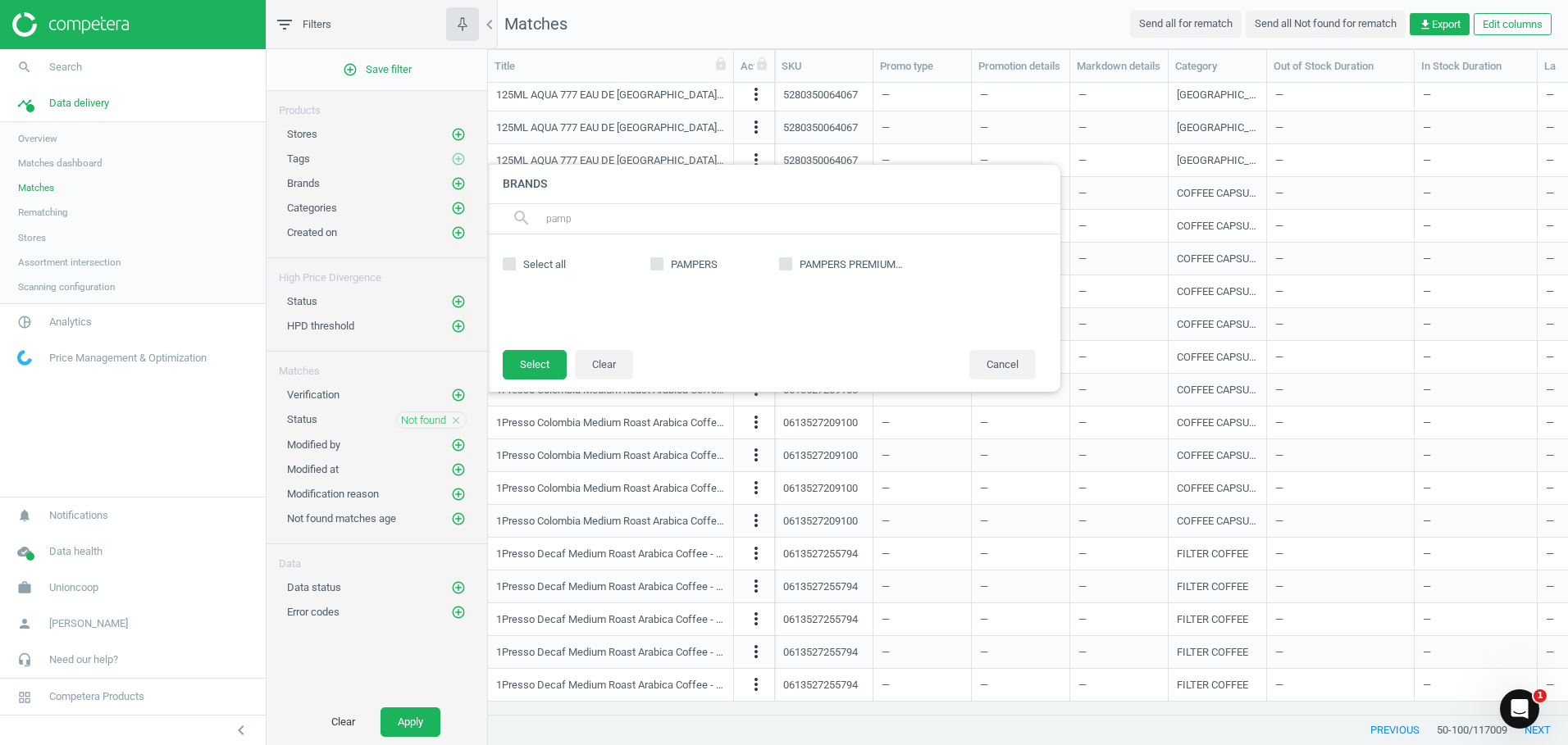
type input "pamp"
click at [655, 260] on input "PAMPERS" at bounding box center [657, 263] width 10 height 10
checkbox input "true"
click at [790, 264] on input "PAMPERS PREMIUM CARE" at bounding box center [785, 263] width 10 height 10
checkbox input "true"
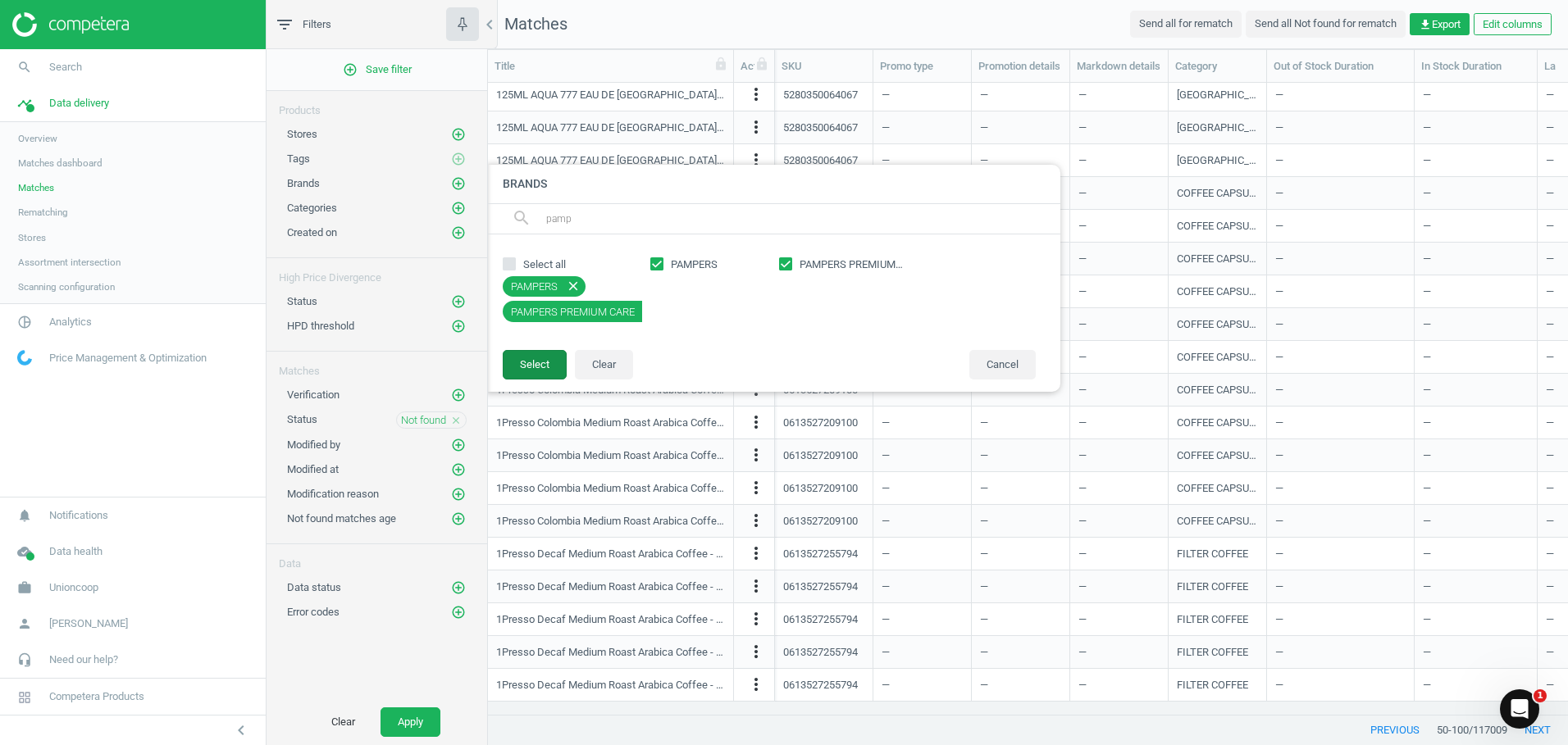
click at [546, 369] on button "Select" at bounding box center [534, 365] width 64 height 30
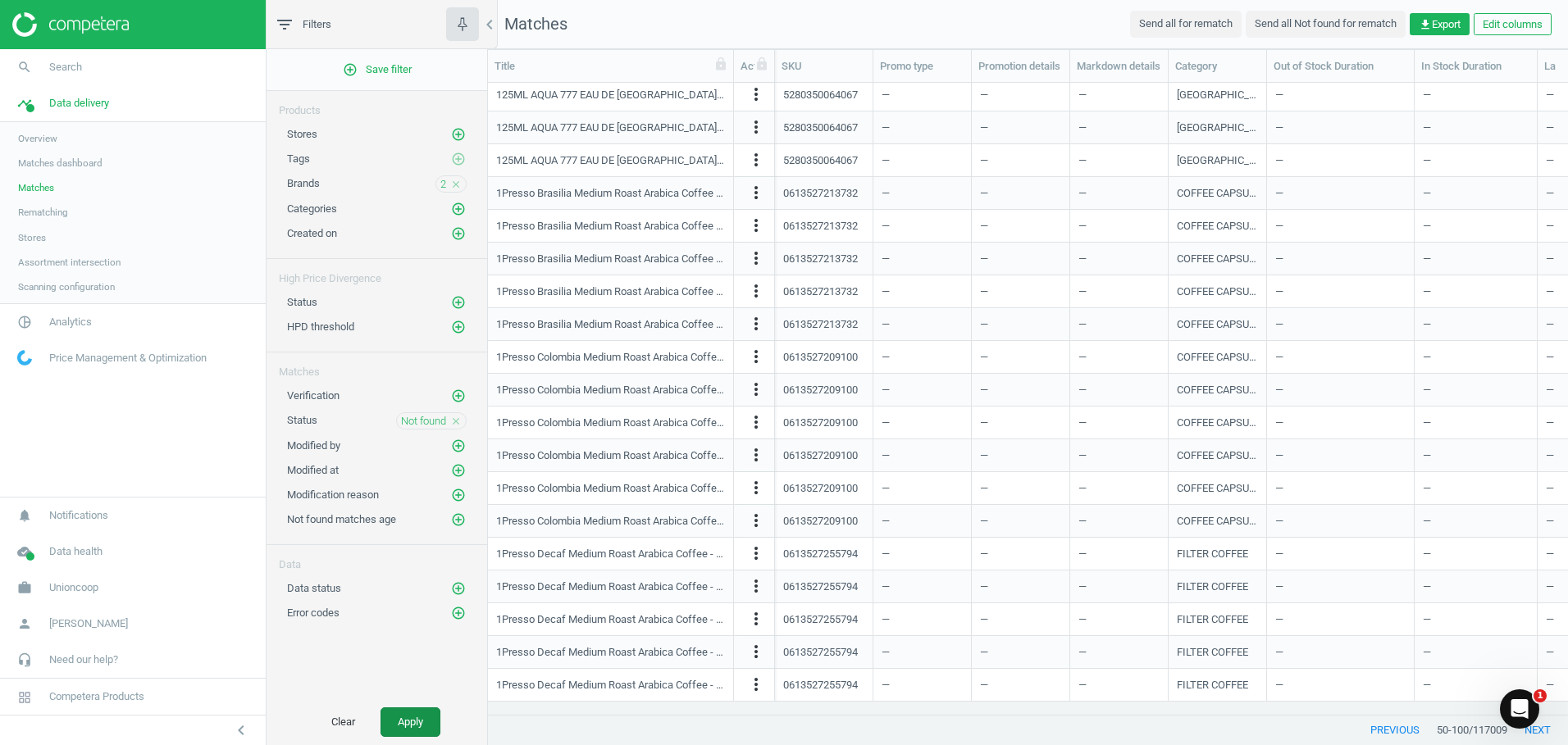
click at [408, 721] on button "Apply" at bounding box center [410, 722] width 59 height 30
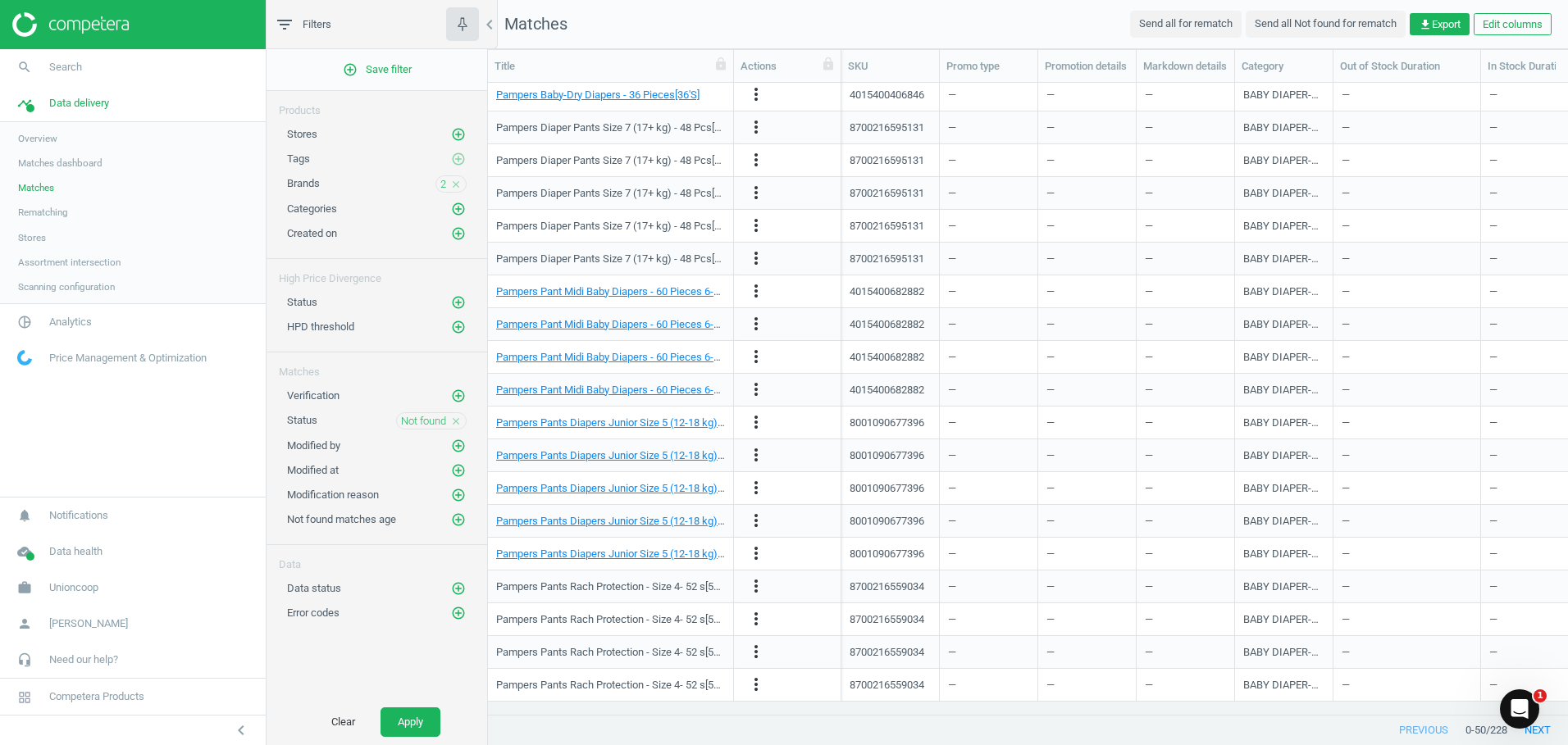
drag, startPoint x: 777, startPoint y: 59, endPoint x: 844, endPoint y: 60, distance: 67.0
click at [844, 60] on div at bounding box center [840, 66] width 17 height 32
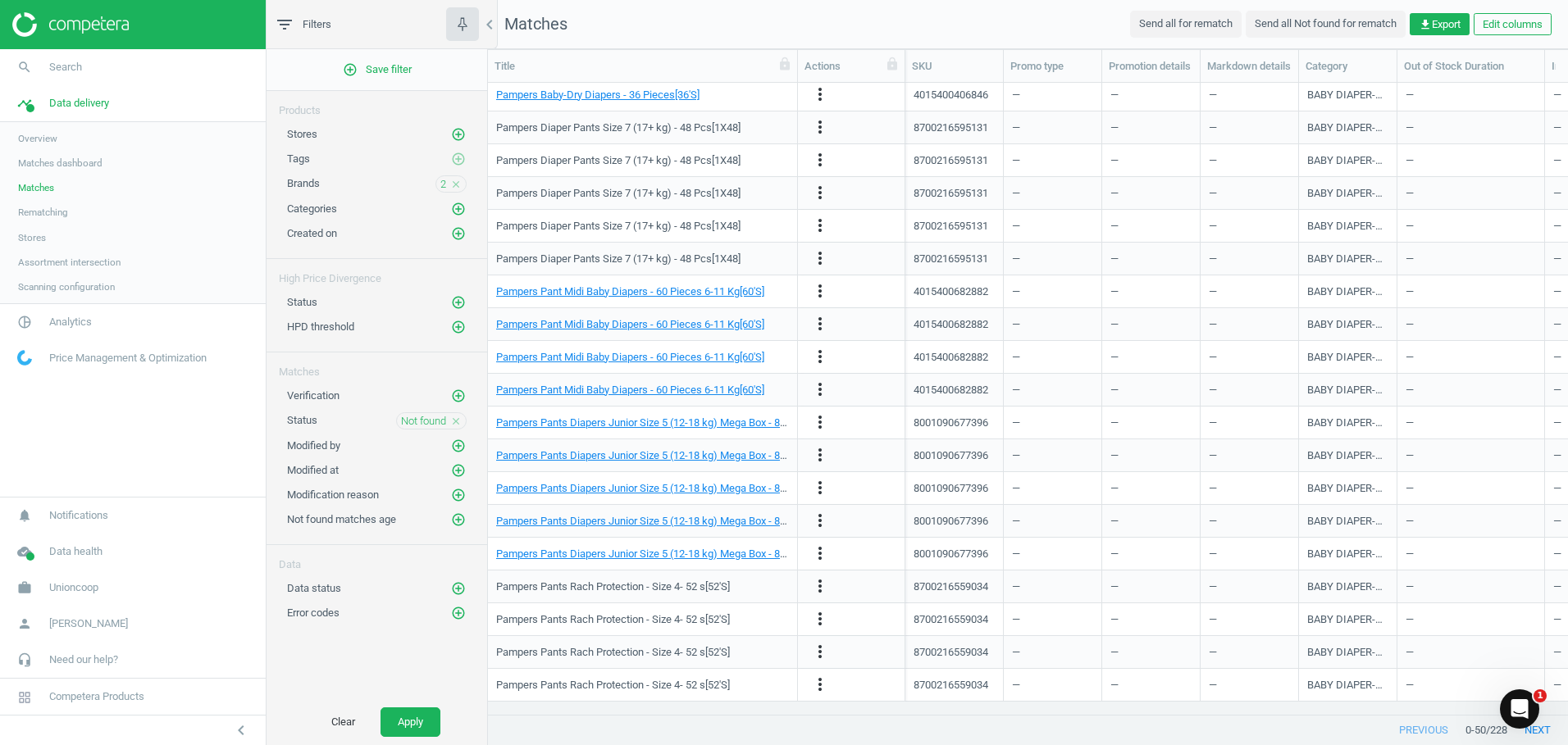
drag, startPoint x: 731, startPoint y: 68, endPoint x: 795, endPoint y: 69, distance: 64.0
click at [795, 69] on div at bounding box center [797, 66] width 17 height 32
drag, startPoint x: 497, startPoint y: 136, endPoint x: 724, endPoint y: 129, distance: 227.1
click at [724, 129] on div "Pampers Diaper Pants Size 7 (17+ kg) - 48 Pcs[1X48]" at bounding box center [642, 127] width 293 height 29
drag, startPoint x: 724, startPoint y: 129, endPoint x: 711, endPoint y: 92, distance: 39.2
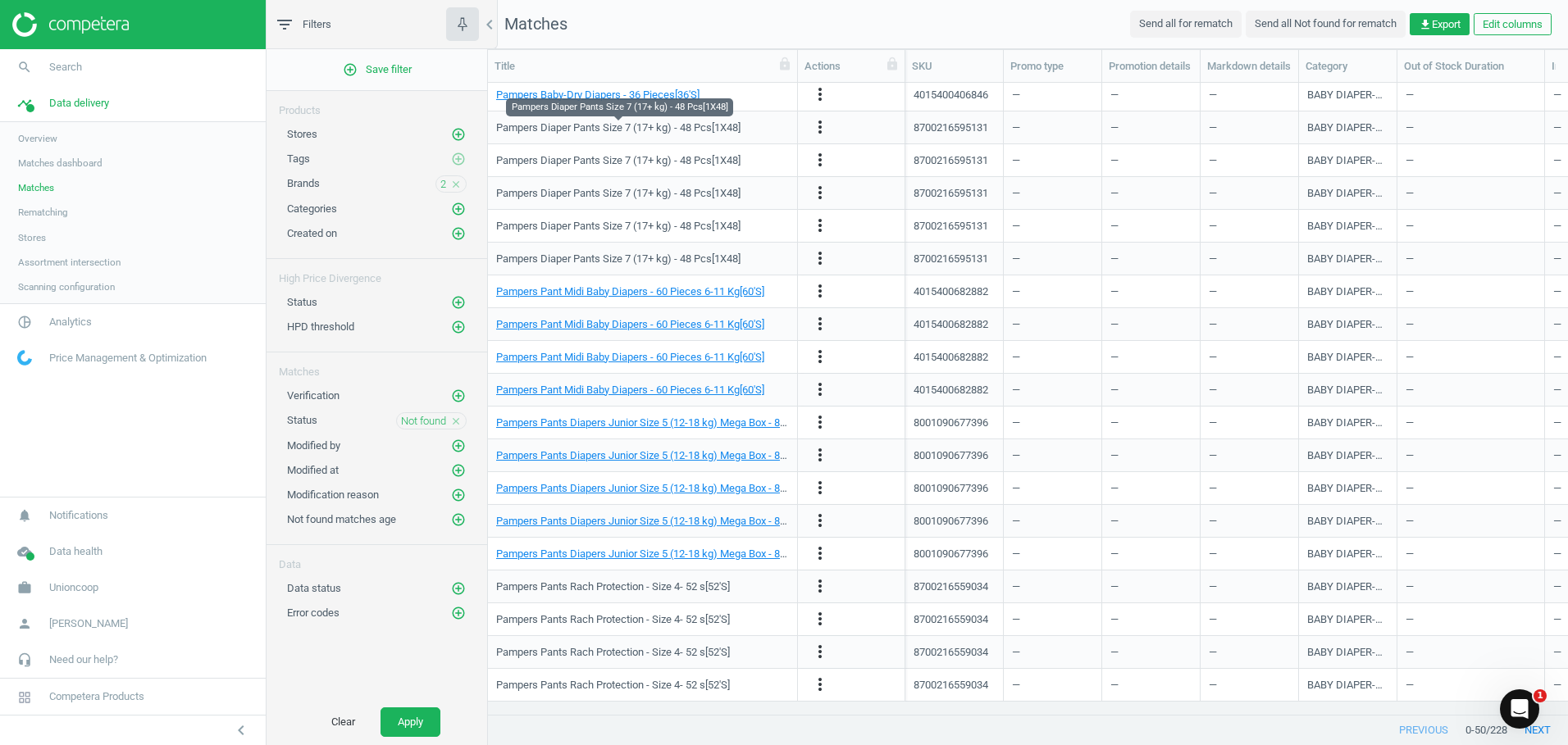
click at [711, 92] on div "Pampers Baby-Dry Diapers - 36 Pieces[36'S]" at bounding box center [642, 94] width 293 height 29
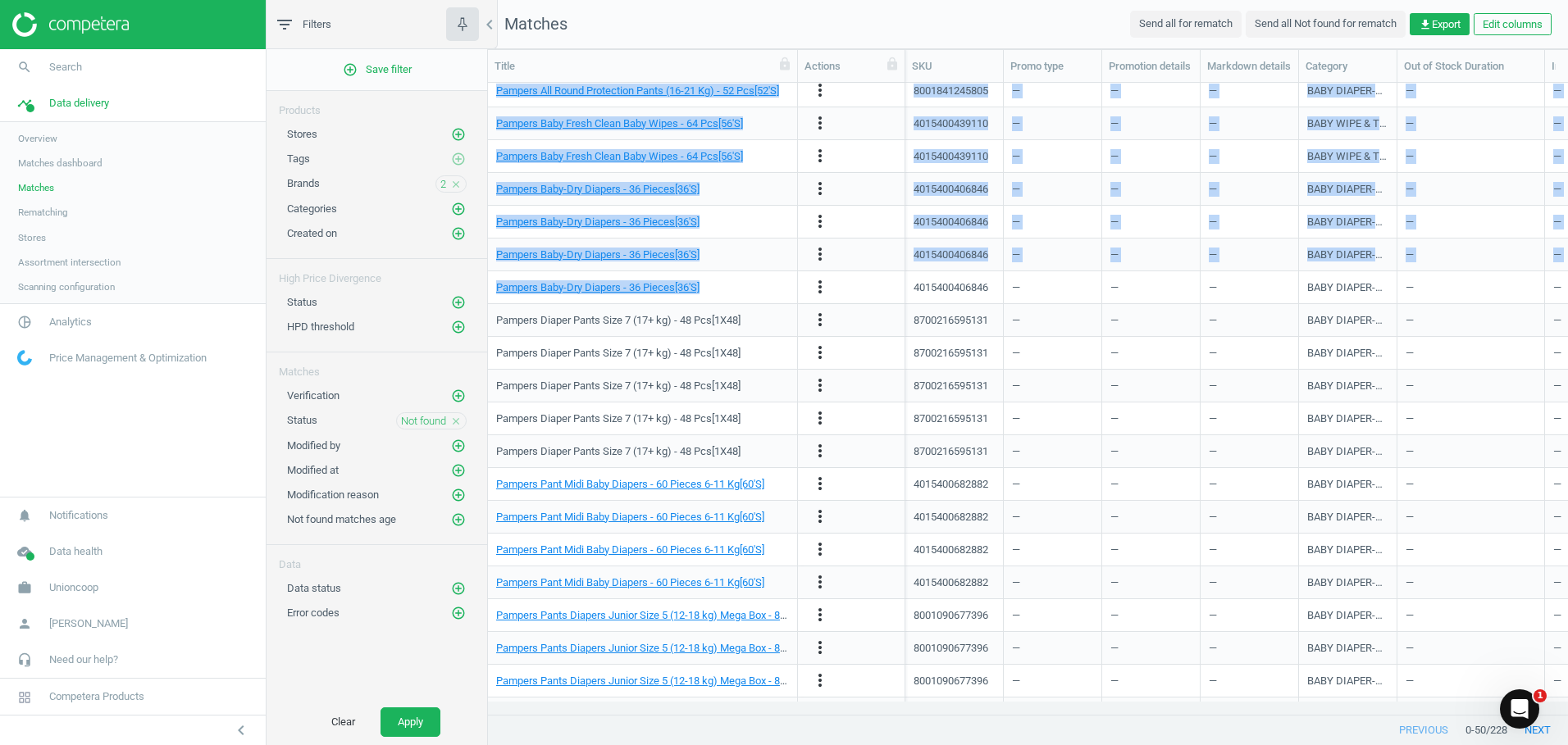
drag, startPoint x: 713, startPoint y: 93, endPoint x: 566, endPoint y: 96, distance: 147.0
click at [558, 95] on div "Pampers Pants Rash Protection Size 5 - 96s[96'S] more_vert 8700216559317 — — — …" at bounding box center [1028, 393] width 1080 height 619
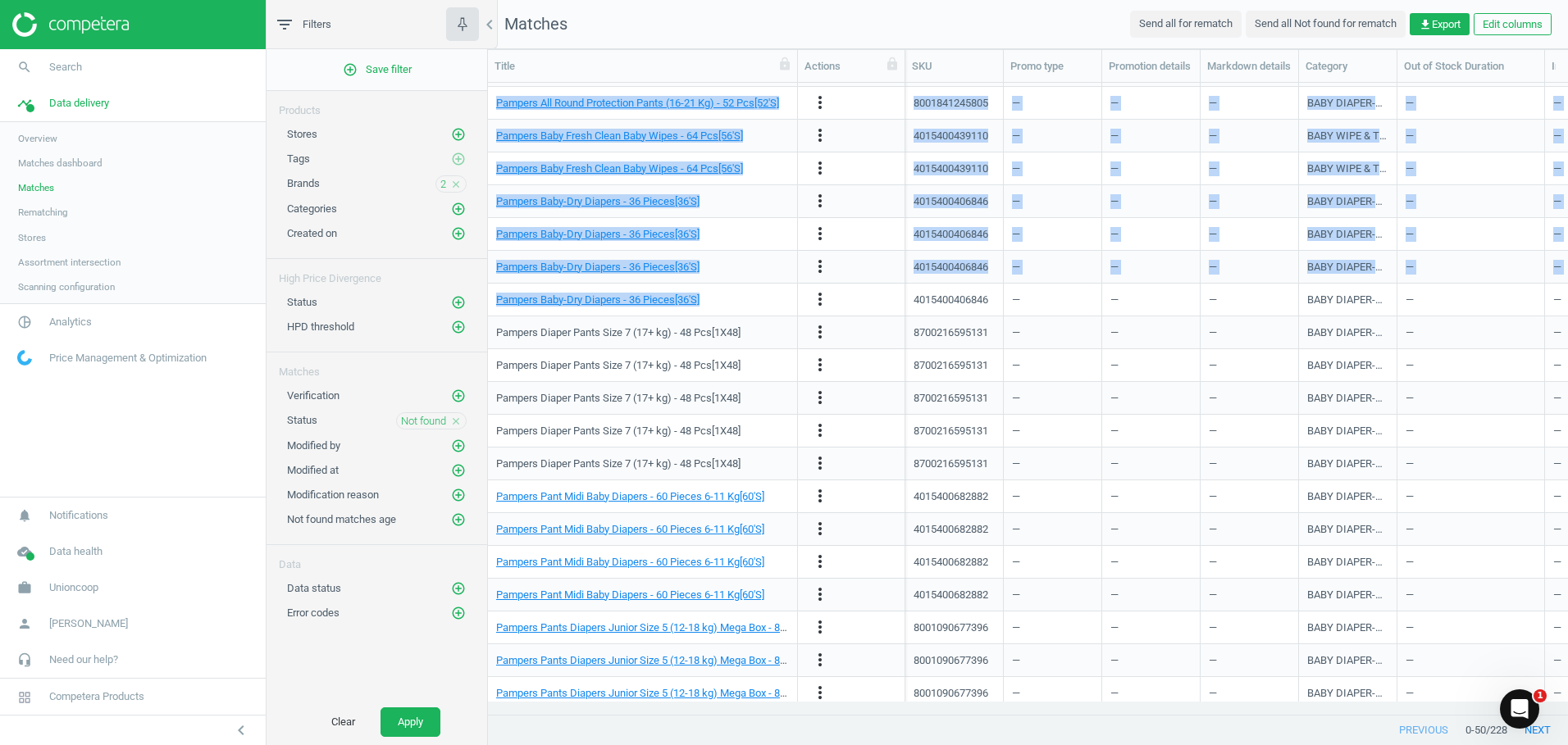
click at [717, 289] on div "Pampers Baby-Dry Diapers - 36 Pieces[36'S]" at bounding box center [642, 299] width 293 height 29
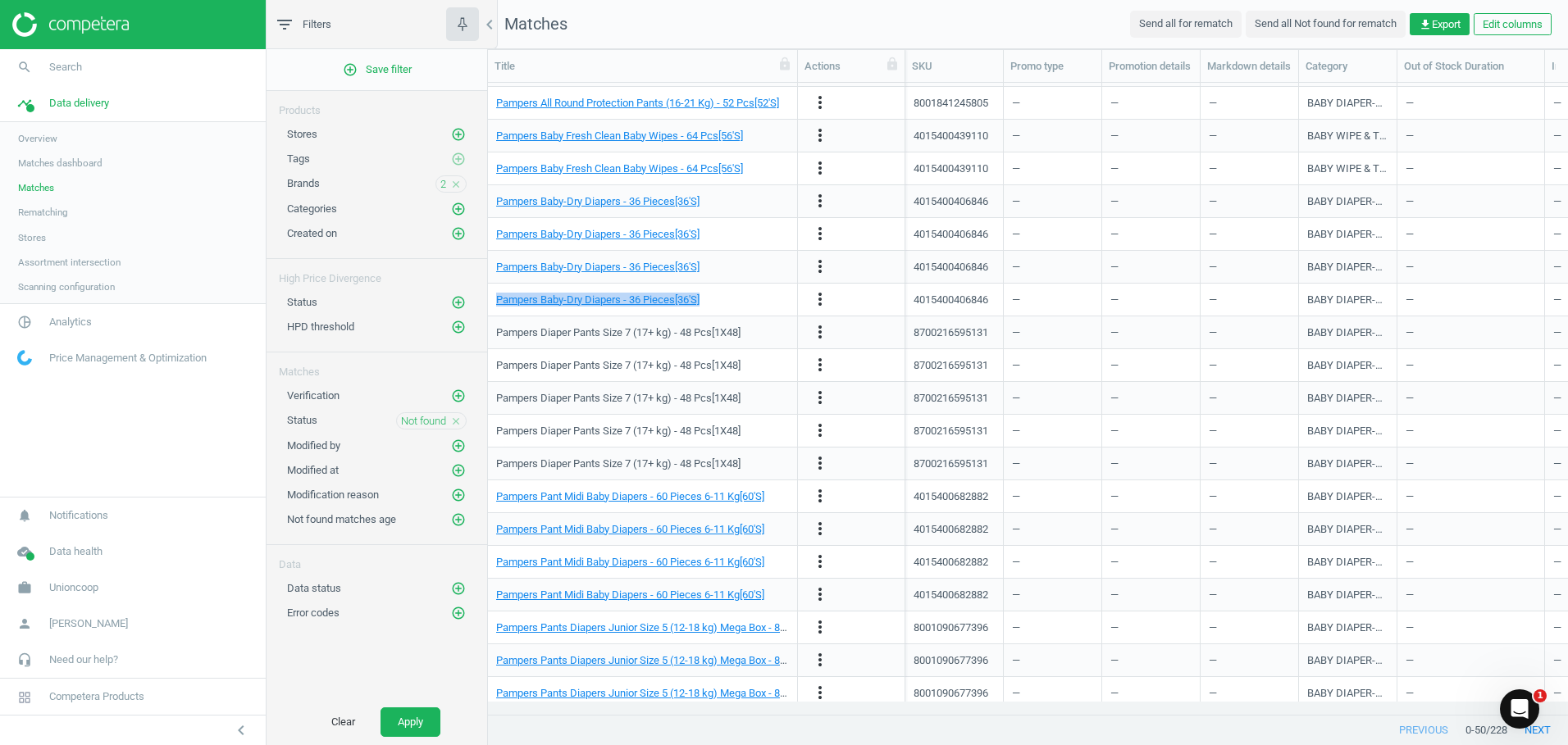
drag, startPoint x: 702, startPoint y: 303, endPoint x: 496, endPoint y: 308, distance: 206.1
click at [496, 308] on div "Pampers Baby-Dry Diapers - 36 Pieces[36'S]" at bounding box center [642, 299] width 293 height 29
copy link "Pampers Baby-Dry Diapers - 36 Pieces[36'S]"
